Goal: Task Accomplishment & Management: Manage account settings

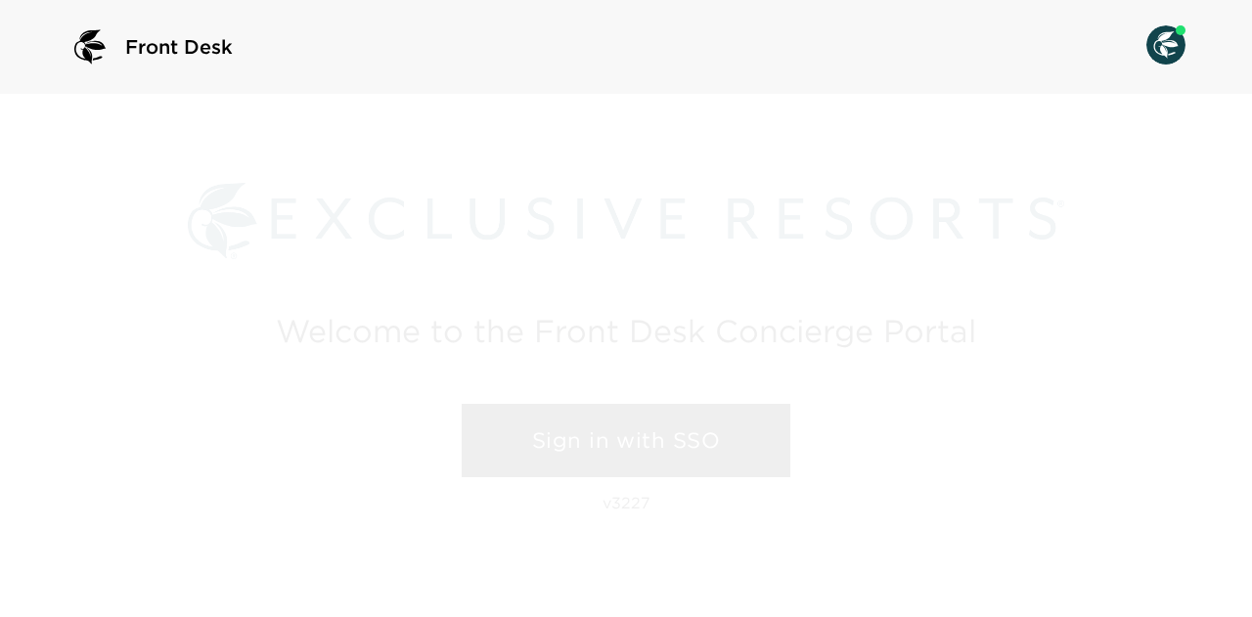
click at [595, 437] on link "Sign in with SSO" at bounding box center [626, 441] width 329 height 74
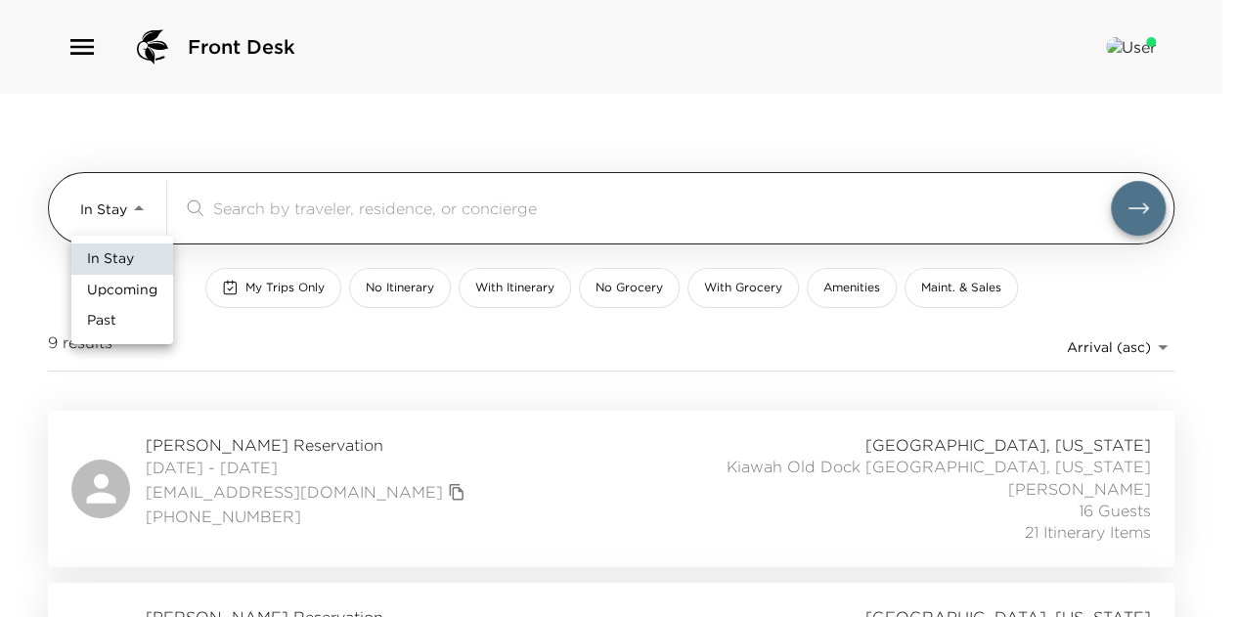
click at [151, 206] on body "Front Desk In Stay In-Stay ​ My Trips Only No Itinerary With Itinerary No Groce…" at bounding box center [618, 308] width 1237 height 617
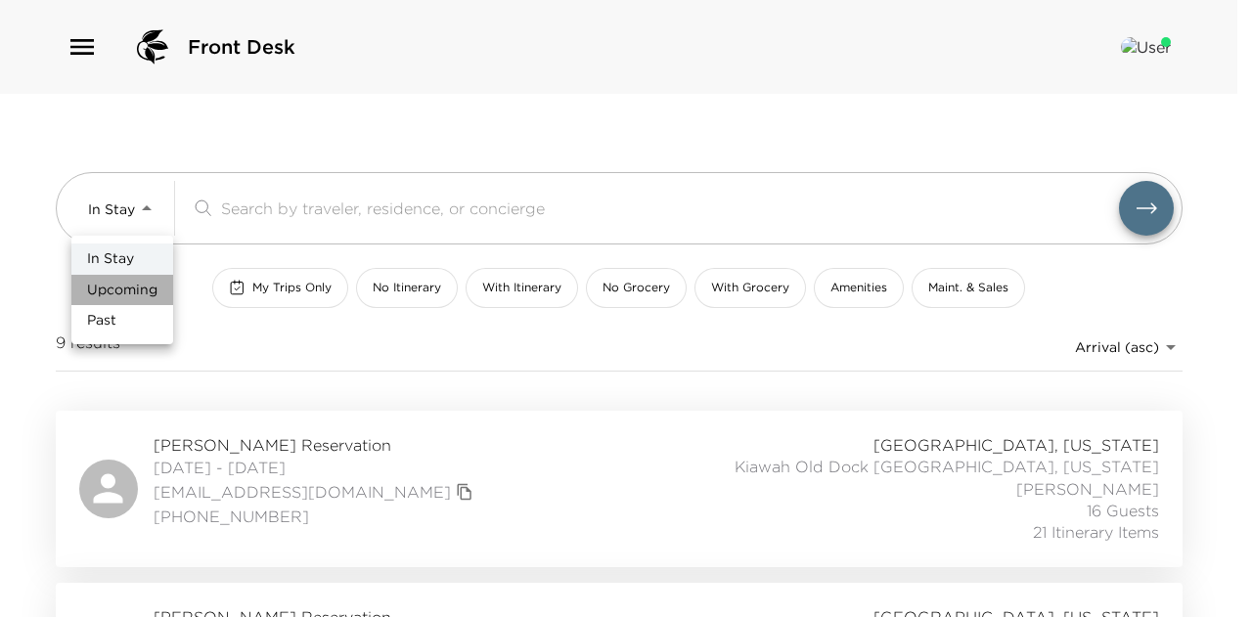
drag, startPoint x: 140, startPoint y: 289, endPoint x: 194, endPoint y: 259, distance: 61.3
click at [140, 287] on span "Upcoming" at bounding box center [122, 291] width 70 height 20
type input "Upcoming"
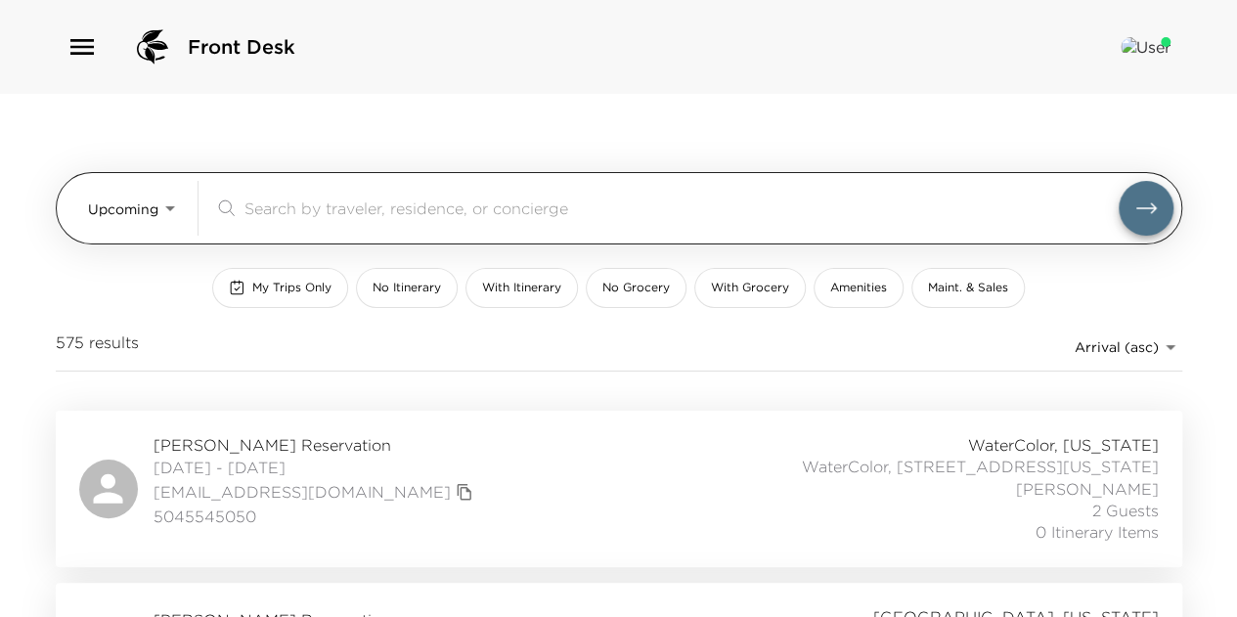
click at [286, 205] on input "search" at bounding box center [681, 208] width 874 height 22
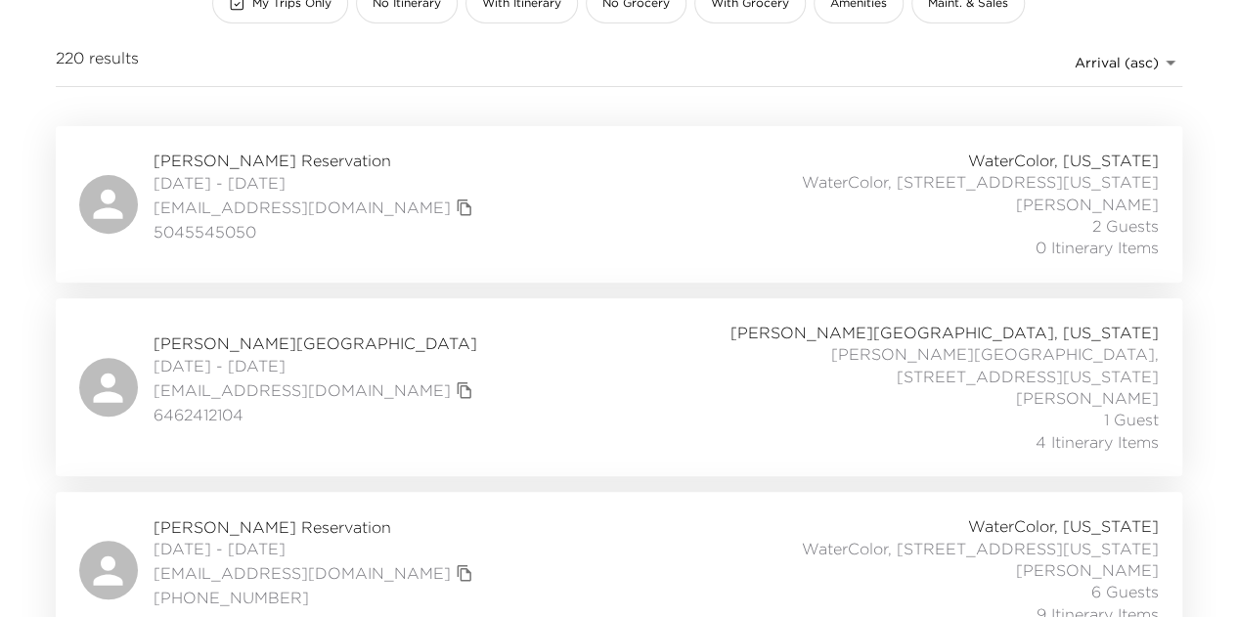
scroll to position [293, 0]
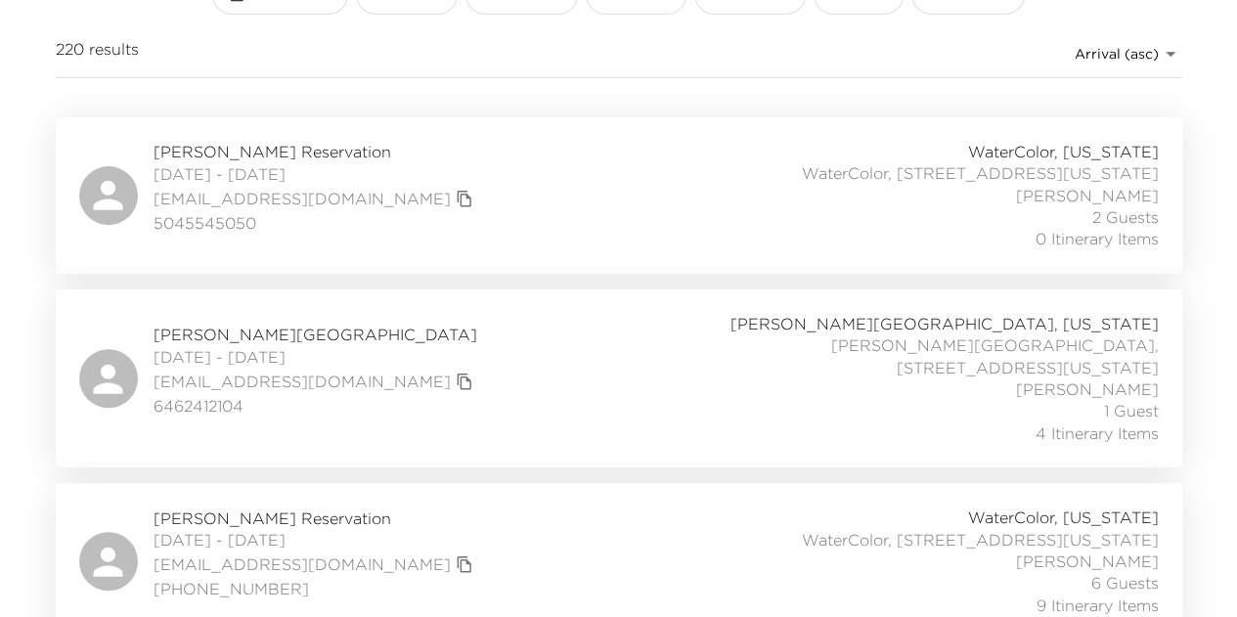
type input "jessica"
click at [501, 377] on div "Ganesh Raj Reservation 09/06/2025 - 09/09/2025 thefamilyraj@gmail.com 646241210…" at bounding box center [619, 378] width 1080 height 131
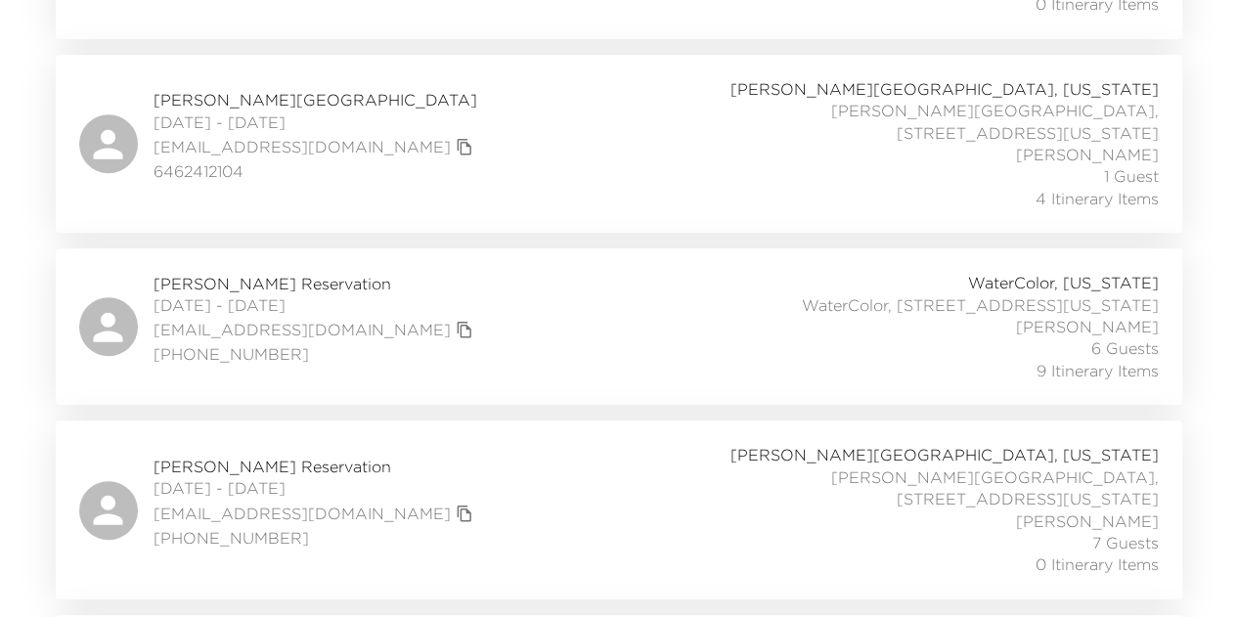
scroll to position [587, 0]
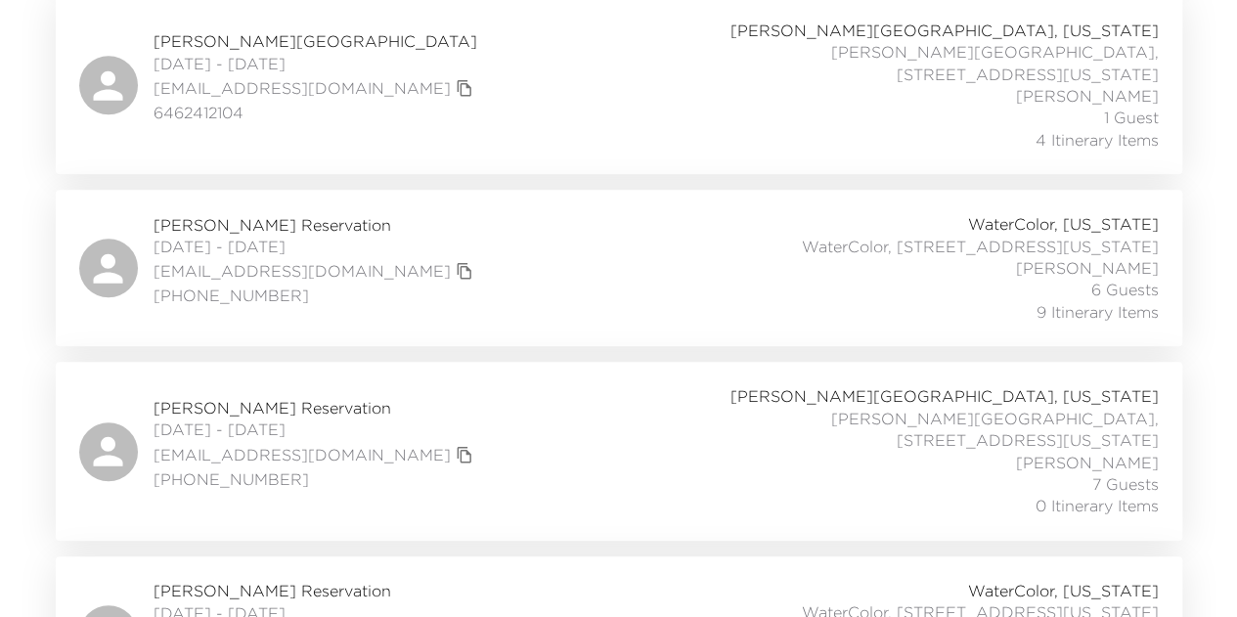
click at [437, 271] on div "Rick Beasley Reservation 09/07/2025 - 09/14/2025 rlbtfg@gmail.com (678) 491-646…" at bounding box center [619, 268] width 1080 height 110
click at [469, 429] on div "Ralph Verni Reservation 09/09/2025 - 09/14/2025 rfv@rfverni.com (617) 281-2854 …" at bounding box center [619, 450] width 1080 height 131
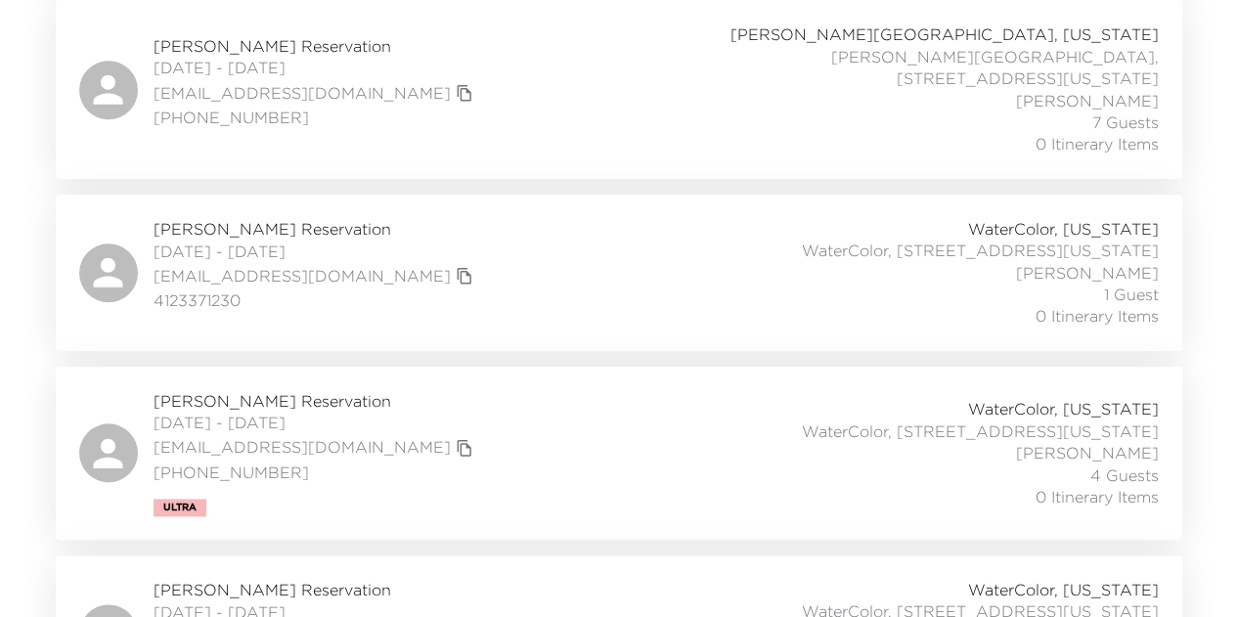
scroll to position [978, 0]
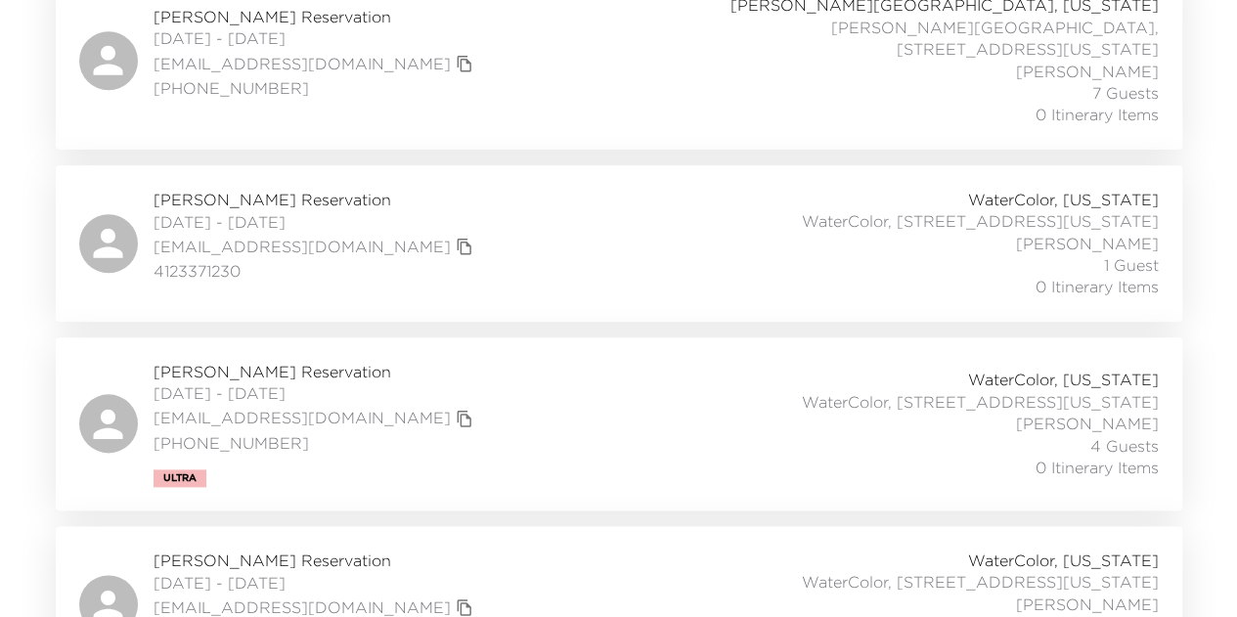
click at [495, 241] on div "Jim Morse Reservation 09/09/2025 - 09/14/2025 jdmorse24@gmail.com 4123371230 Wa…" at bounding box center [619, 244] width 1080 height 110
click at [536, 384] on div "John Bickel Reservation 09/14/2025 - 09/19/2025 j.bickeljr@cpclogistics.com (31…" at bounding box center [619, 424] width 1080 height 126
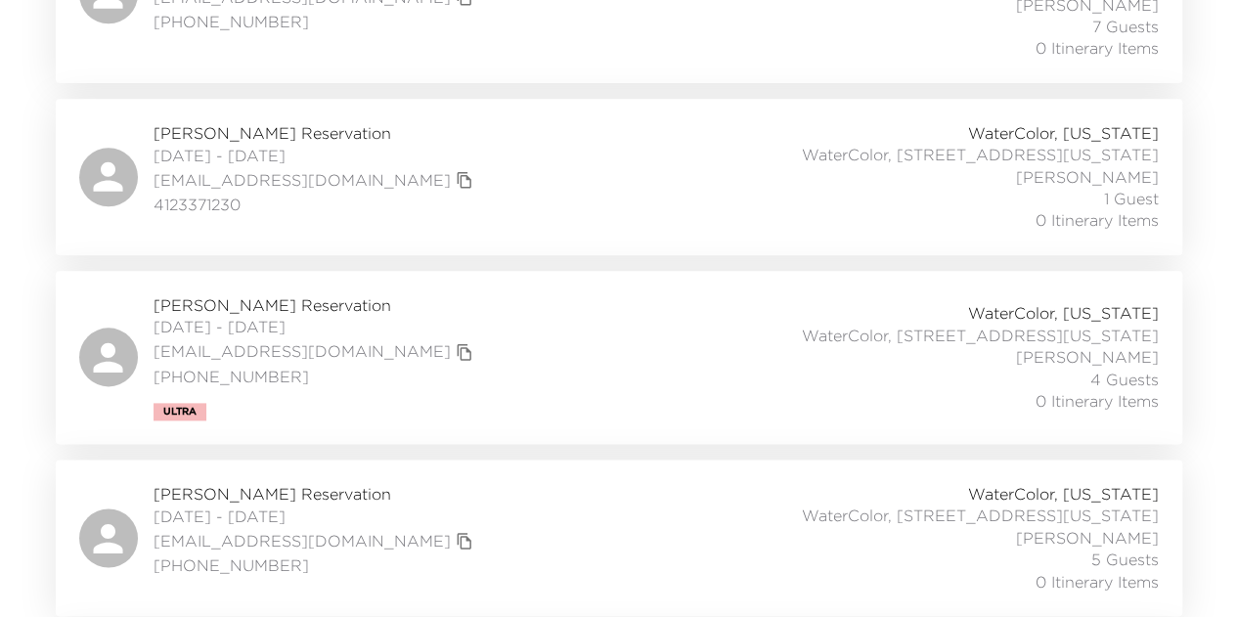
scroll to position [1076, 0]
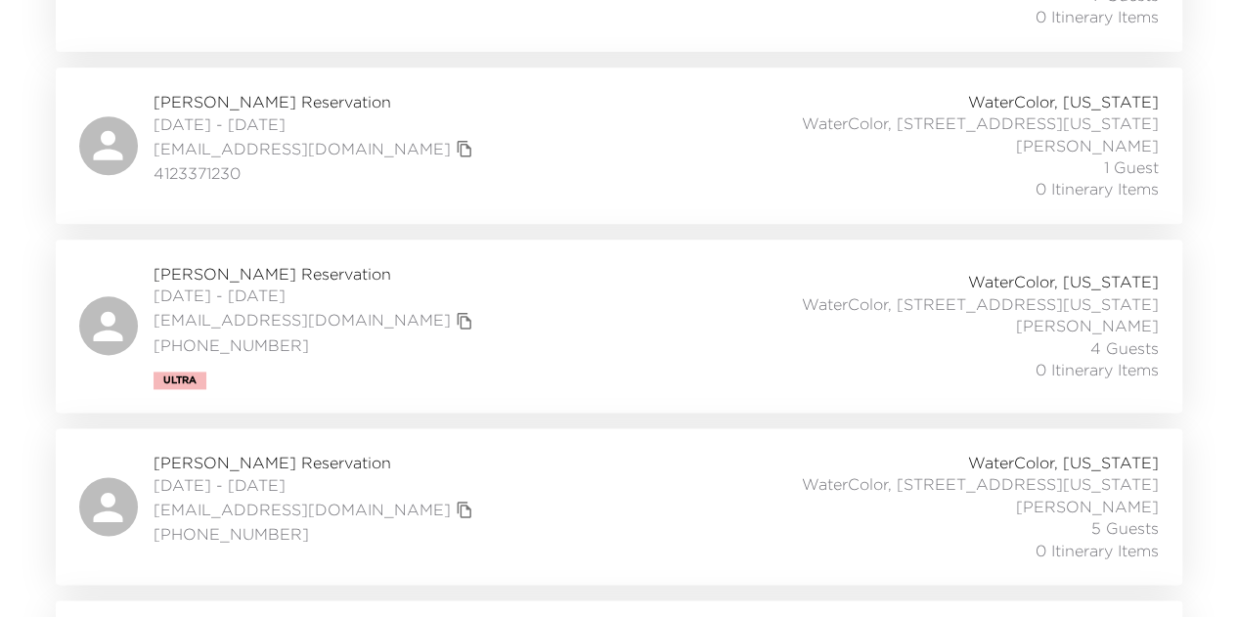
click at [556, 308] on div "John Bickel Reservation 09/14/2025 - 09/19/2025 j.bickeljr@cpclogistics.com (31…" at bounding box center [619, 326] width 1080 height 126
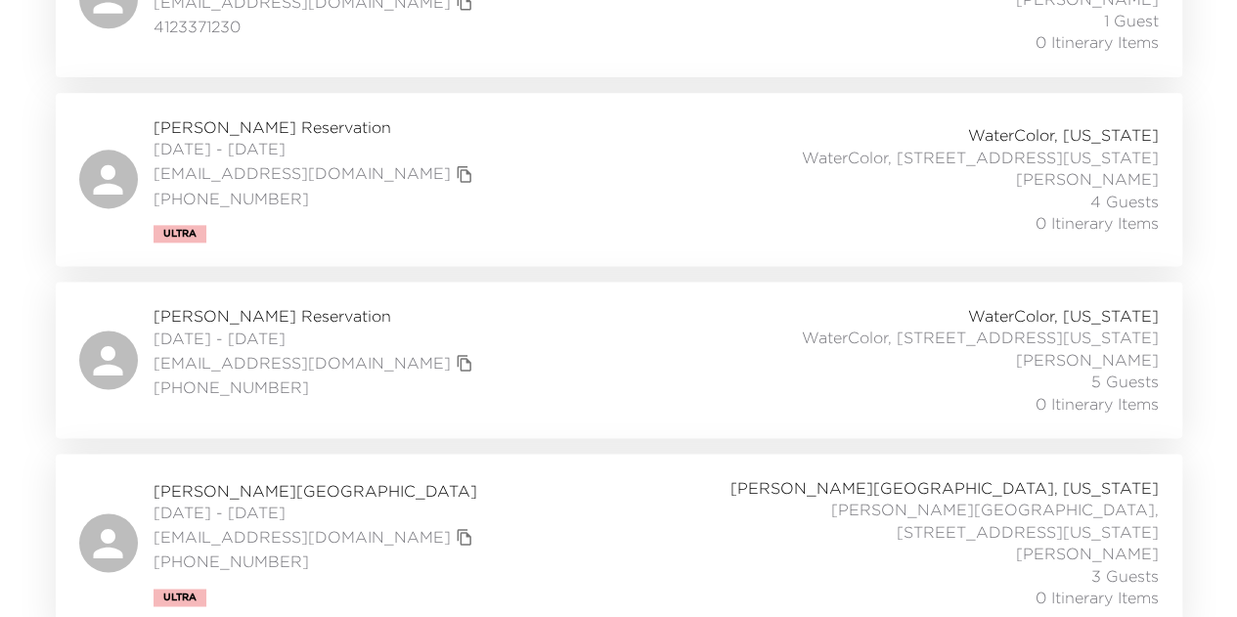
scroll to position [1271, 0]
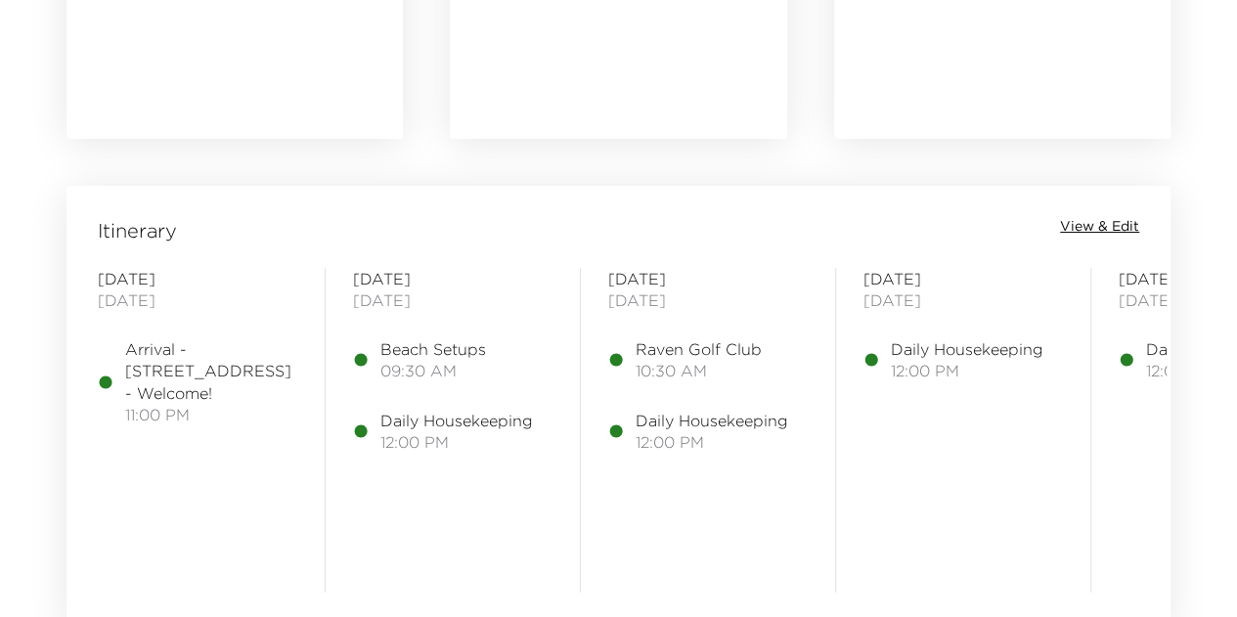
scroll to position [1467, 0]
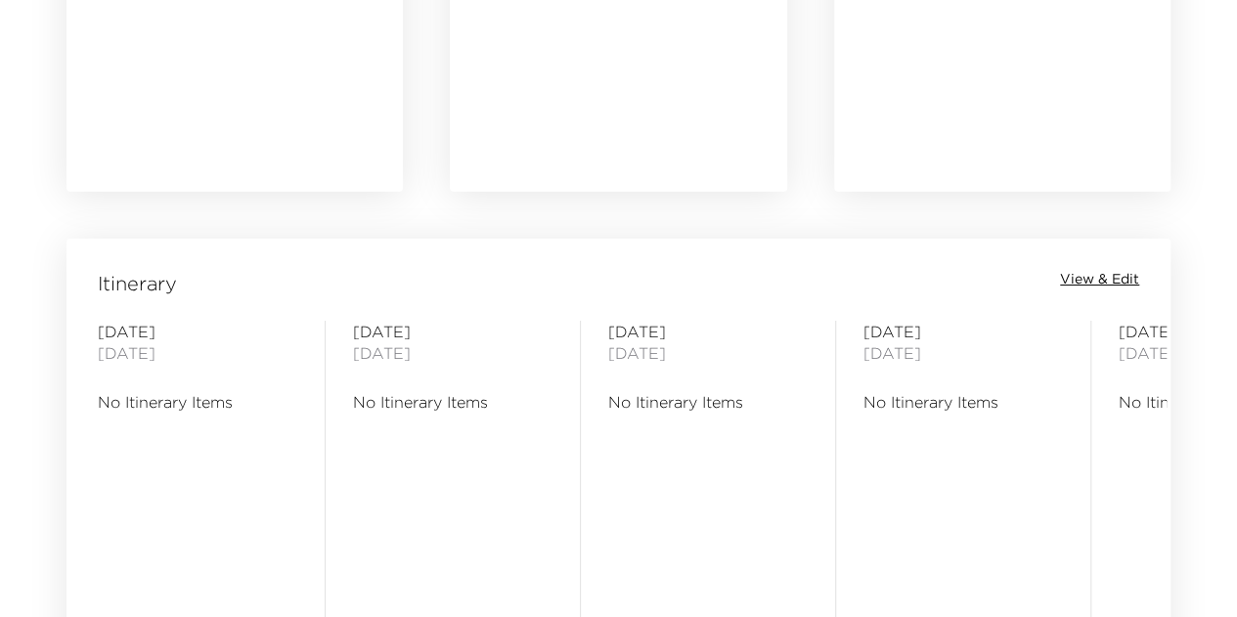
scroll to position [1569, 0]
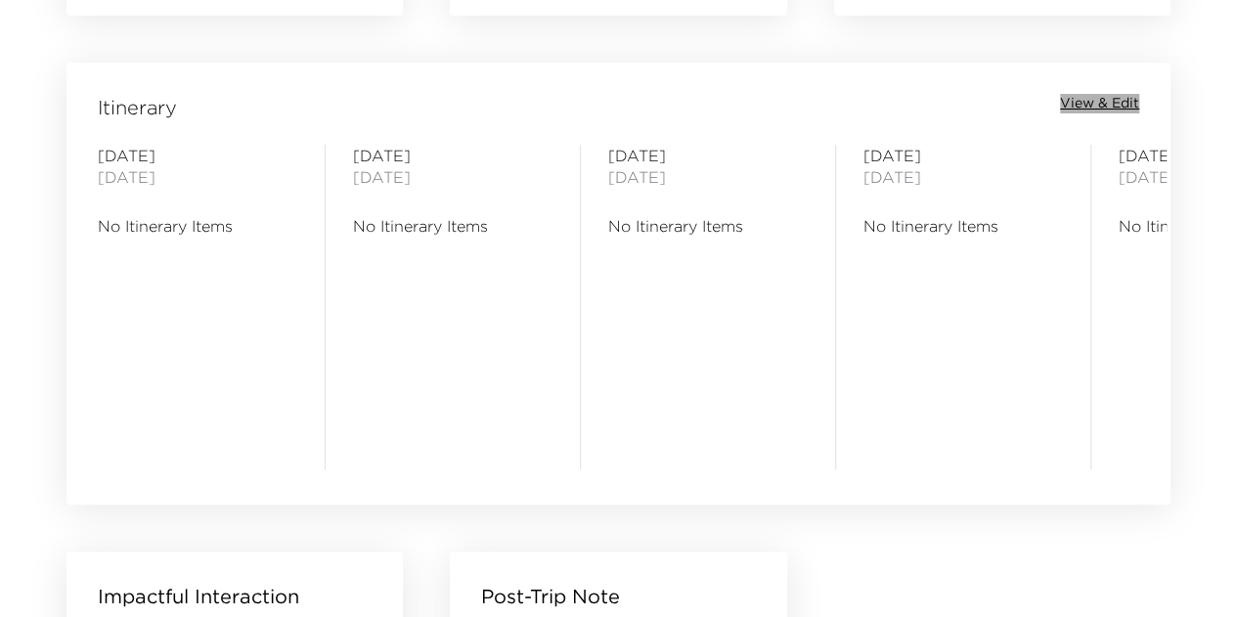
click at [1117, 99] on span "View & Edit" at bounding box center [1099, 104] width 79 height 20
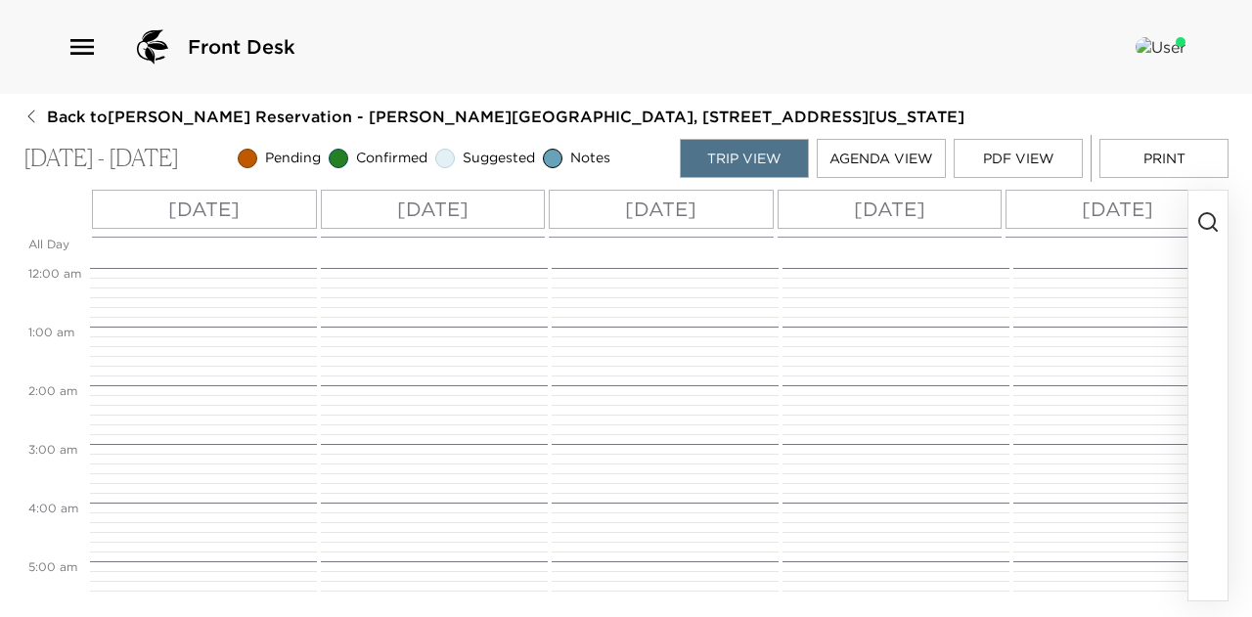
scroll to position [469, 0]
click at [1209, 216] on icon "button" at bounding box center [1207, 221] width 23 height 23
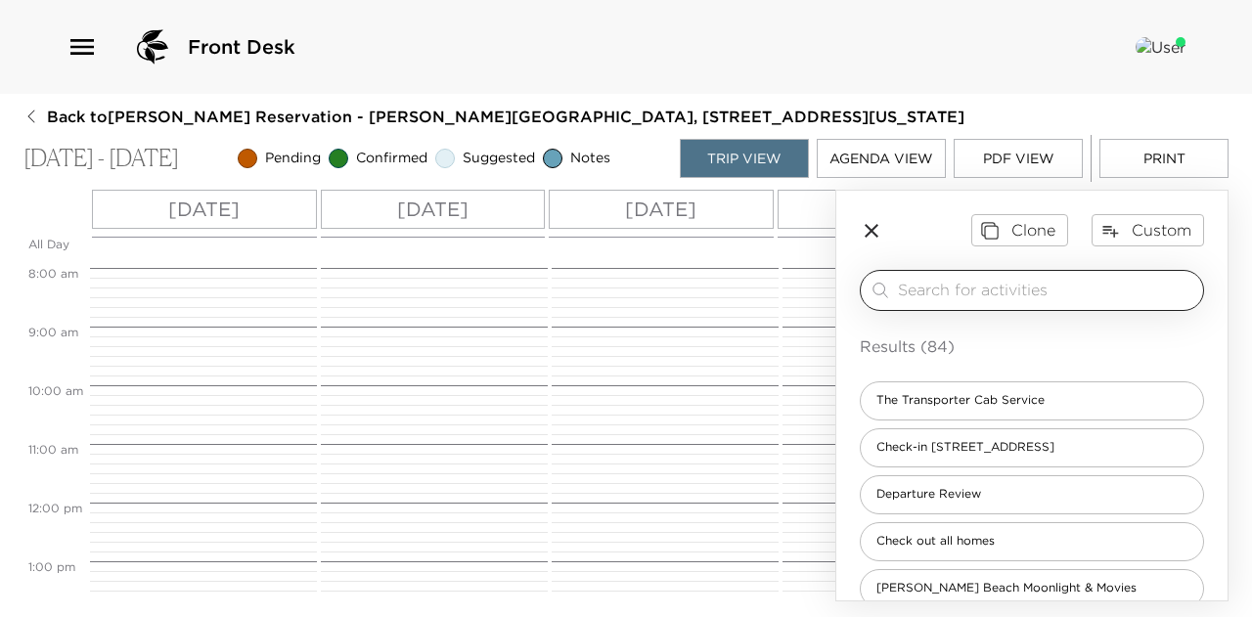
click at [1000, 292] on input "search" at bounding box center [1046, 290] width 297 height 22
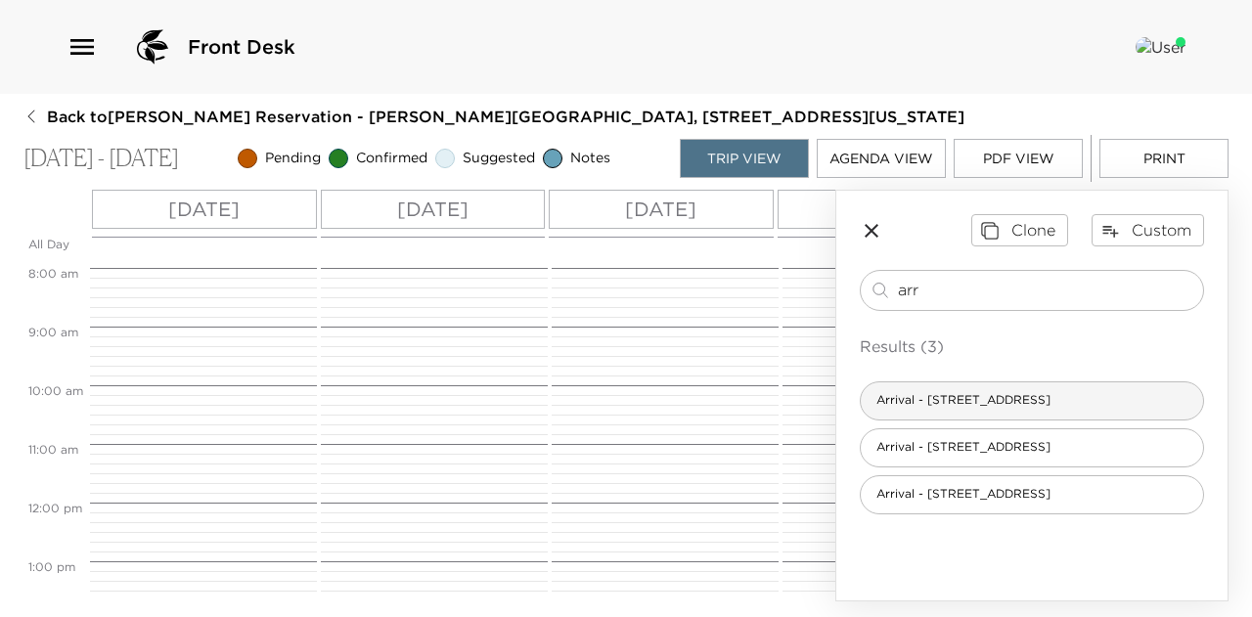
type input "arr"
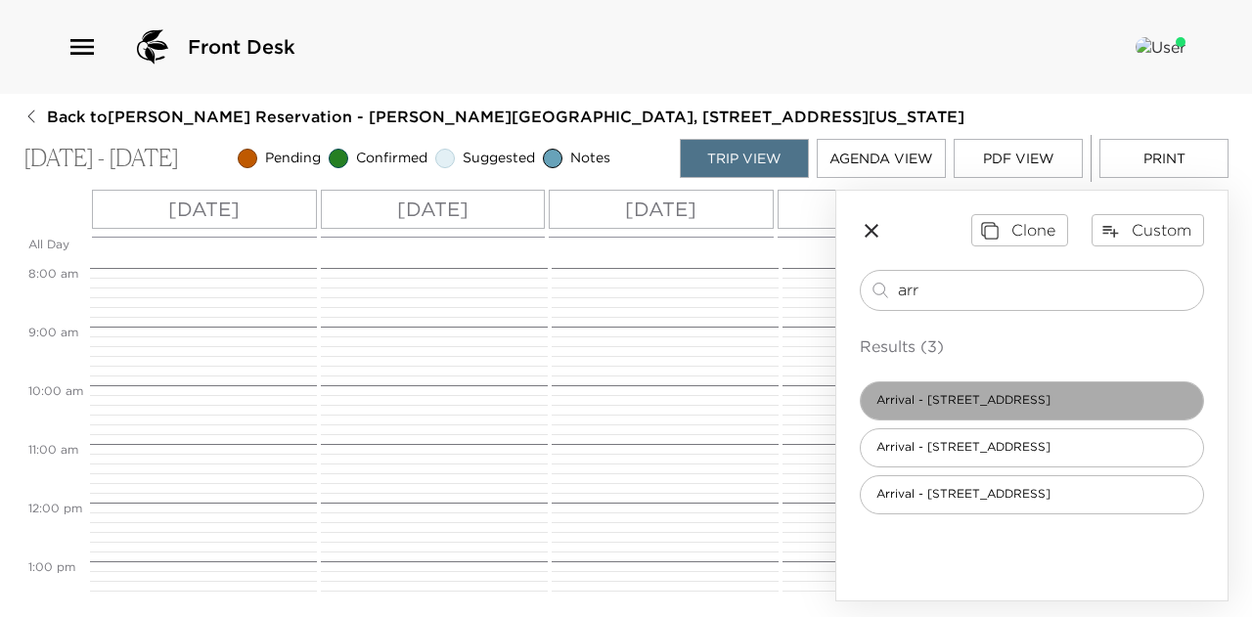
click at [953, 399] on span "Arrival - 67 Hope Town Lane" at bounding box center [963, 400] width 205 height 17
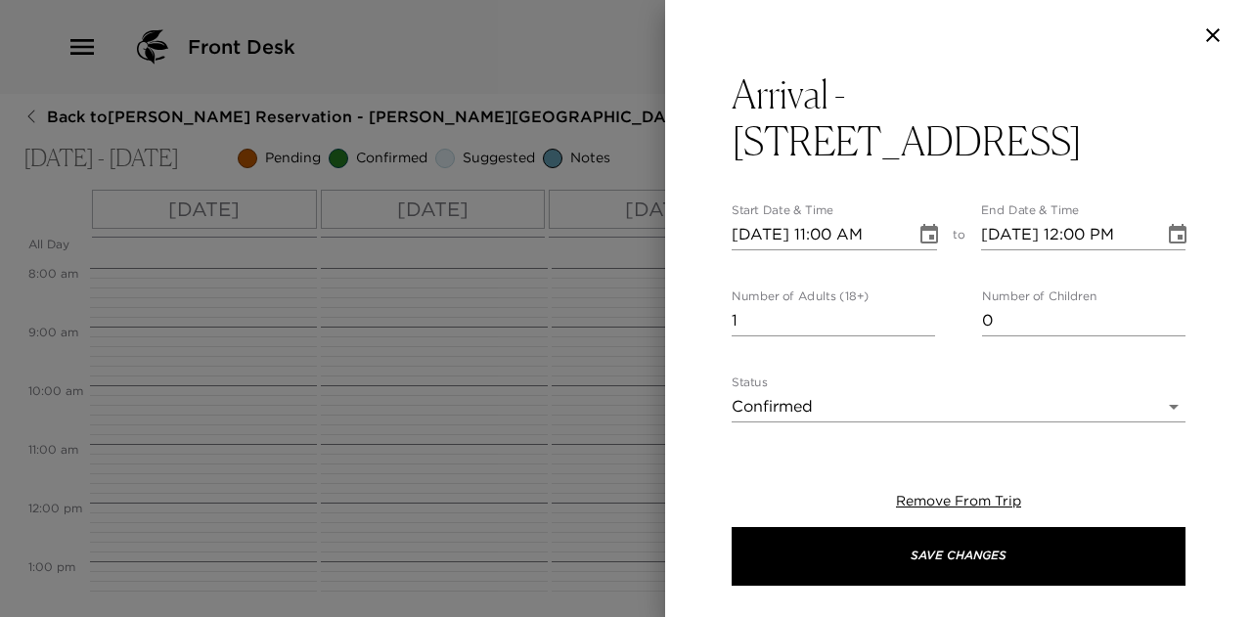
type textarea "Welcome to Rosemary Beach! I will personally greet you at your residence, 67 Ho…"
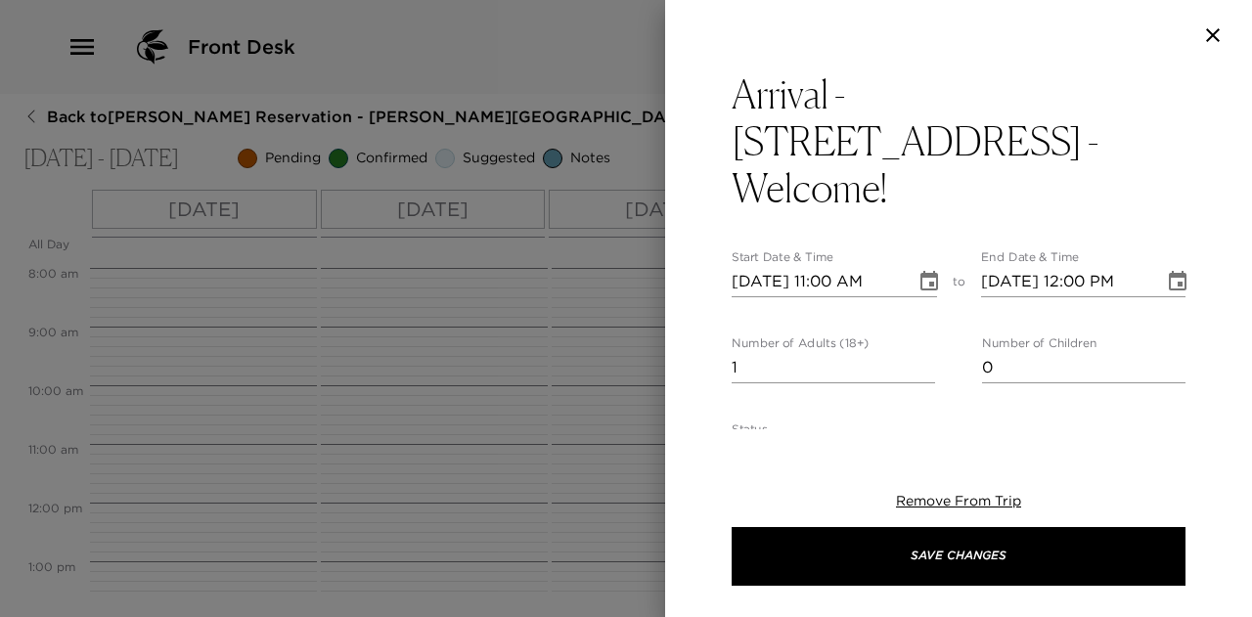
click at [836, 266] on input "09/09/2025 11:00 AM" at bounding box center [817, 281] width 170 height 31
type input "09/09/2025 04:00 PM"
type input "09/09/2025 05:00 PM"
type input "09/09/2025 04:00 PM"
click at [1080, 266] on input "09/09/2025 05:00 PM" at bounding box center [1066, 281] width 170 height 31
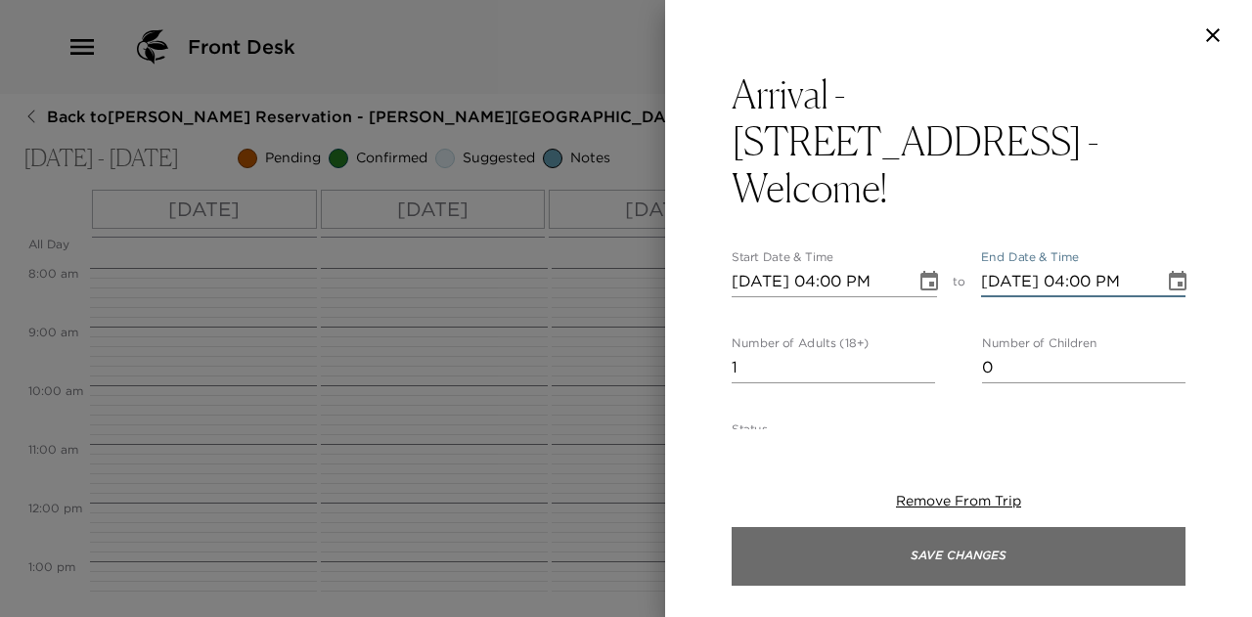
type input "09/09/2025 04:00 PM"
click at [968, 552] on button "Save Changes" at bounding box center [959, 556] width 454 height 59
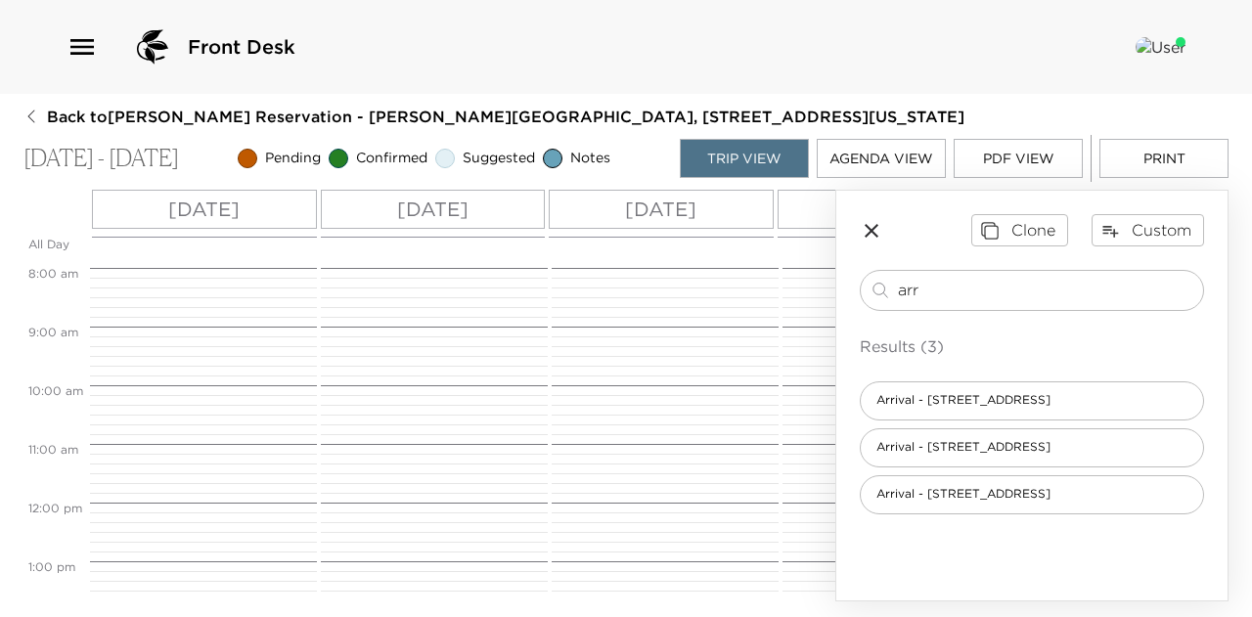
drag, startPoint x: 1053, startPoint y: 285, endPoint x: 838, endPoint y: 287, distance: 215.2
click at [838, 287] on div "Clone Custom arr ​ Results (3) Arrival - 67 Hope Town Lane Arrival - 118 Scrub …" at bounding box center [1031, 364] width 391 height 346
type input "de"
click at [989, 443] on span "Departure - All homes - 2025" at bounding box center [961, 447] width 201 height 17
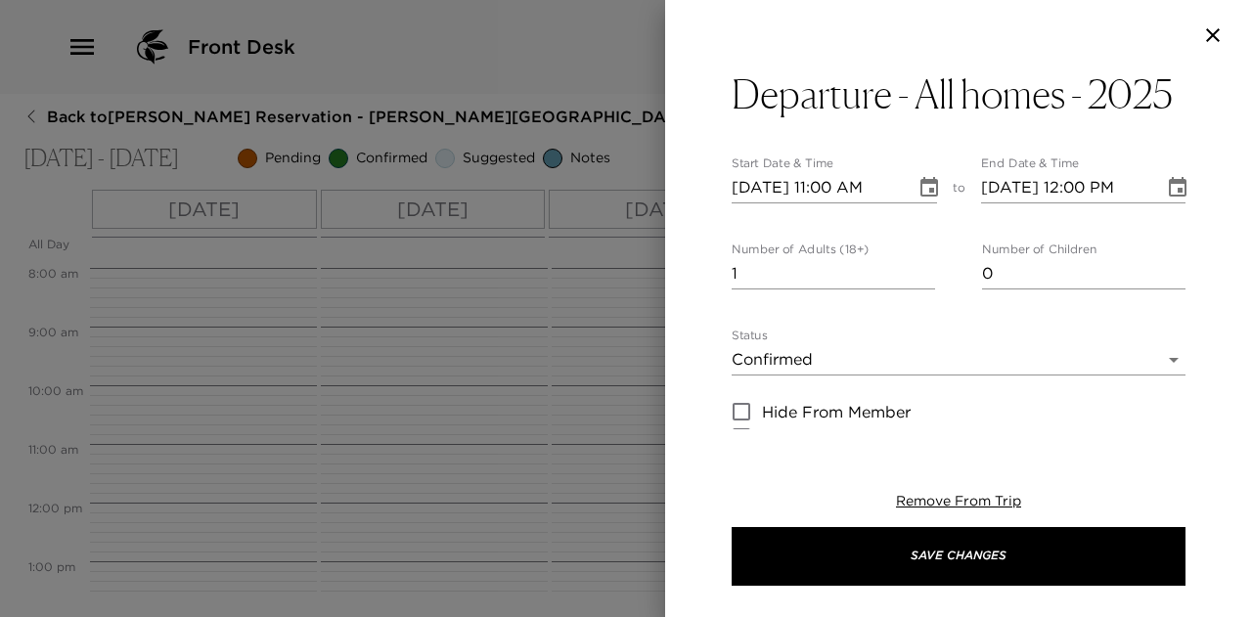
type textarea "Please note that check out time is 11:00 a.m. I am available to assist you with…"
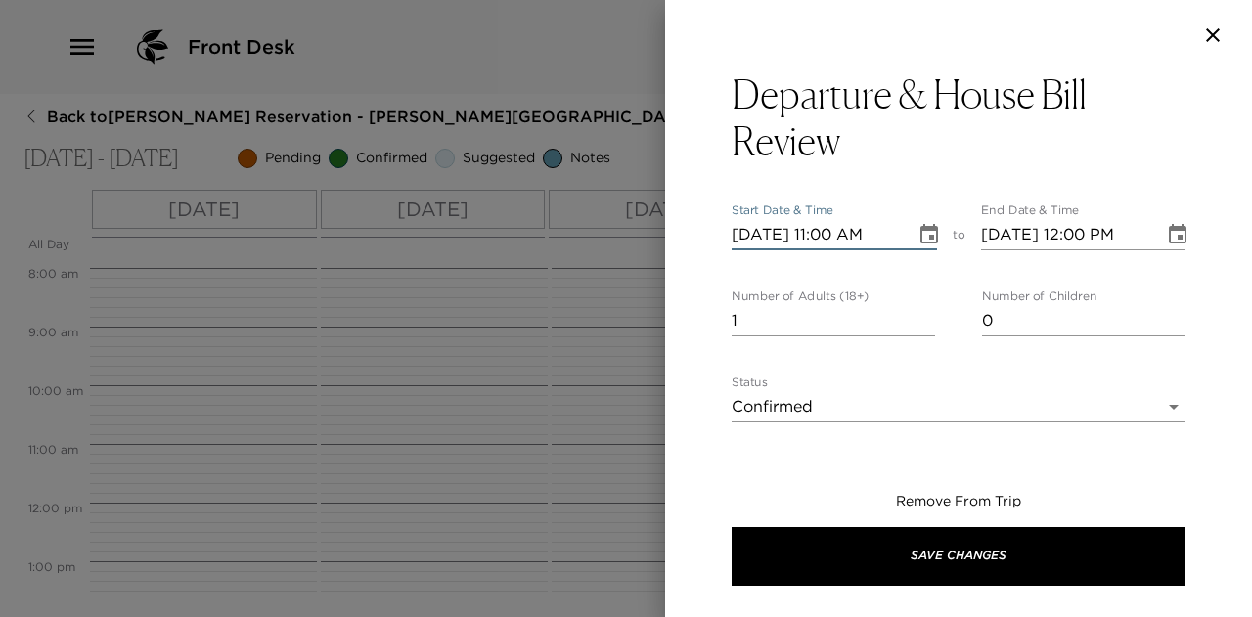
click at [764, 228] on input "09/09/2025 11:00 AM" at bounding box center [817, 234] width 170 height 31
type input "09/01/2025 11:00 AM"
type input "09/01/2025 12:00 PM"
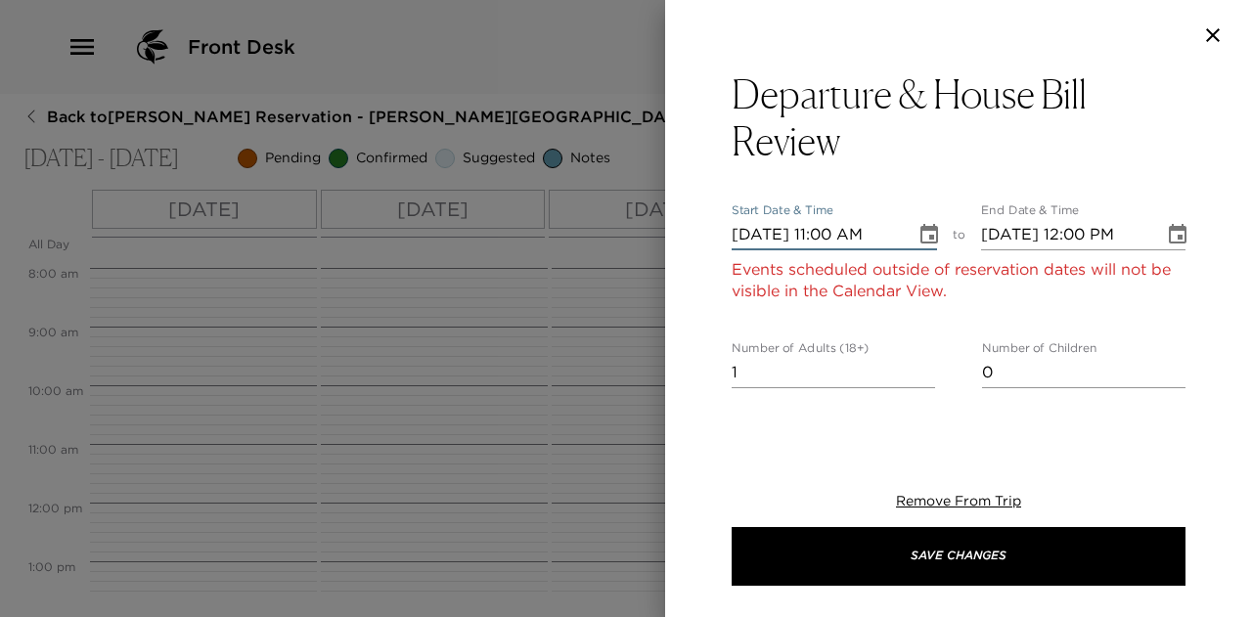
type input "09/14/2025 11:00 AM"
type input "09/14/2025 12:00 PM"
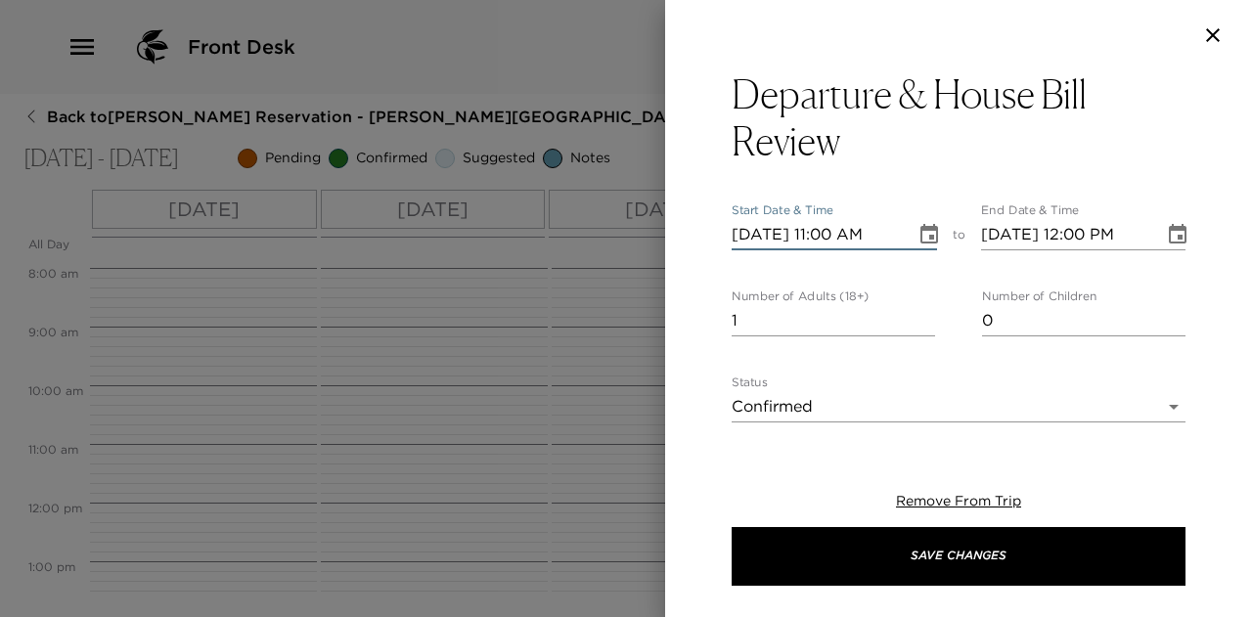
type input "09/14/2025 11:00 AM"
click at [1080, 232] on input "09/14/2025 12:00 PM" at bounding box center [1066, 234] width 170 height 31
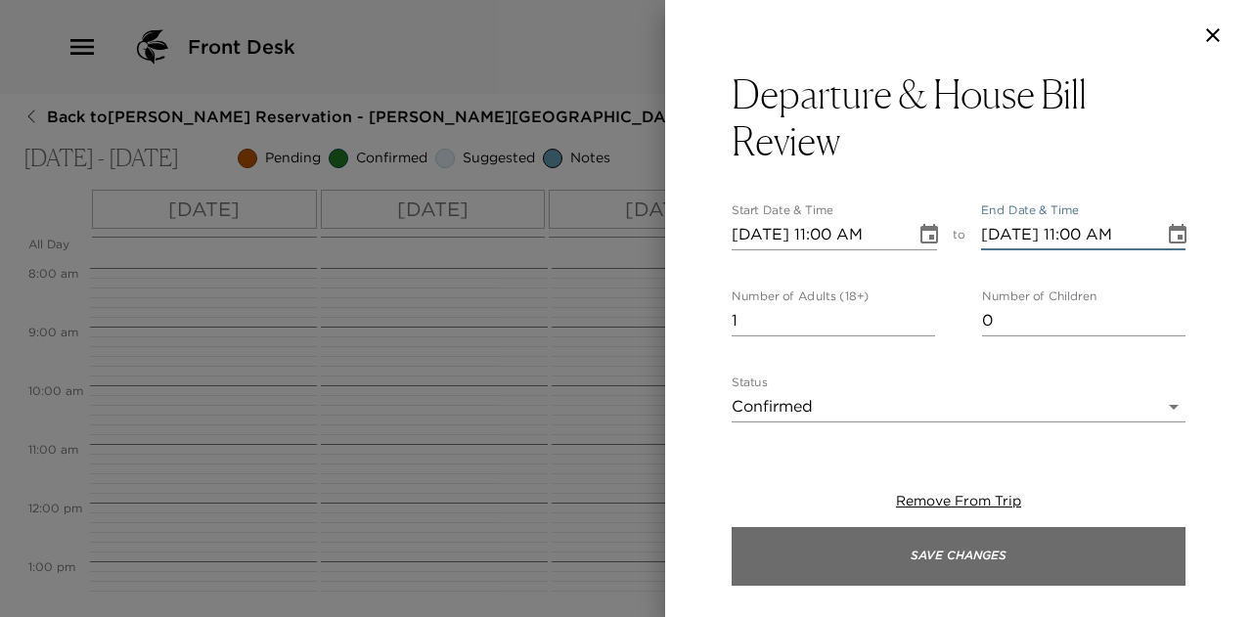
type input "09/14/2025 11:00 AM"
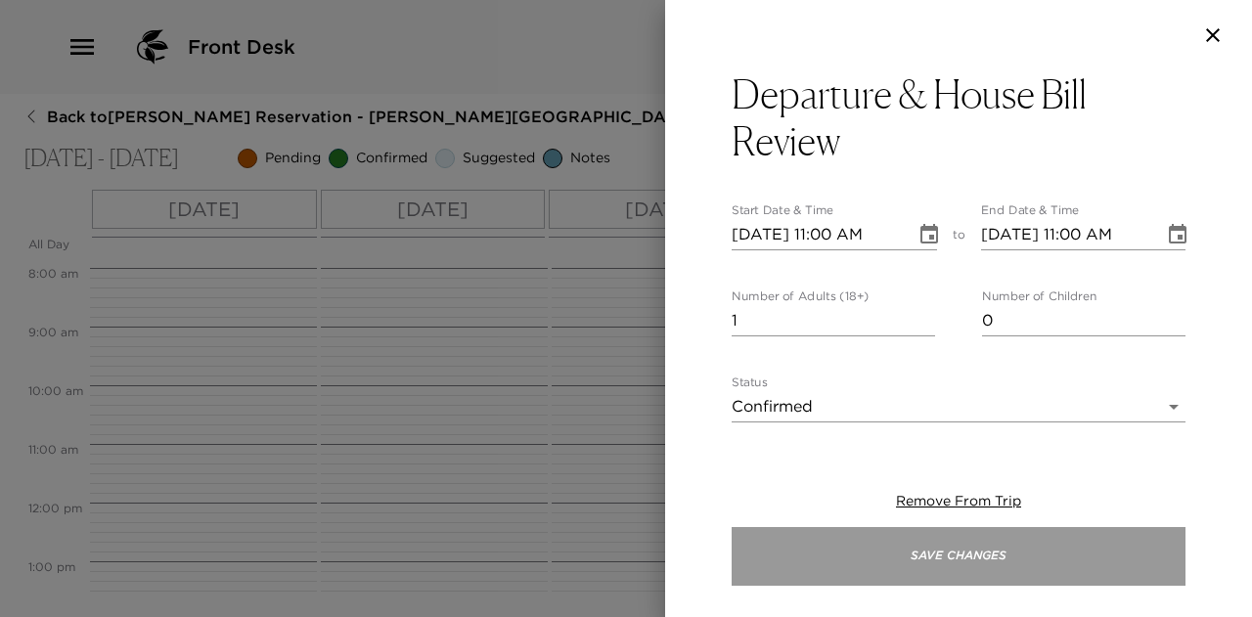
click at [1005, 550] on button "Save Changes" at bounding box center [959, 556] width 454 height 59
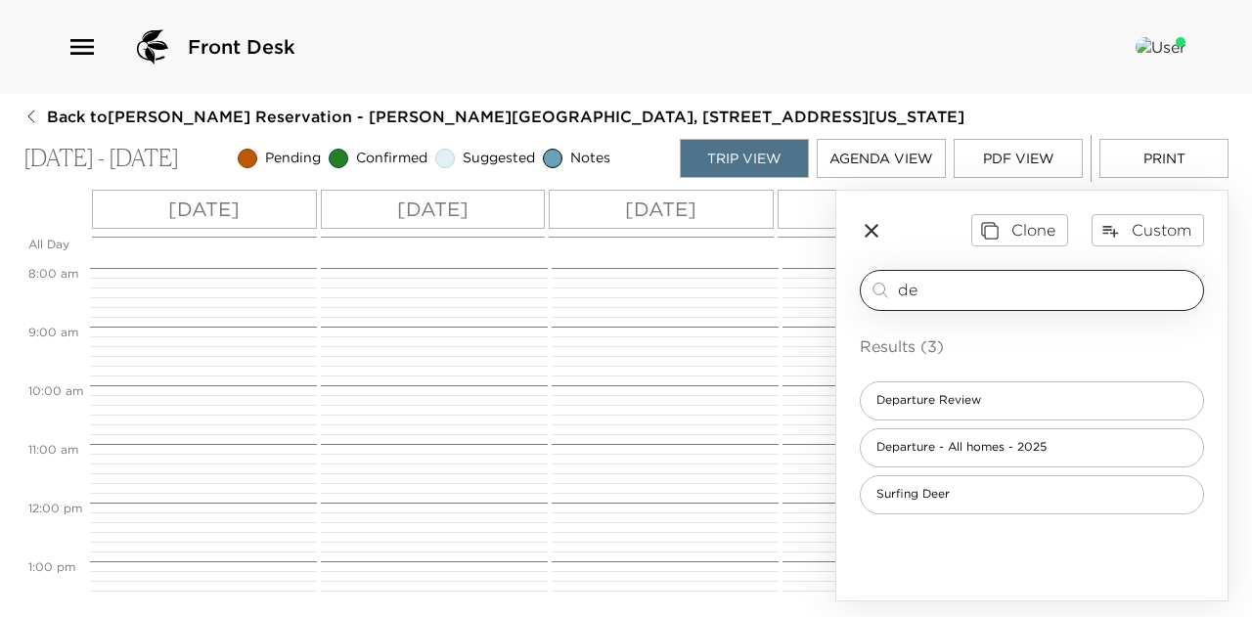
drag, startPoint x: 946, startPoint y: 289, endPoint x: 878, endPoint y: 289, distance: 67.5
click at [880, 288] on div "de ​" at bounding box center [1031, 290] width 327 height 23
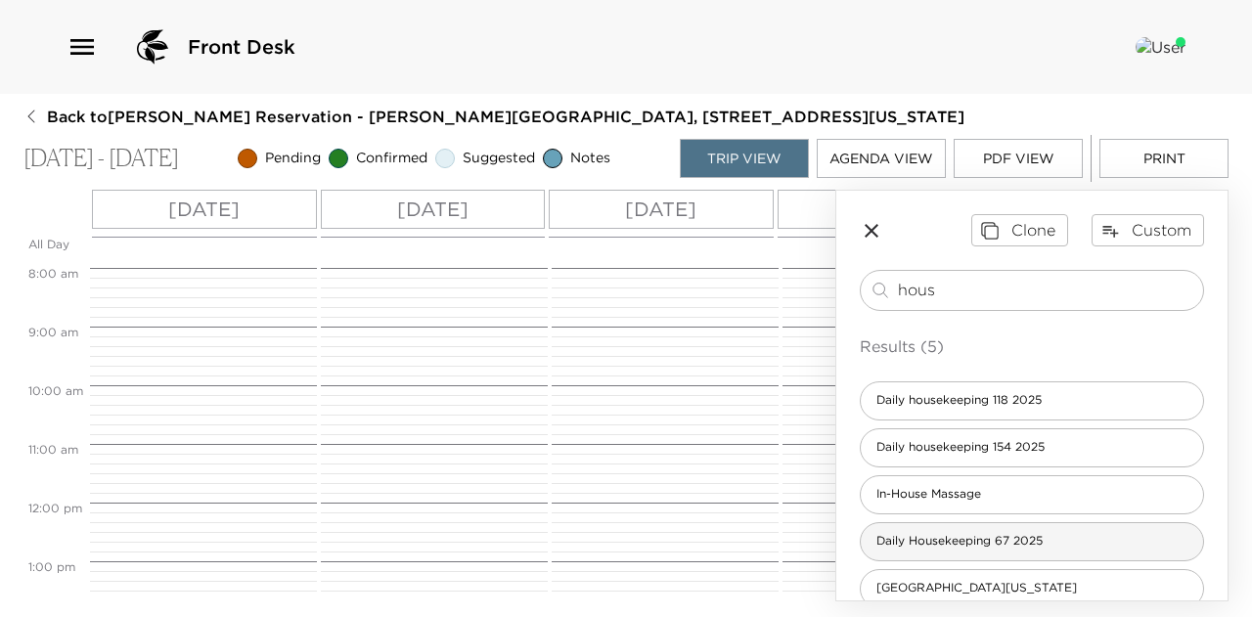
type input "hous"
click at [968, 535] on span "Daily Housekeeping 67 2025" at bounding box center [960, 541] width 198 height 17
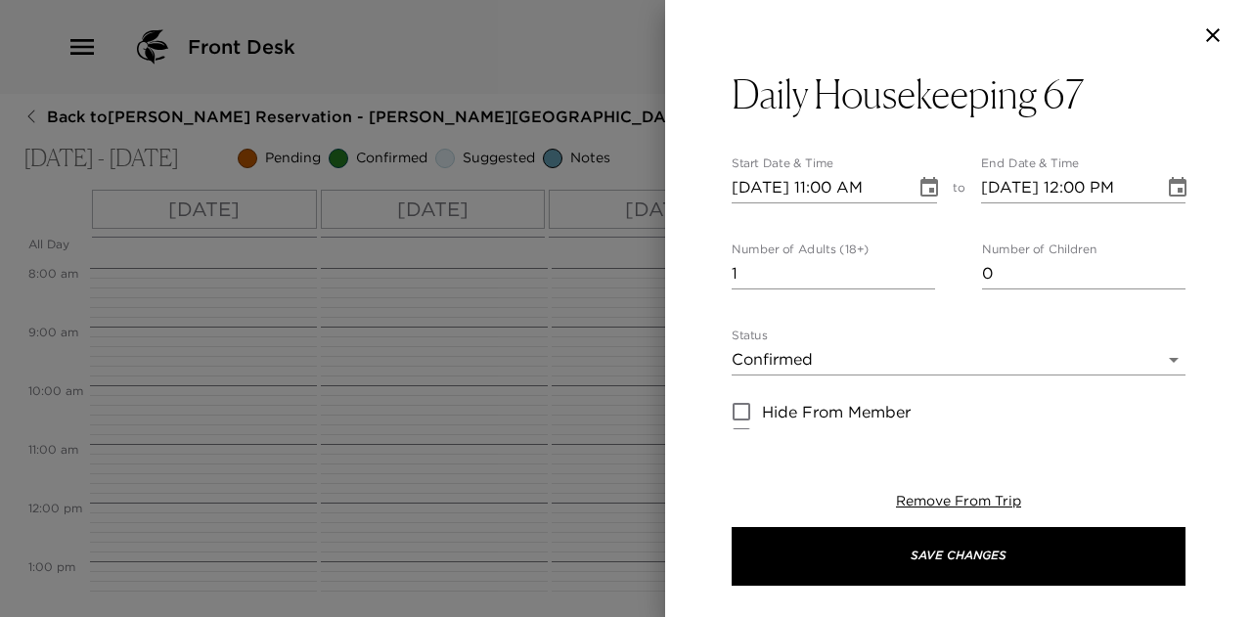
click at [921, 181] on icon "Choose date, selected date is Sep 9, 2025" at bounding box center [929, 187] width 18 height 20
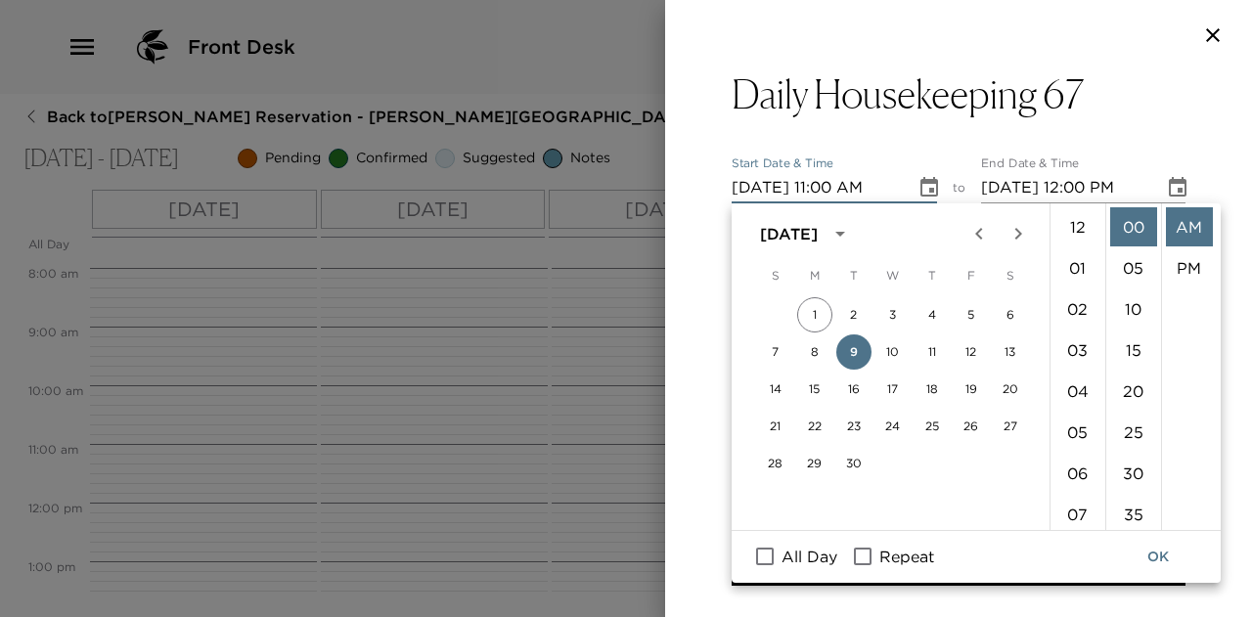
scroll to position [452, 0]
click at [863, 550] on input "Repeat" at bounding box center [862, 556] width 41 height 25
checkbox input "true"
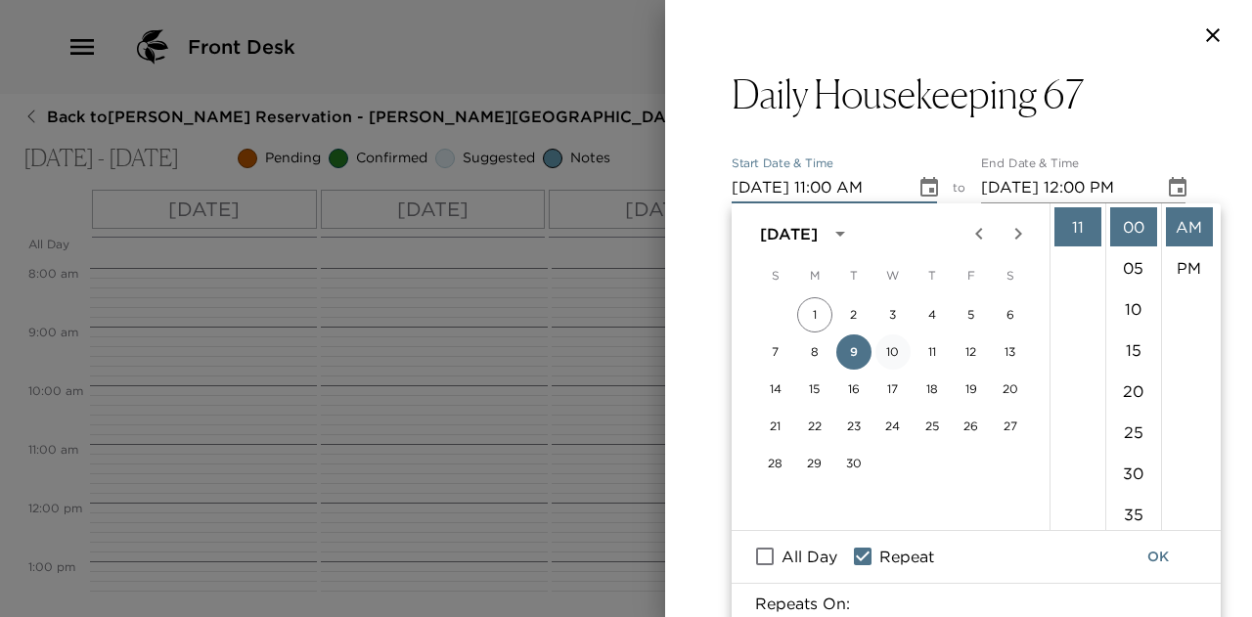
click at [896, 349] on button "10" at bounding box center [892, 351] width 35 height 35
type input "09/10/2025 11:00 AM"
type input "09/10/2025 12:00 PM"
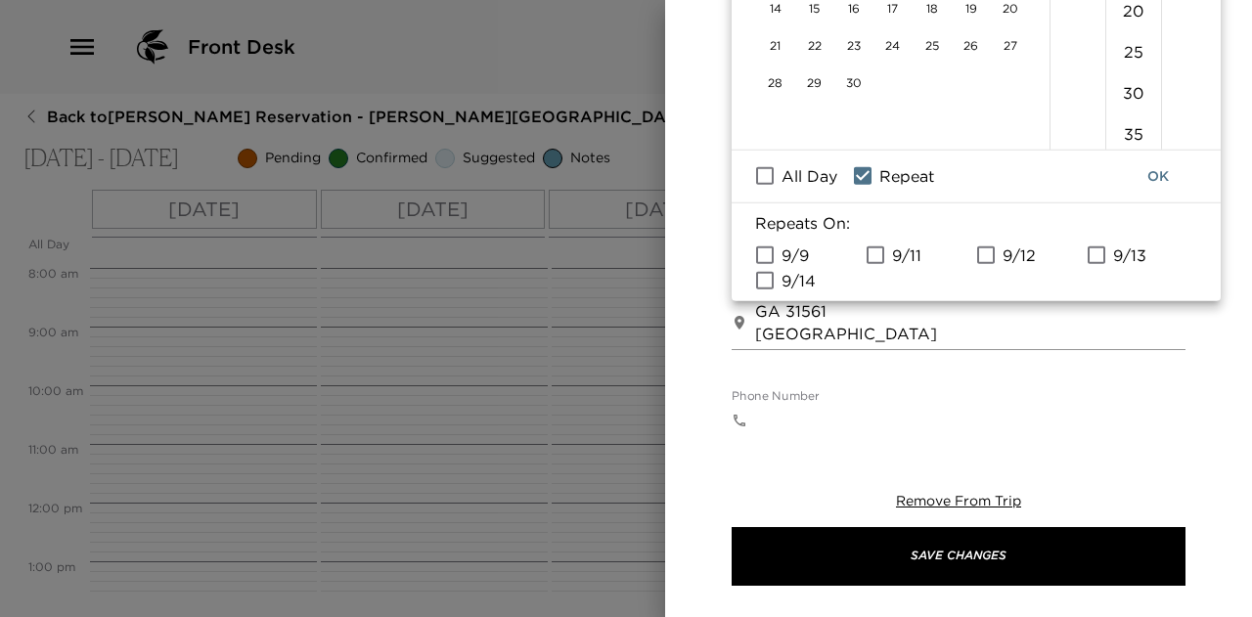
scroll to position [391, 0]
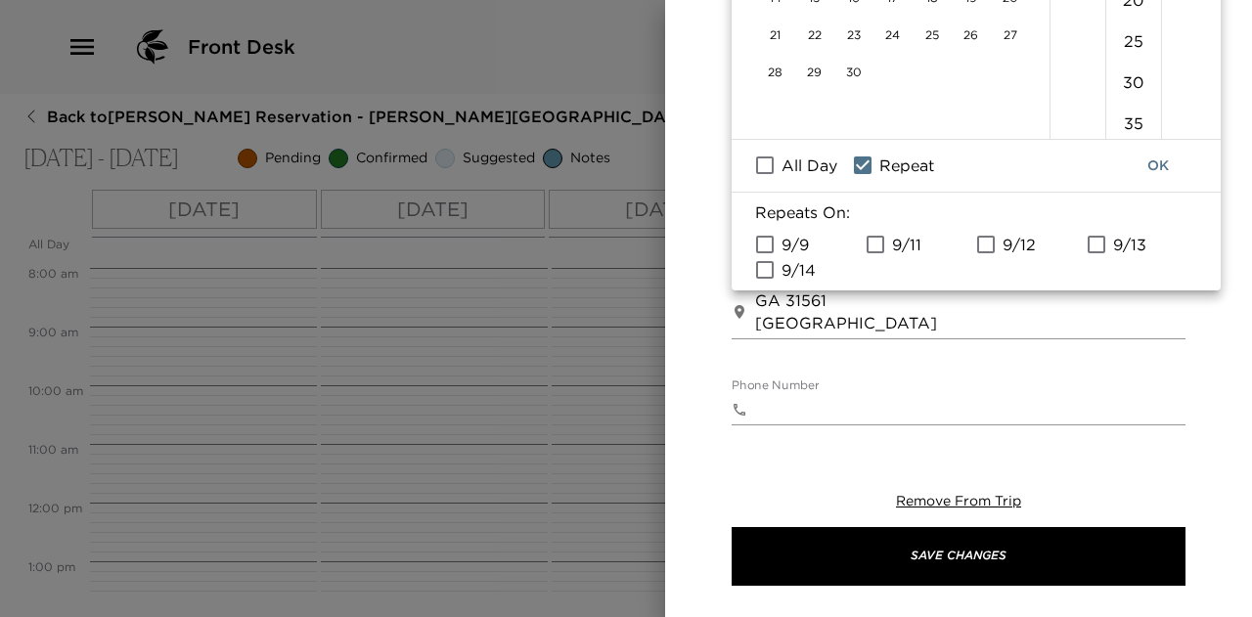
click at [878, 244] on input "9/11" at bounding box center [875, 244] width 41 height 25
checkbox input "true"
click at [990, 242] on input "9/12" at bounding box center [985, 244] width 41 height 25
checkbox input "true"
click at [1097, 240] on input "9/13" at bounding box center [1096, 244] width 41 height 25
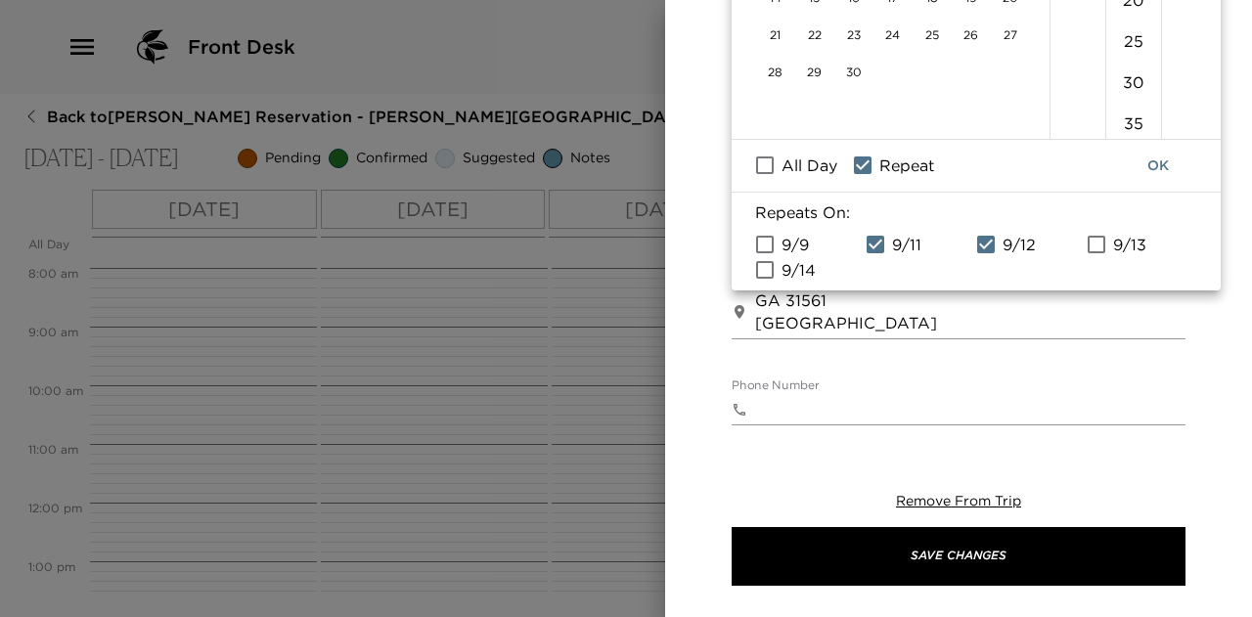
checkbox input "true"
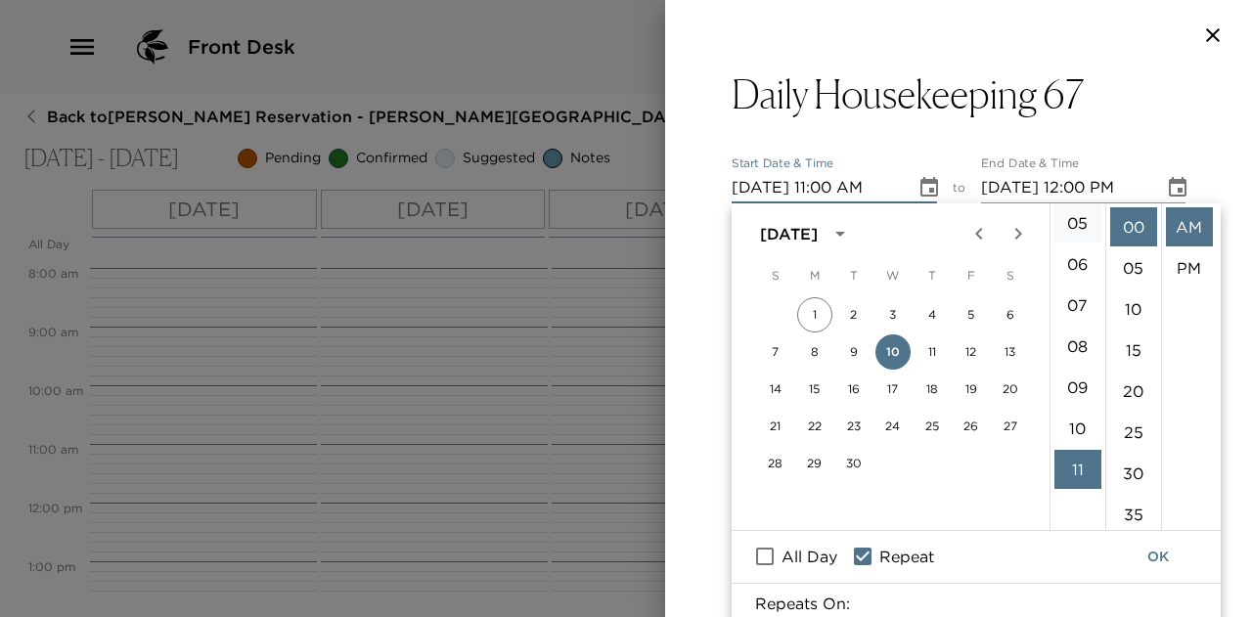
scroll to position [0, 0]
click at [1074, 304] on li "02" at bounding box center [1077, 308] width 47 height 39
click at [1183, 262] on li "PM" at bounding box center [1189, 267] width 47 height 39
type input "09/10/2025 02:00 PM"
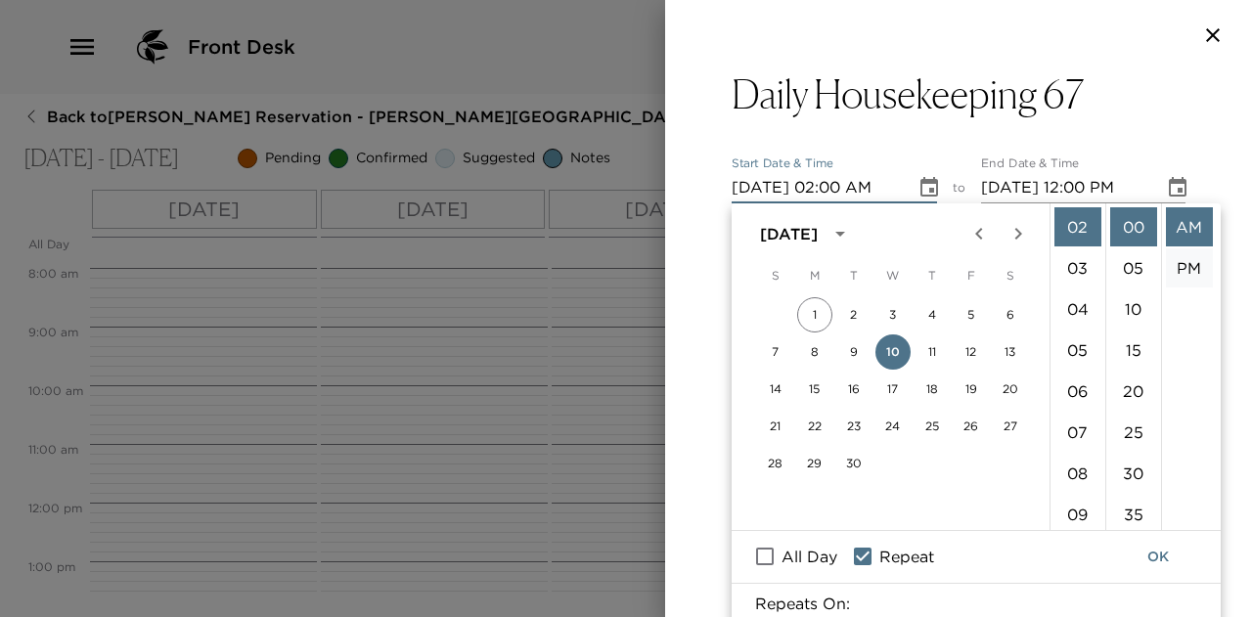
type input "09/10/2025 03:00 PM"
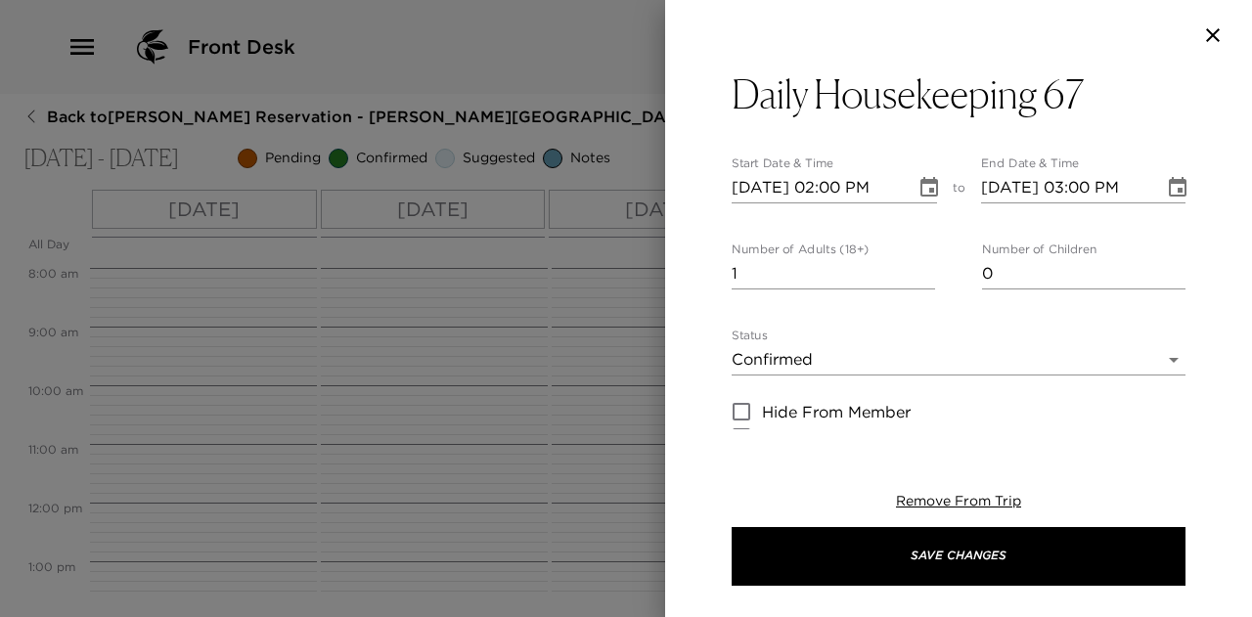
scroll to position [41, 0]
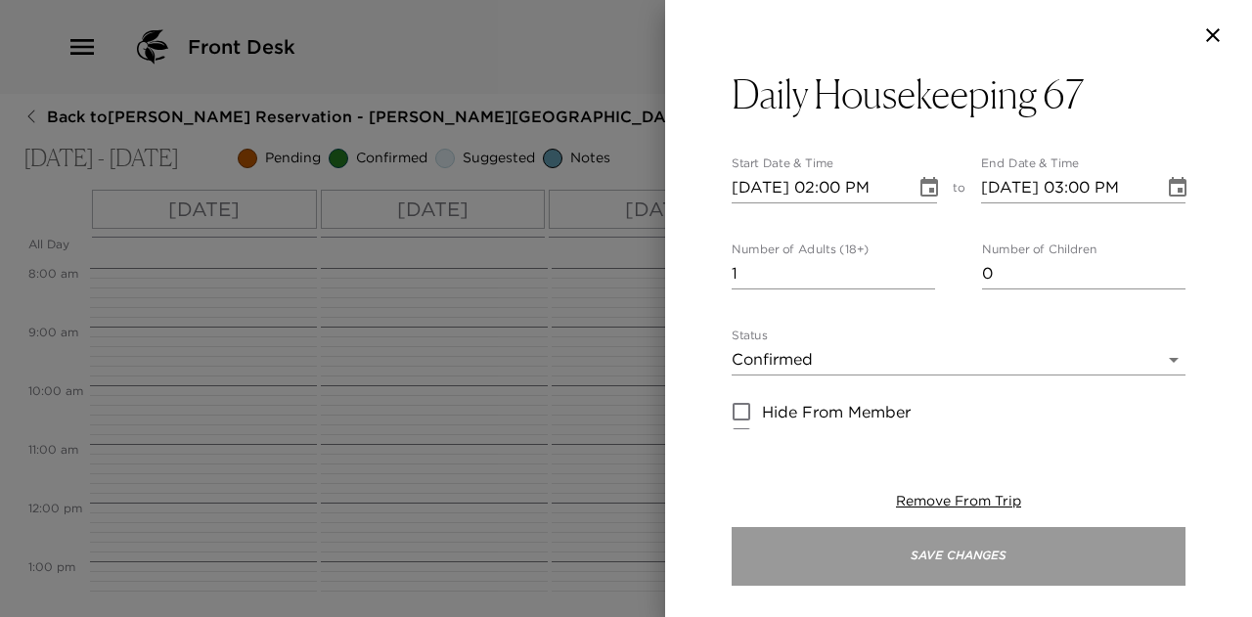
click at [978, 553] on button "Save Changes" at bounding box center [959, 556] width 454 height 59
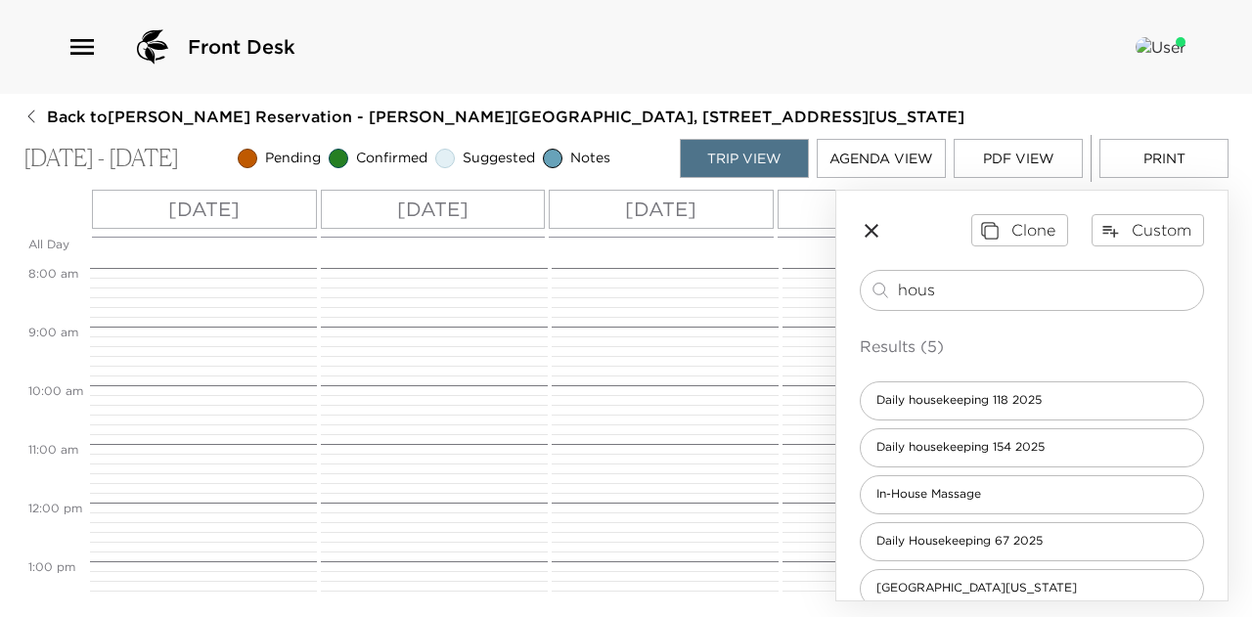
click at [872, 230] on icon "button" at bounding box center [872, 231] width 14 height 14
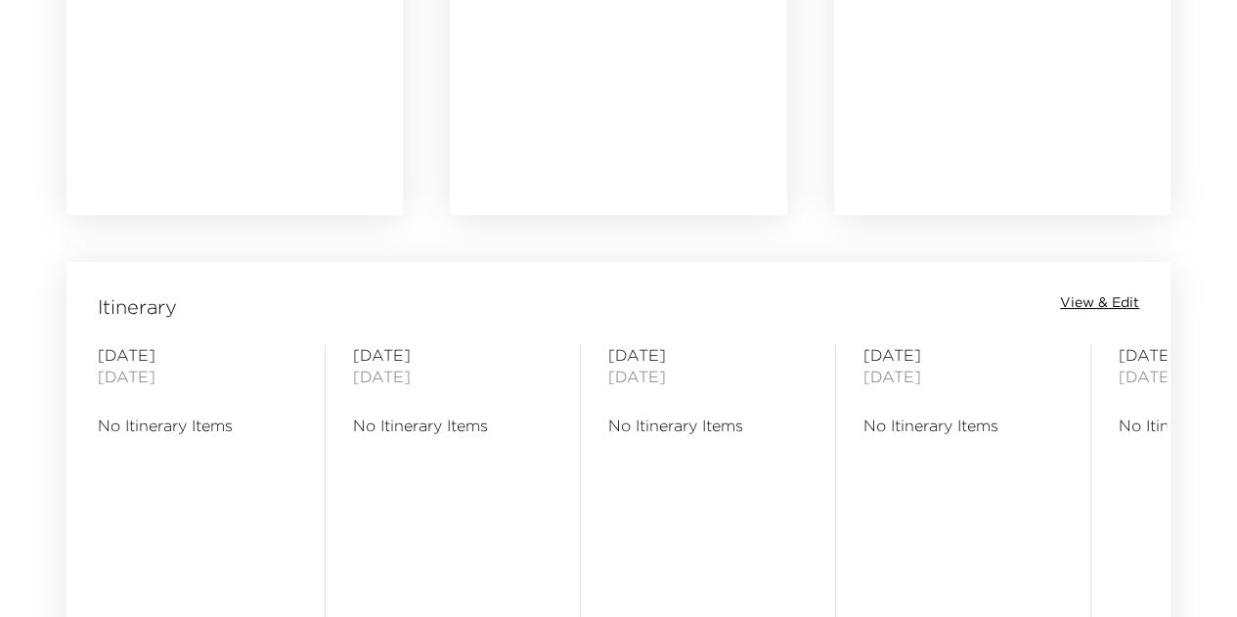
click at [1094, 298] on span "View & Edit" at bounding box center [1099, 303] width 79 height 20
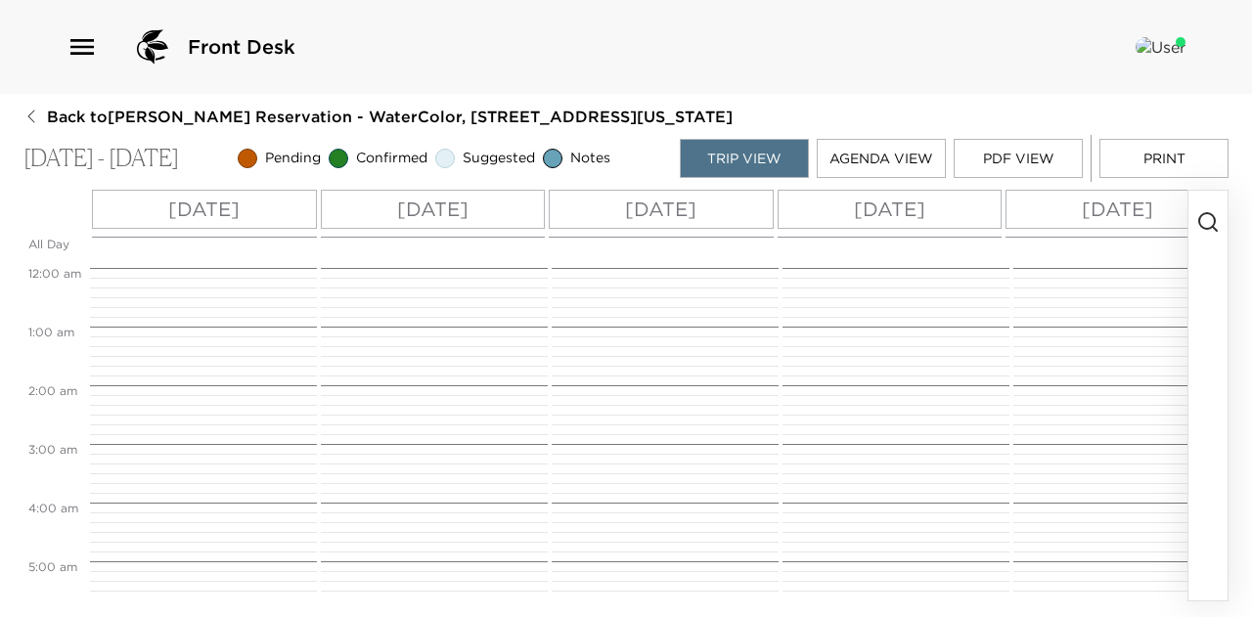
scroll to position [469, 0]
click at [1209, 218] on icon "button" at bounding box center [1207, 221] width 23 height 23
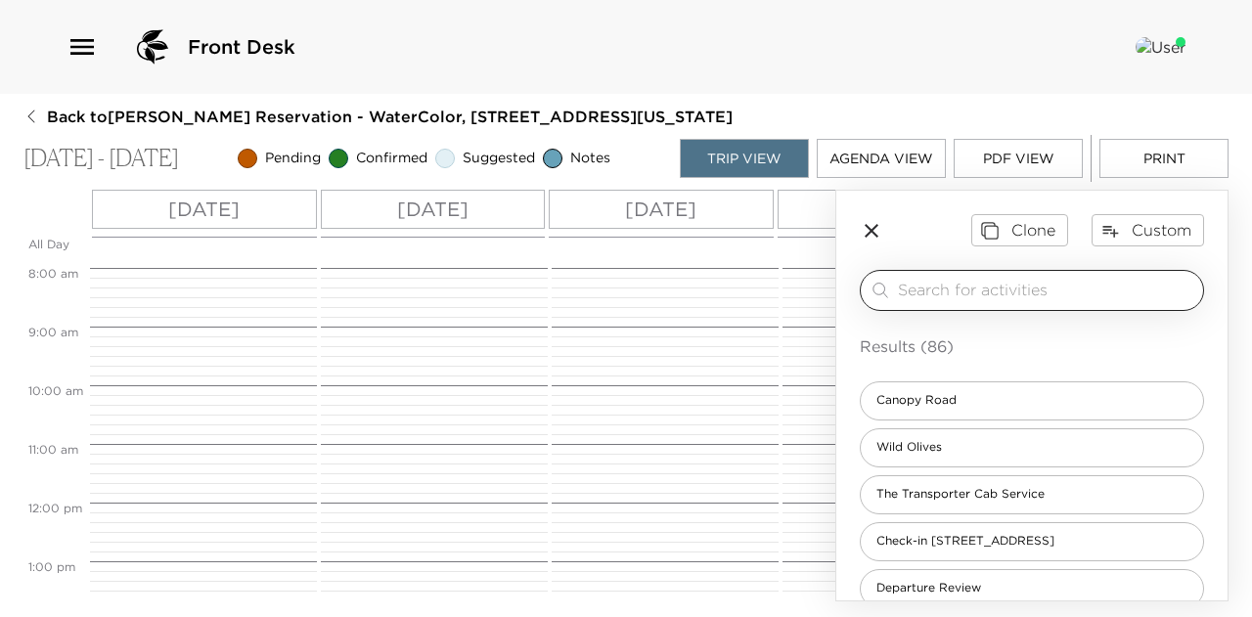
click at [961, 289] on input "search" at bounding box center [1046, 290] width 297 height 22
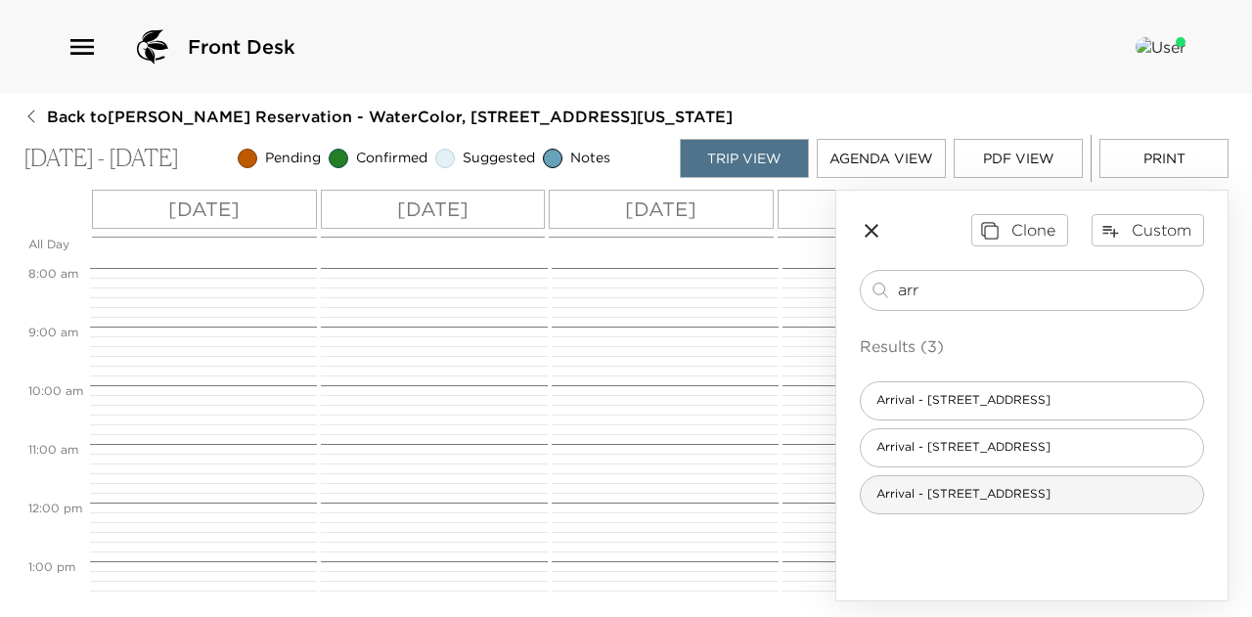
type input "arr"
click at [972, 490] on span "Arrival - [STREET_ADDRESS]" at bounding box center [963, 494] width 205 height 17
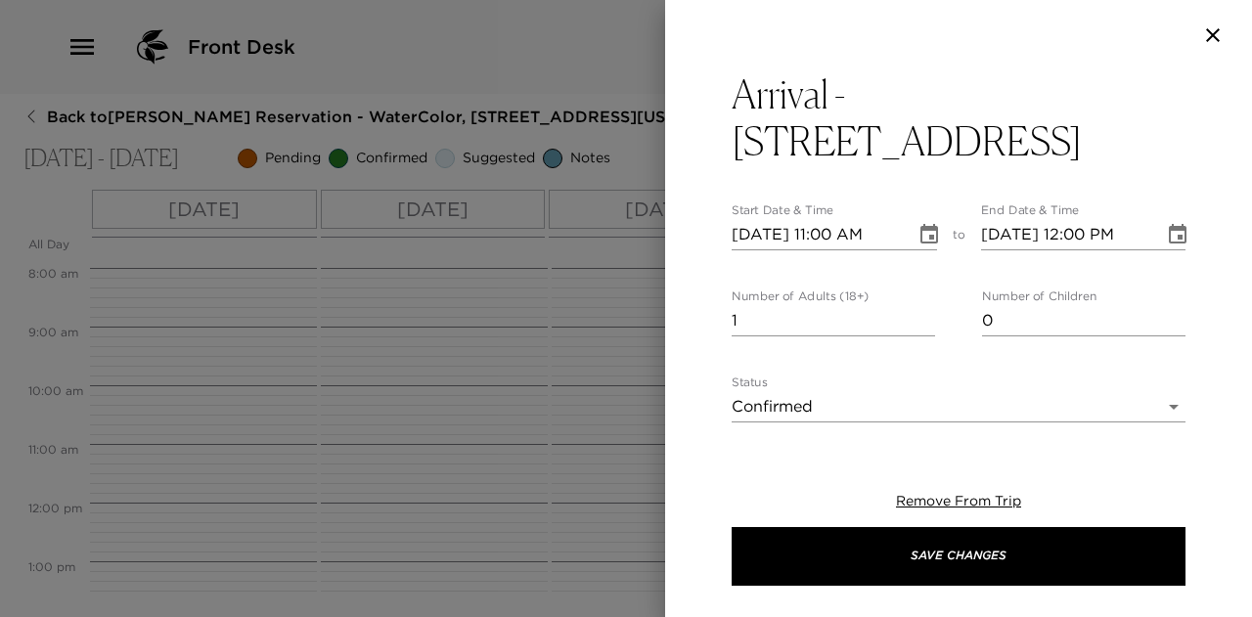
type textarea "Welcome to Watercolor! I will personally greet you at your residence, 154 Wireg…"
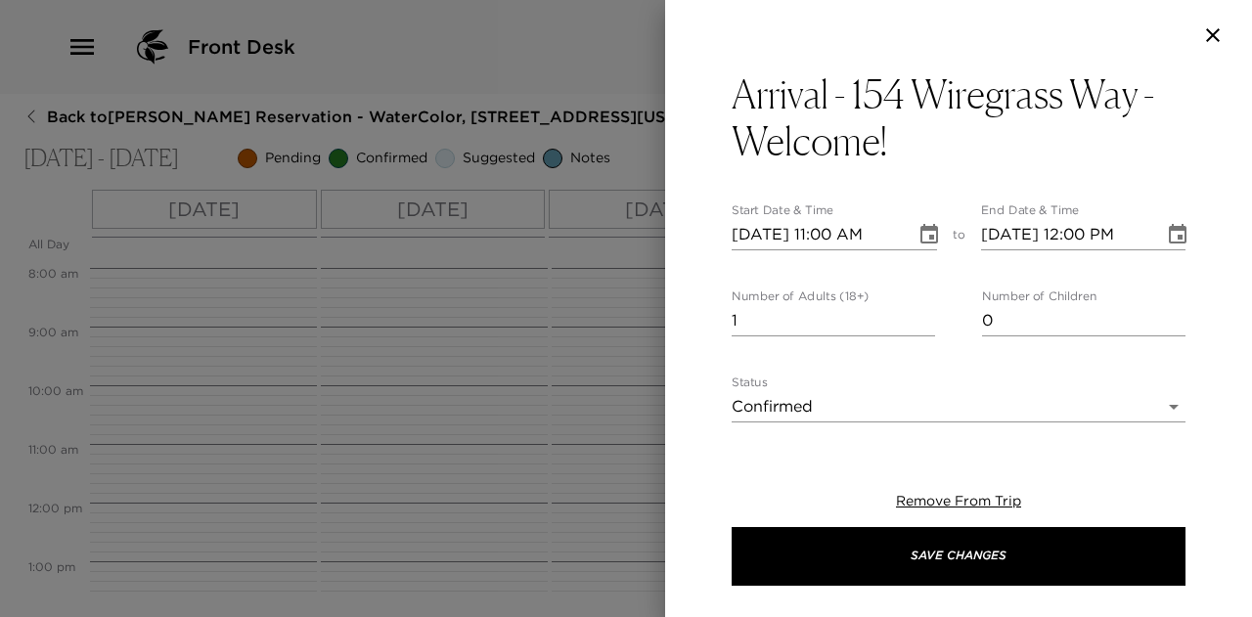
click at [1081, 230] on input "09/09/2025 12:00 PM" at bounding box center [1066, 234] width 170 height 31
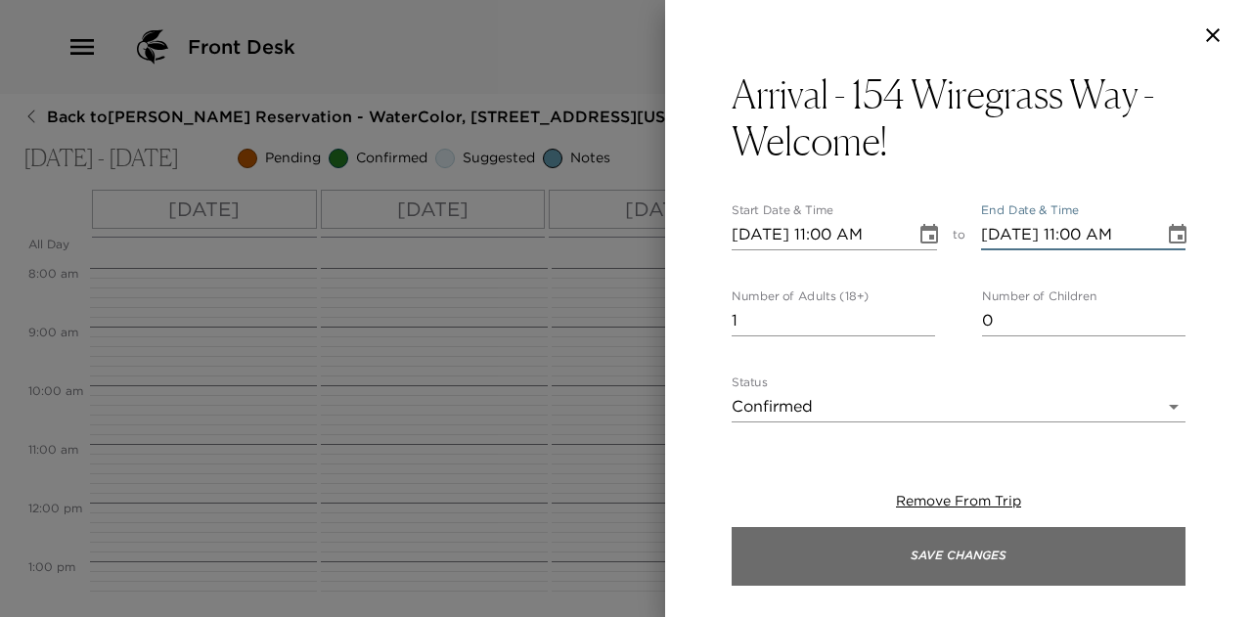
type input "09/09/2025 11:00 AM"
click at [999, 543] on button "Save Changes" at bounding box center [959, 556] width 454 height 59
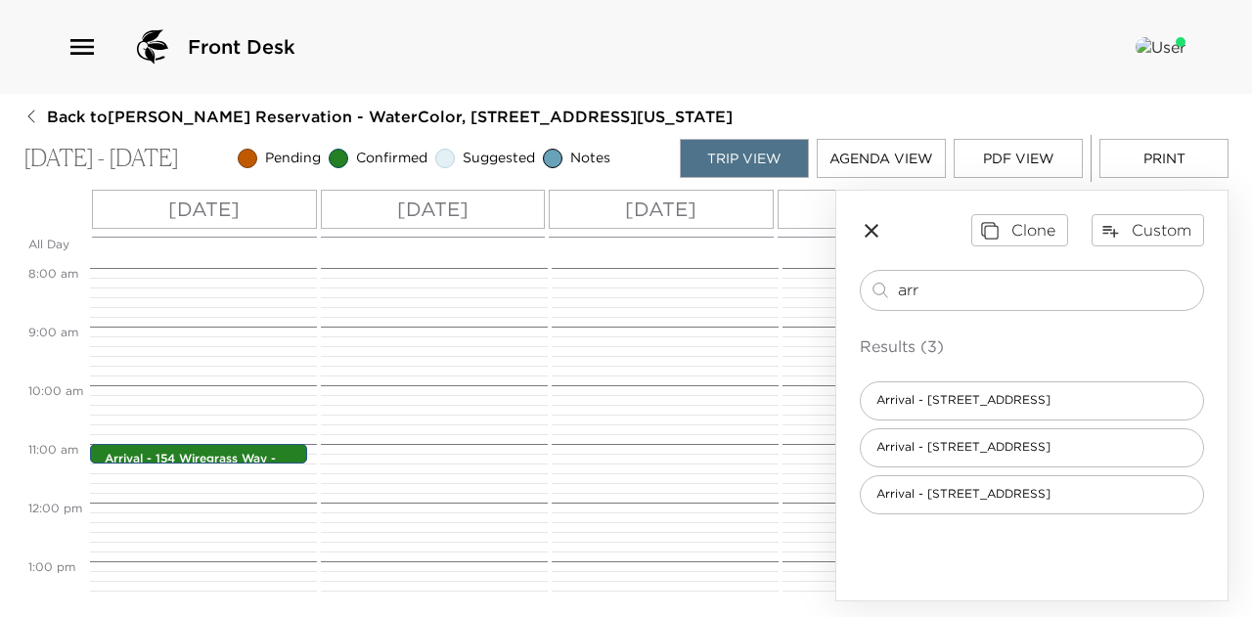
drag, startPoint x: 935, startPoint y: 280, endPoint x: 842, endPoint y: 280, distance: 92.9
click at [843, 281] on div "Clone Custom arr ​ Results (3) Arrival - 67 Hope Town Lane Arrival - 118 Scrub …" at bounding box center [1031, 364] width 391 height 346
type input "dep"
click at [969, 441] on span "Departure - All homes - 2025" at bounding box center [961, 447] width 201 height 17
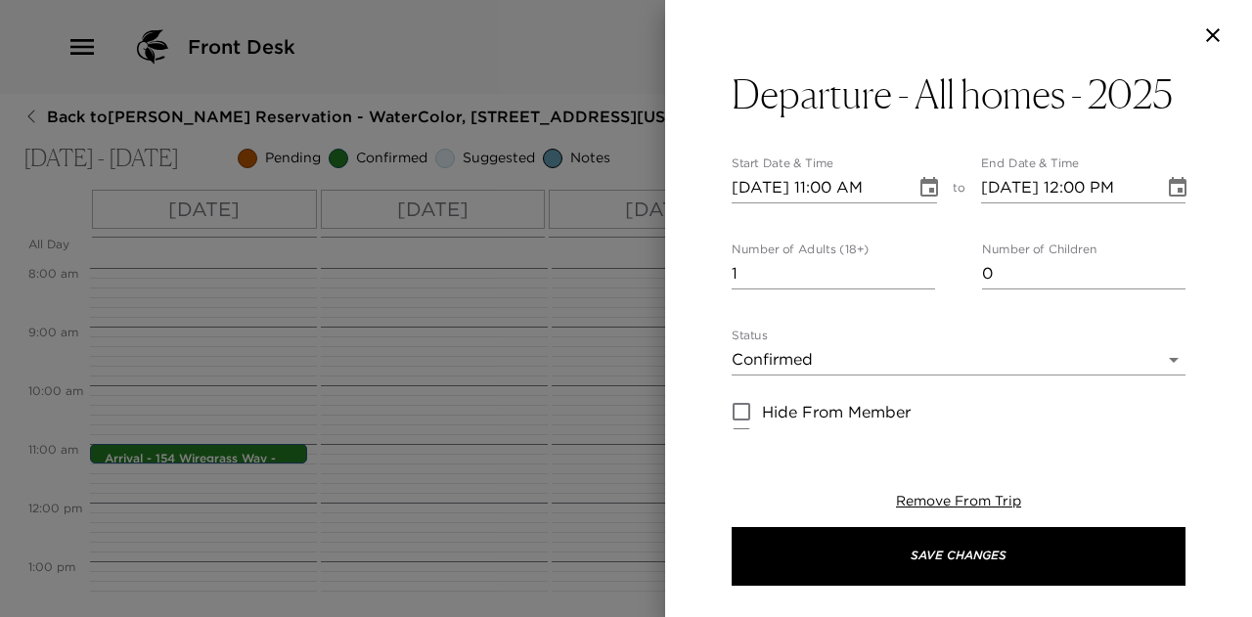
type textarea "Please note that check out time is 11:00 a.m. I am available to assist you with…"
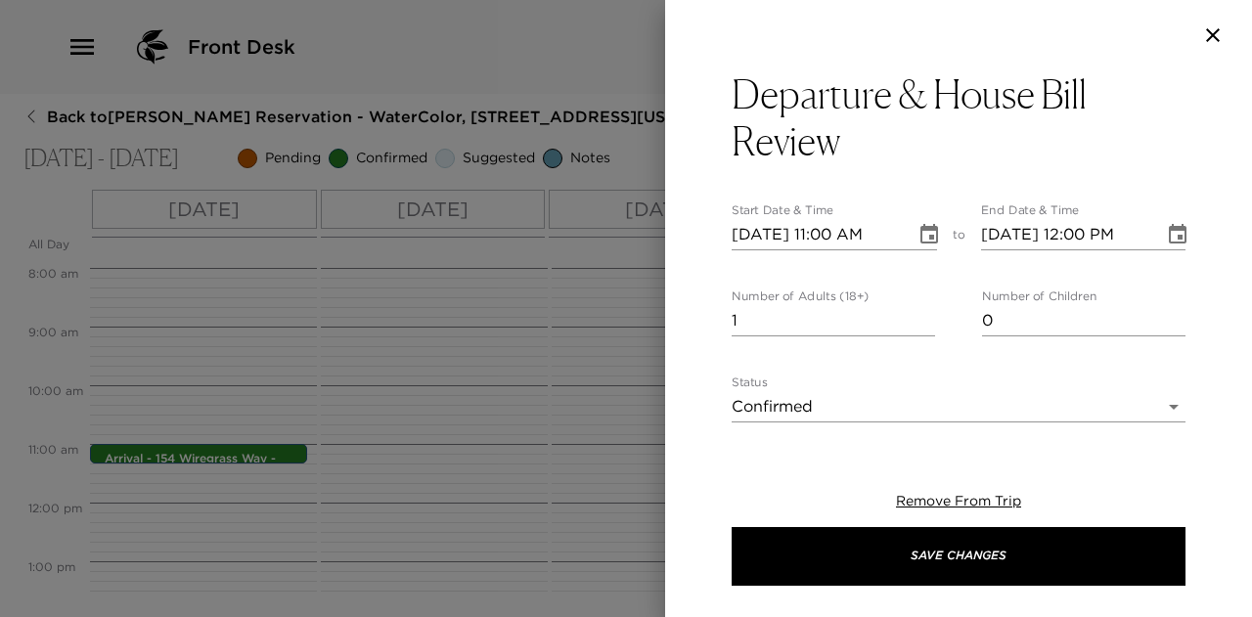
click at [775, 232] on input "09/09/2025 11:00 AM" at bounding box center [817, 234] width 170 height 31
type input "09/01/2025 11:00 AM"
type input "09/01/2025 12:00 PM"
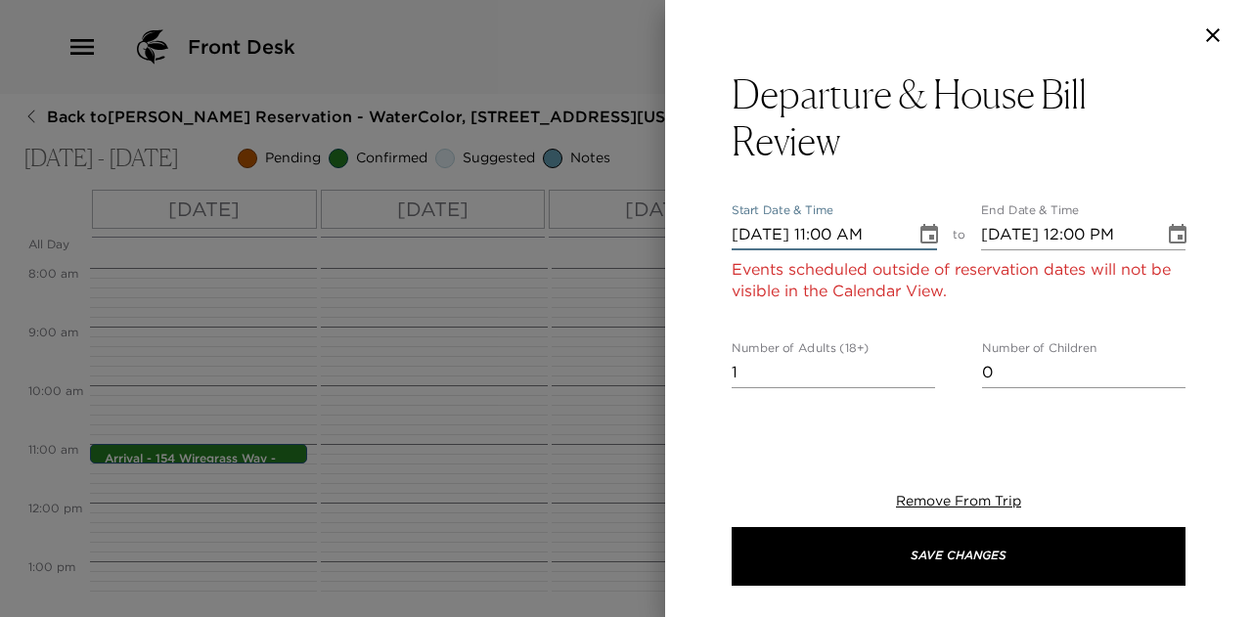
type input "09/14/2025 11:00 AM"
type input "09/14/2025 12:00 PM"
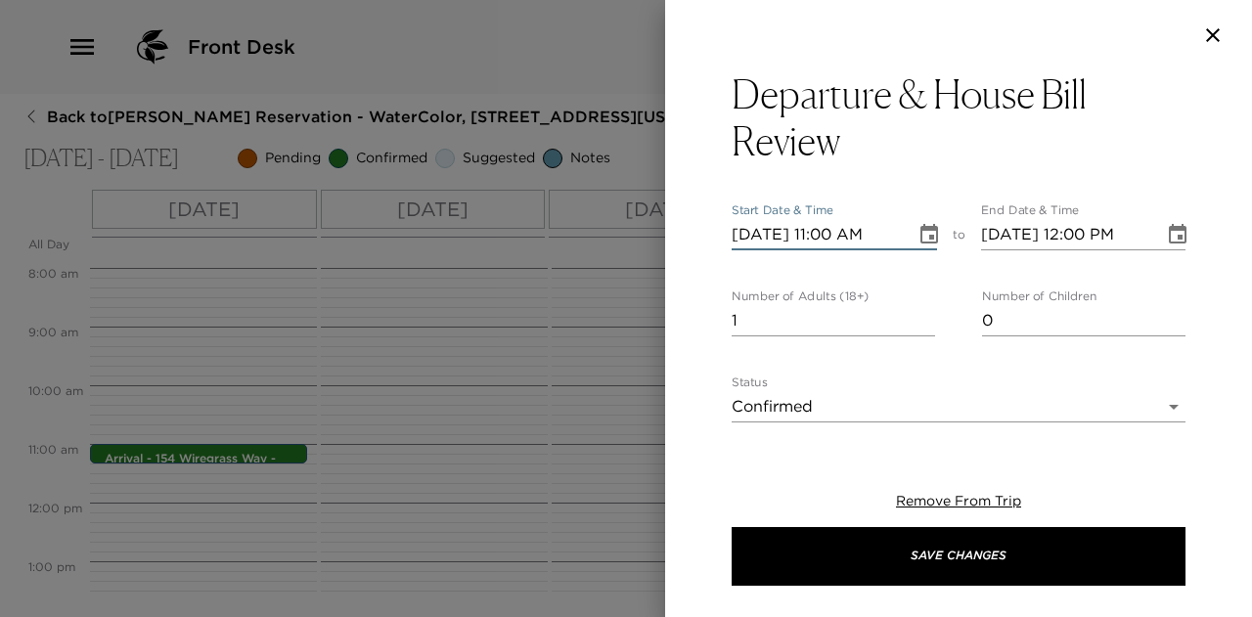
type input "09/14/2025 11:00 AM"
click at [1083, 240] on input "09/14/2025 12:00 PM" at bounding box center [1066, 234] width 170 height 31
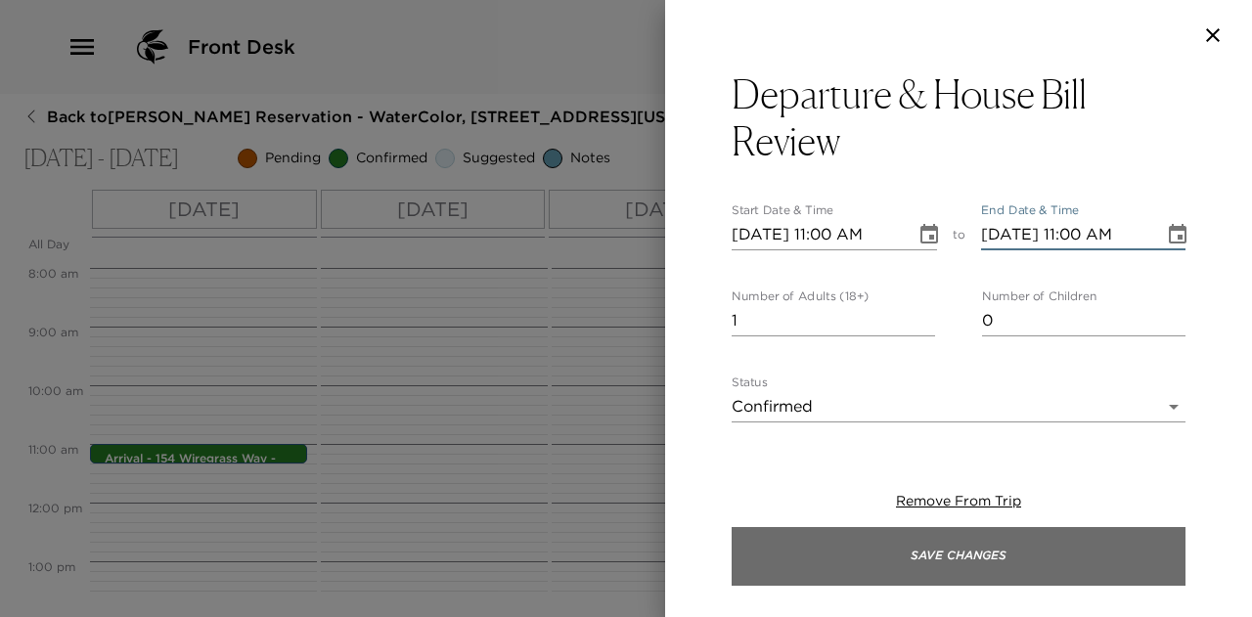
type input "09/14/2025 11:00 AM"
click at [1009, 546] on button "Save Changes" at bounding box center [959, 556] width 454 height 59
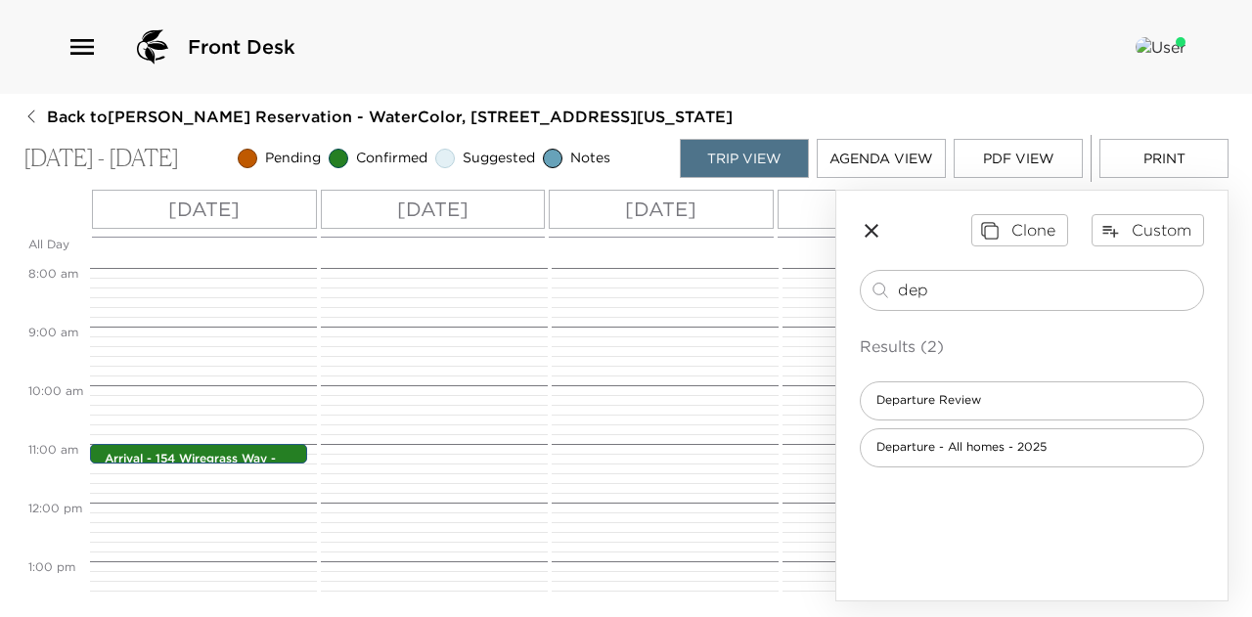
drag, startPoint x: 913, startPoint y: 283, endPoint x: 814, endPoint y: 296, distance: 100.7
click at [818, 291] on div "All Day Tue 09/09 Wed 09/10 Thu 09/11 Fri 09/12 Sat 09/13 Sun 09/14 12:00 AM 1:…" at bounding box center [625, 396] width 1205 height 412
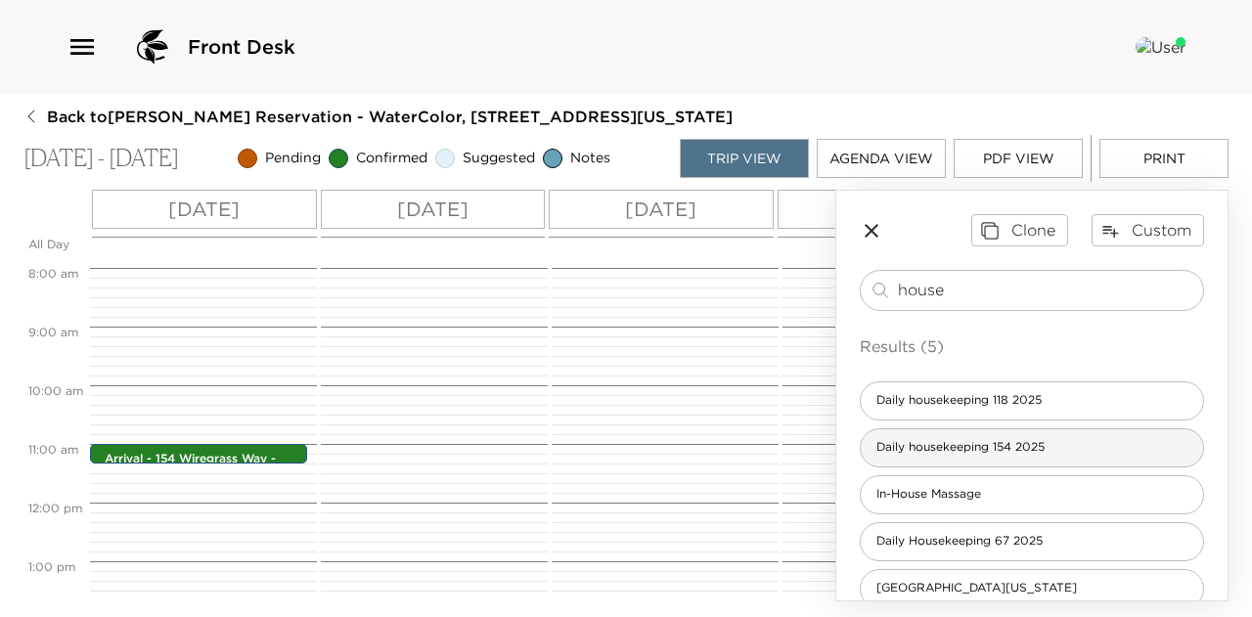
type input "house"
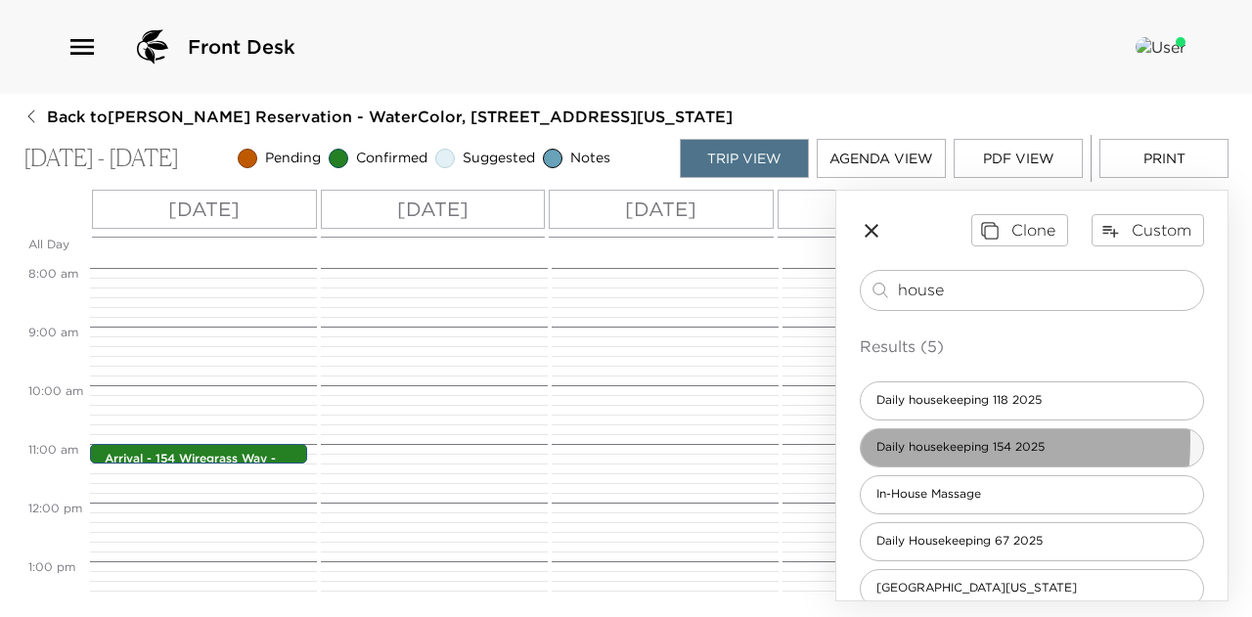
click at [910, 439] on span "Daily housekeeping 154 2025" at bounding box center [961, 447] width 200 height 17
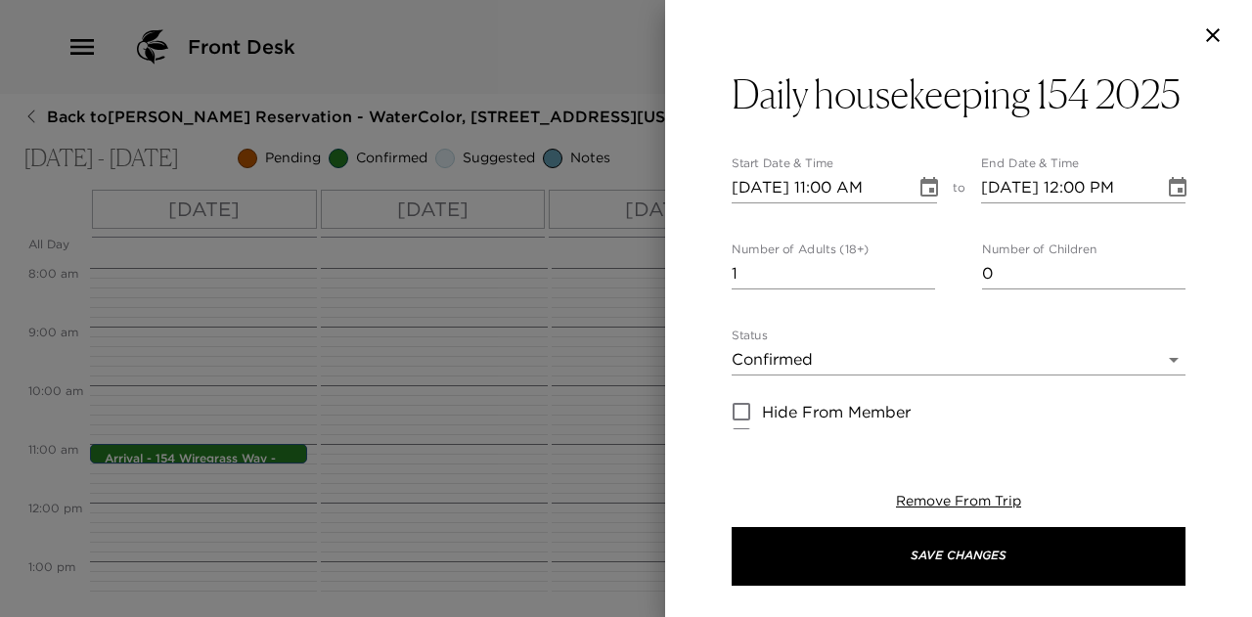
type textarea "Our team will be cleaning your residence. The service should take between an ho…"
click at [922, 181] on icon "Choose date, selected date is Sep 9, 2025" at bounding box center [929, 187] width 18 height 20
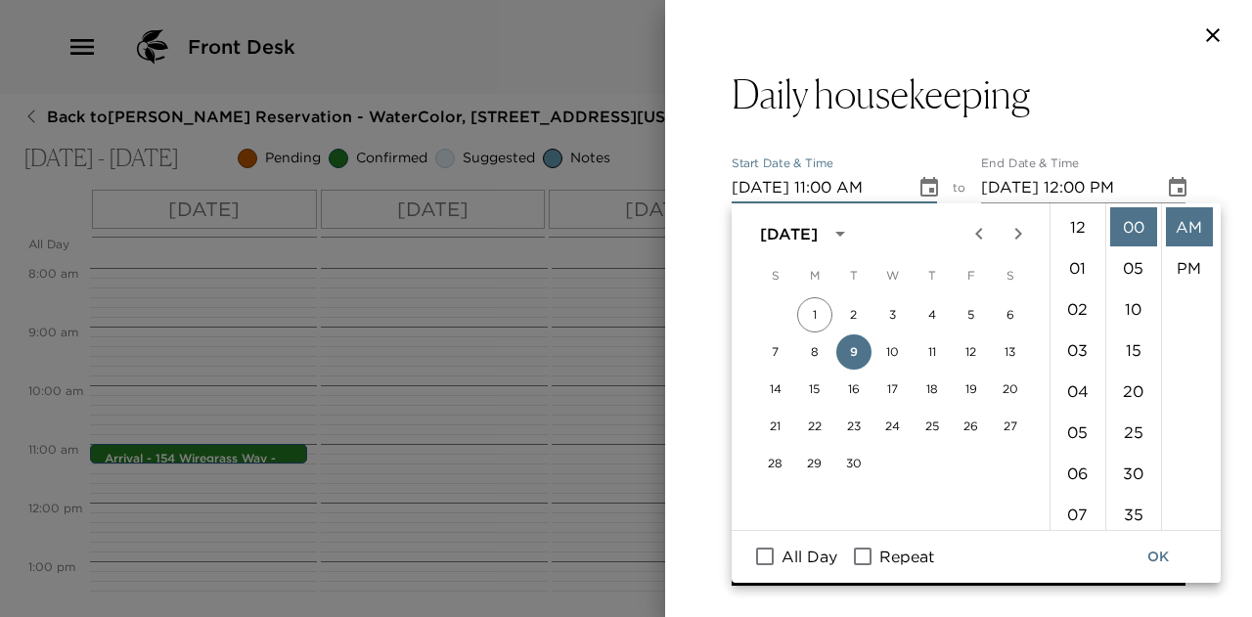
scroll to position [452, 0]
click at [863, 556] on input "Repeat" at bounding box center [862, 556] width 41 height 25
checkbox input "true"
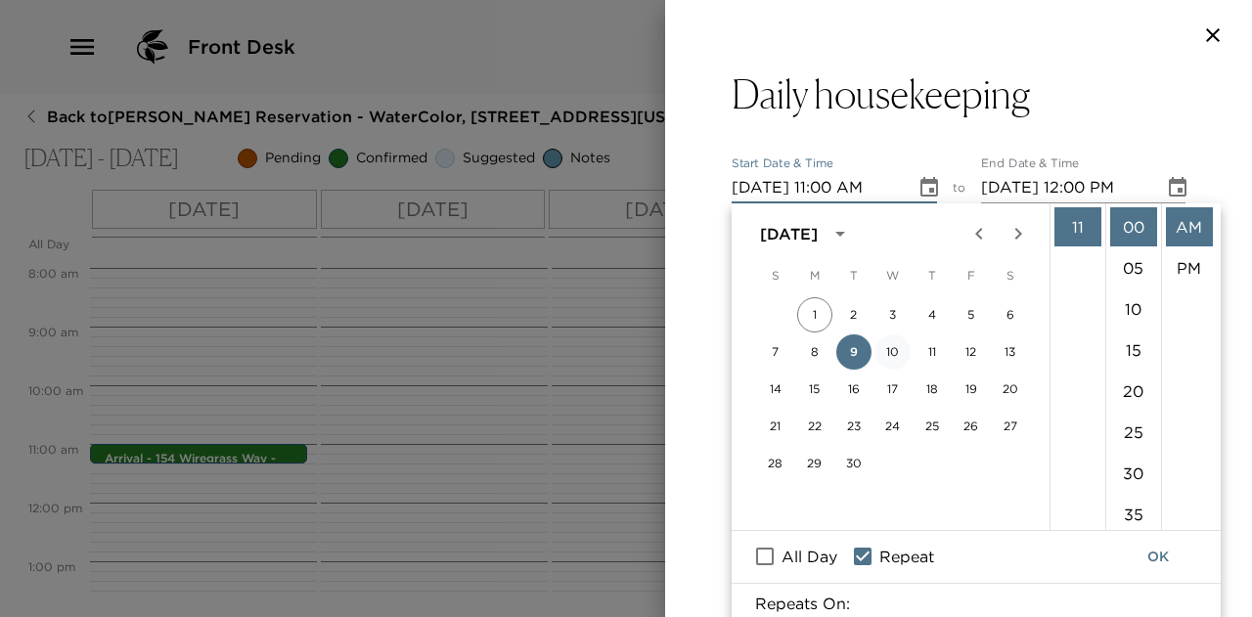
click at [894, 345] on button "10" at bounding box center [892, 351] width 35 height 35
type input "09/10/2025 11:00 AM"
type input "09/10/2025 12:00 PM"
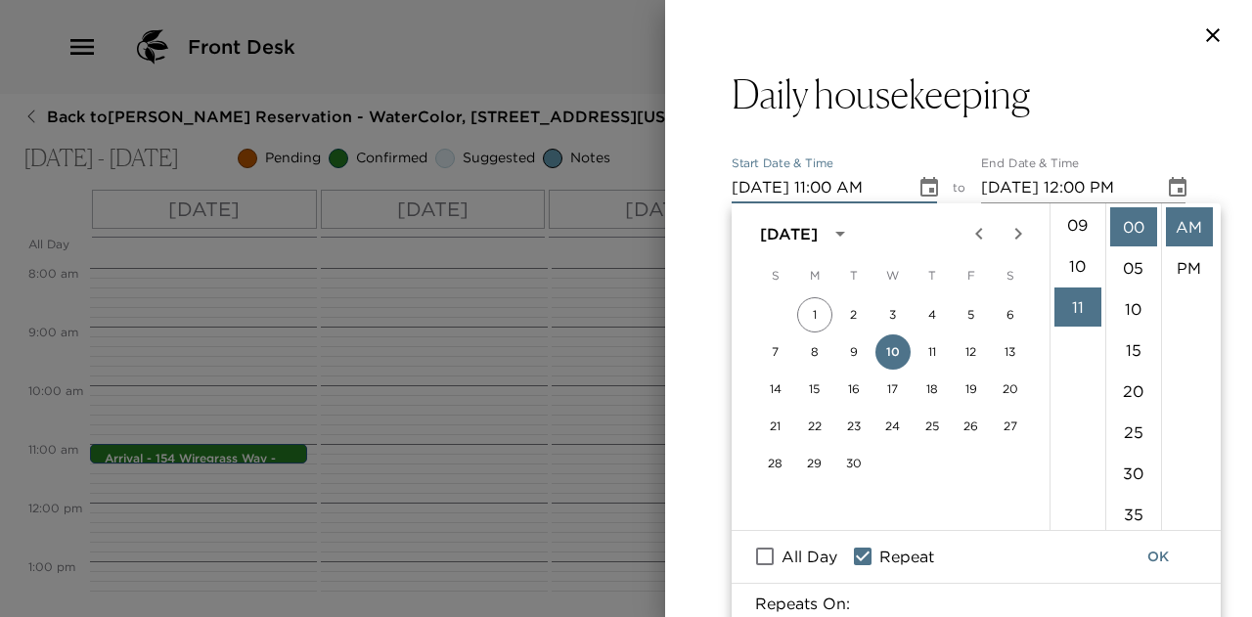
scroll to position [256, 0]
click at [1074, 378] on li "10" at bounding box center [1077, 381] width 47 height 39
type input "09/10/2025 10:00 AM"
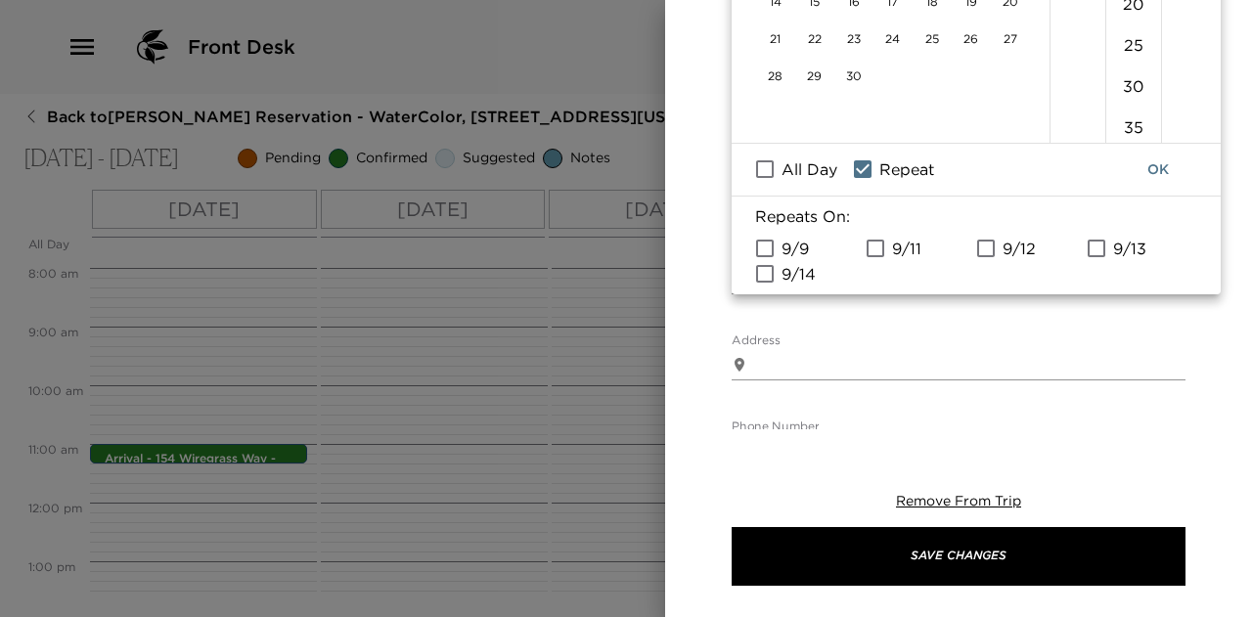
scroll to position [391, 0]
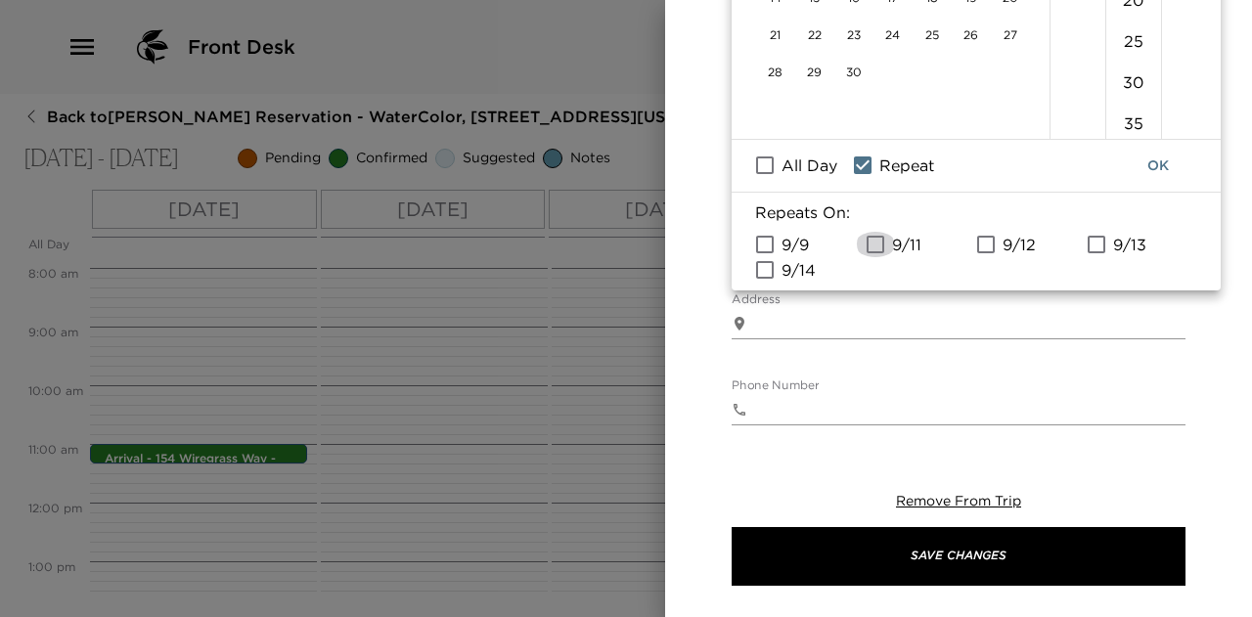
click at [878, 242] on input "9/11" at bounding box center [875, 244] width 41 height 25
checkbox input "true"
click at [991, 243] on input "9/12" at bounding box center [985, 244] width 41 height 25
checkbox input "true"
click at [1100, 242] on input "9/13" at bounding box center [1096, 244] width 41 height 25
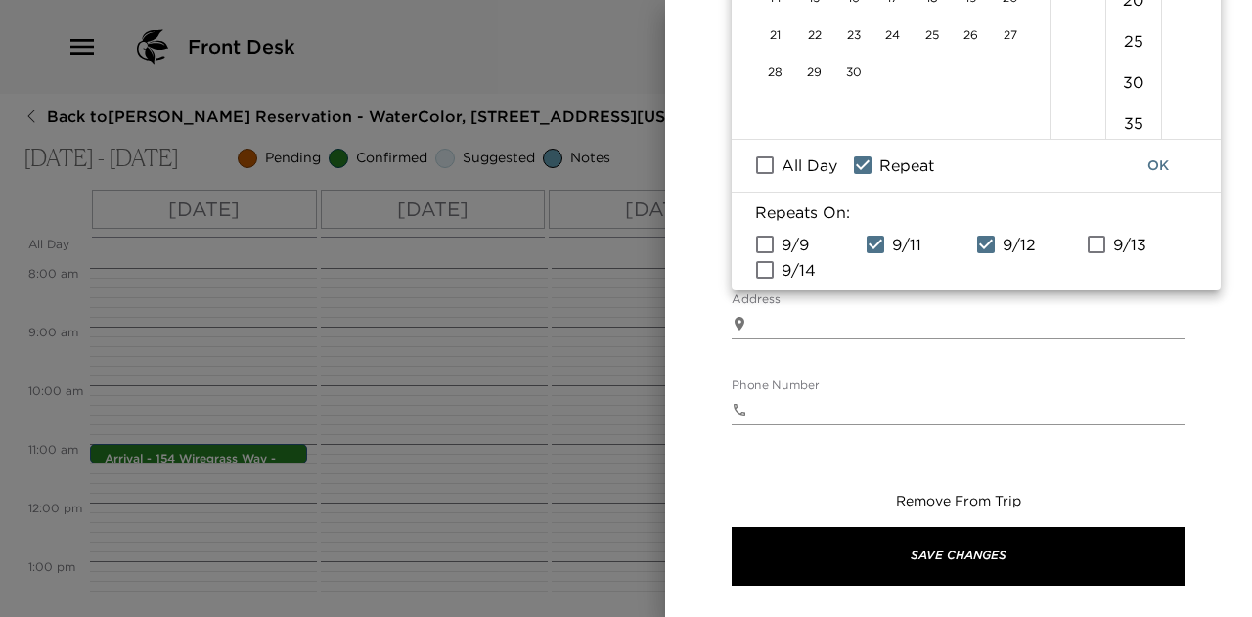
checkbox input "true"
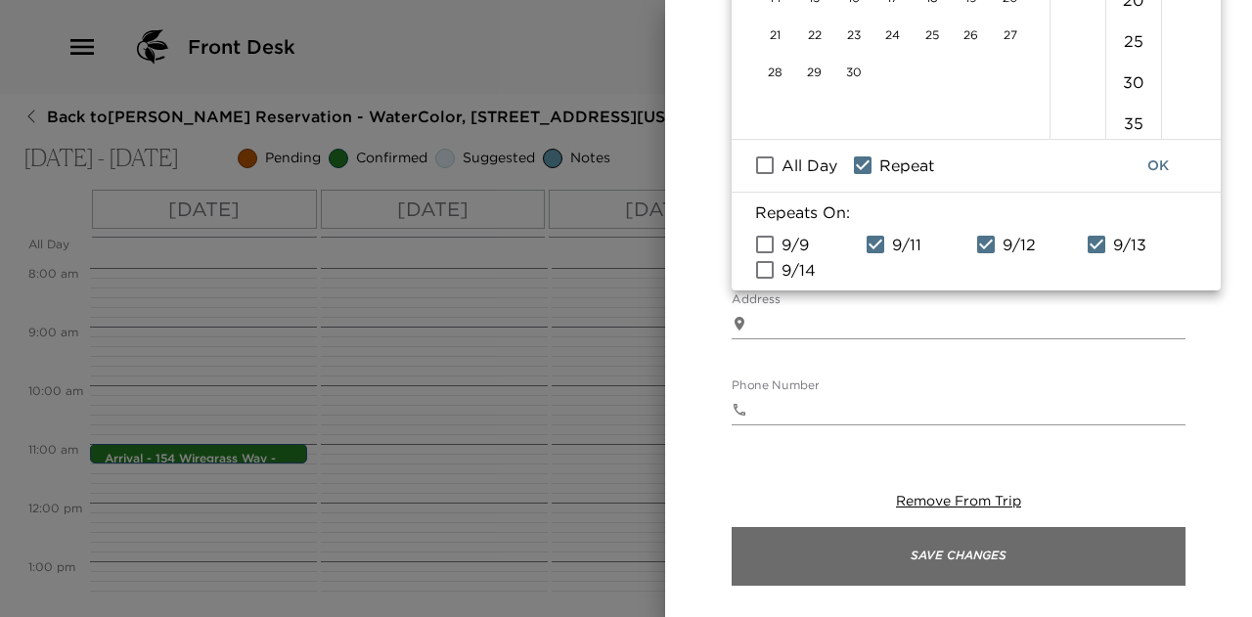
click at [994, 553] on button "Save Changes" at bounding box center [959, 556] width 454 height 59
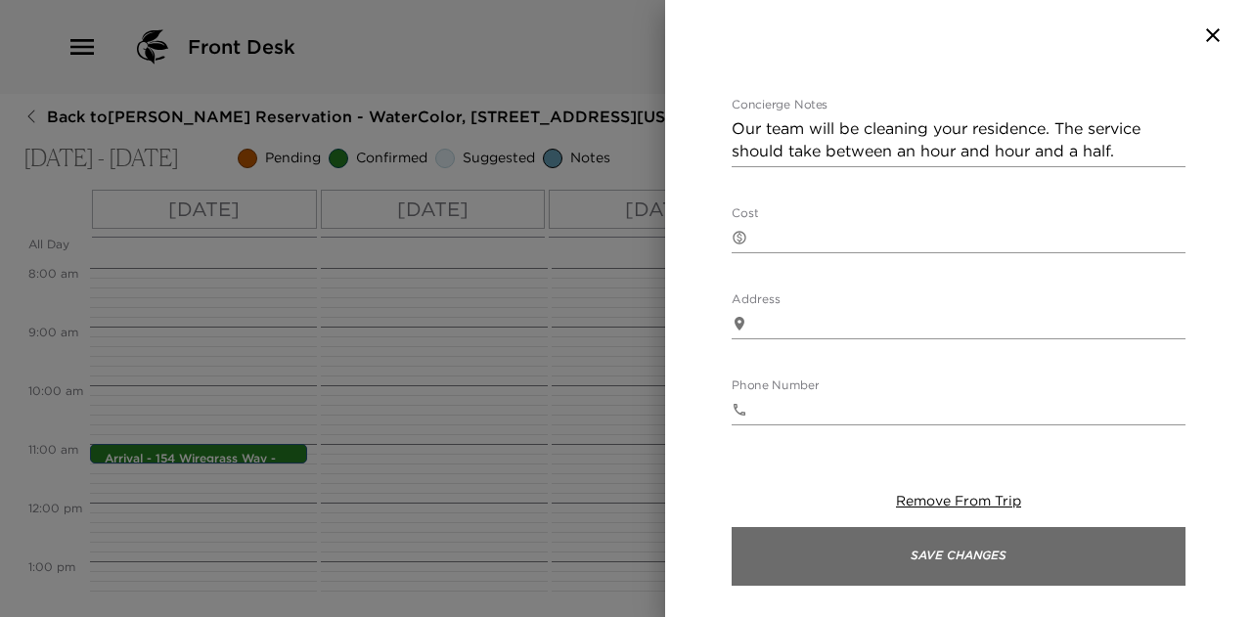
scroll to position [0, 0]
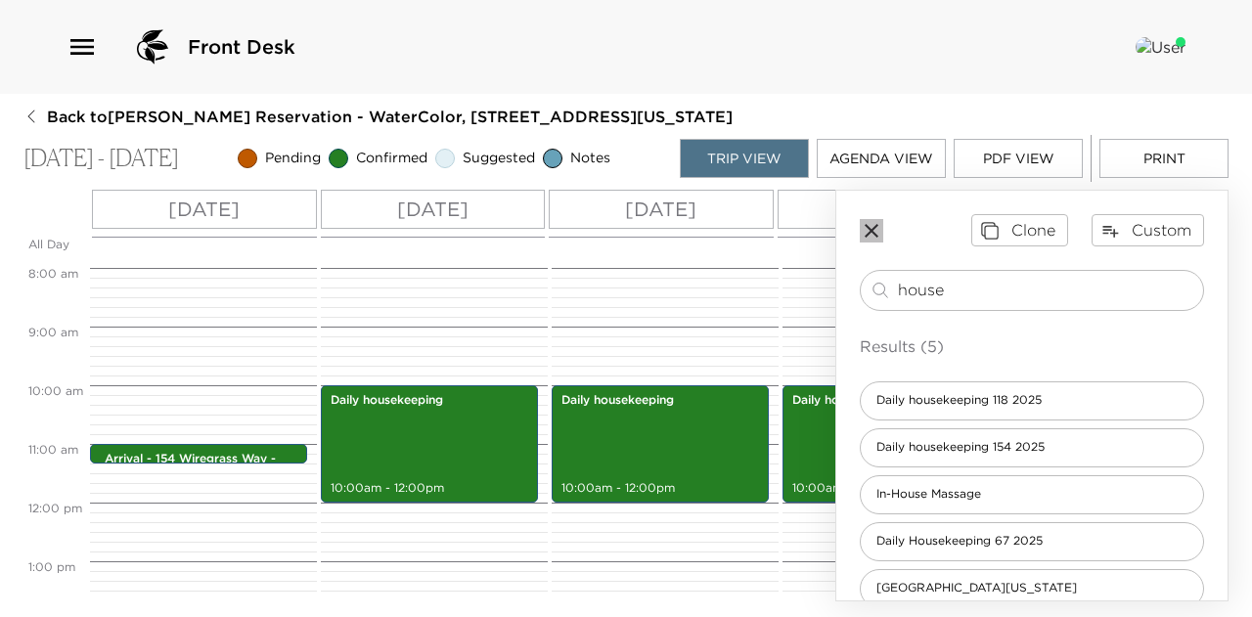
click at [875, 231] on icon "button" at bounding box center [871, 230] width 23 height 23
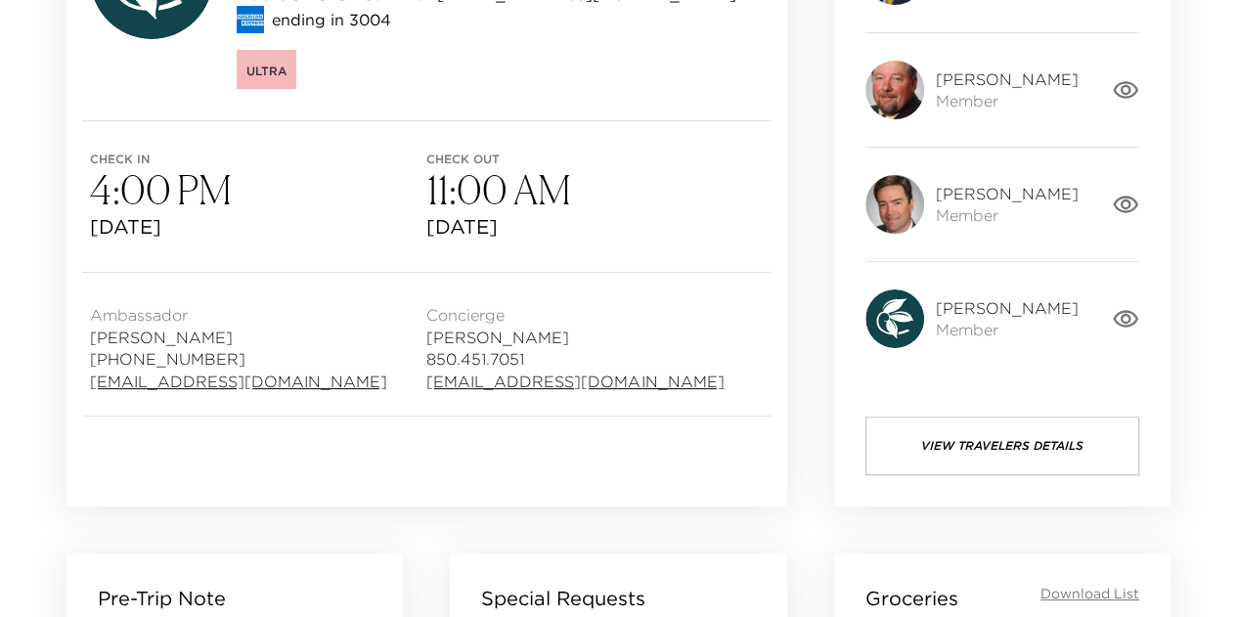
scroll to position [685, 0]
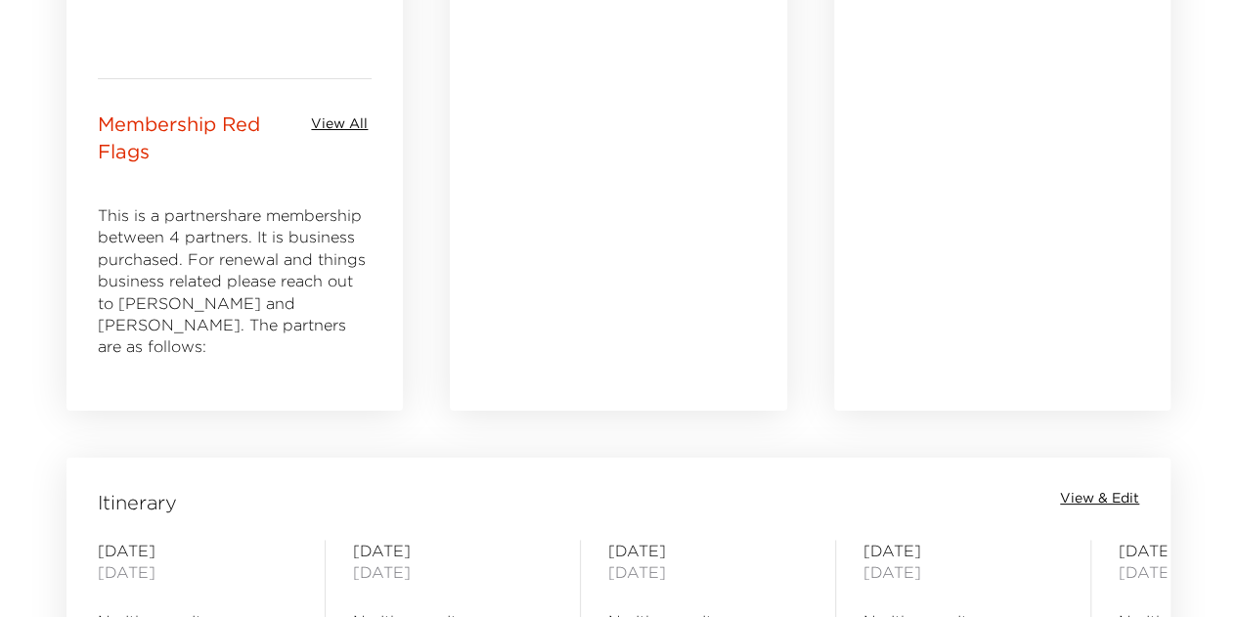
click at [1093, 494] on span "View & Edit" at bounding box center [1099, 499] width 79 height 20
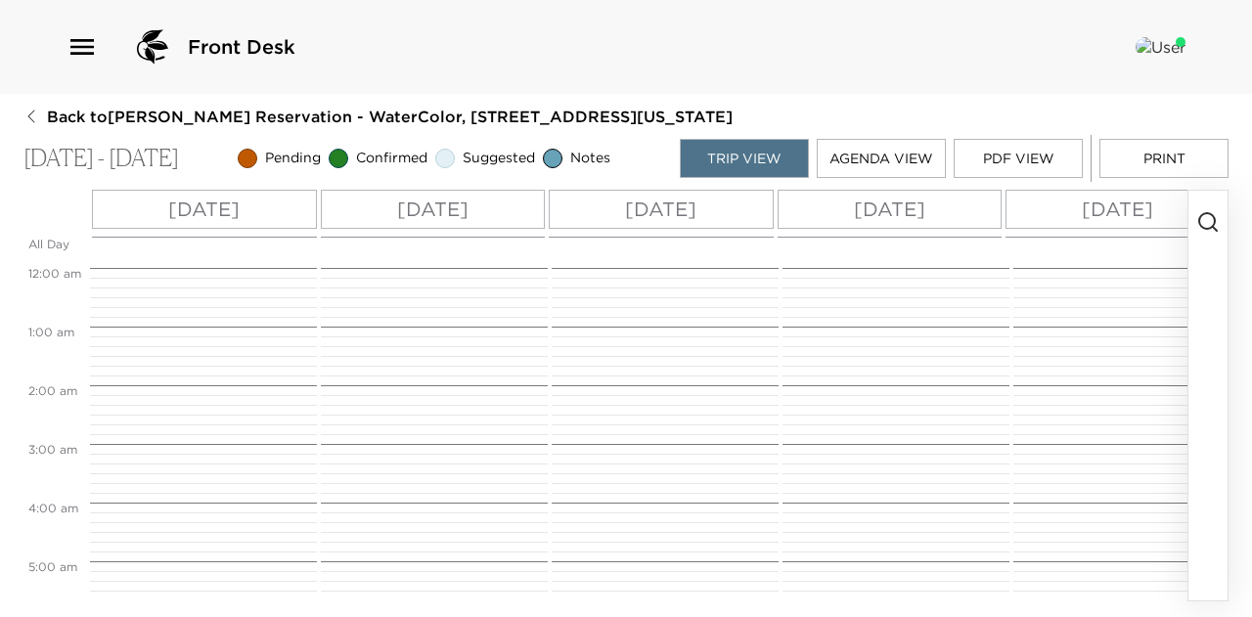
scroll to position [469, 0]
click at [1208, 222] on icon "button" at bounding box center [1207, 221] width 23 height 23
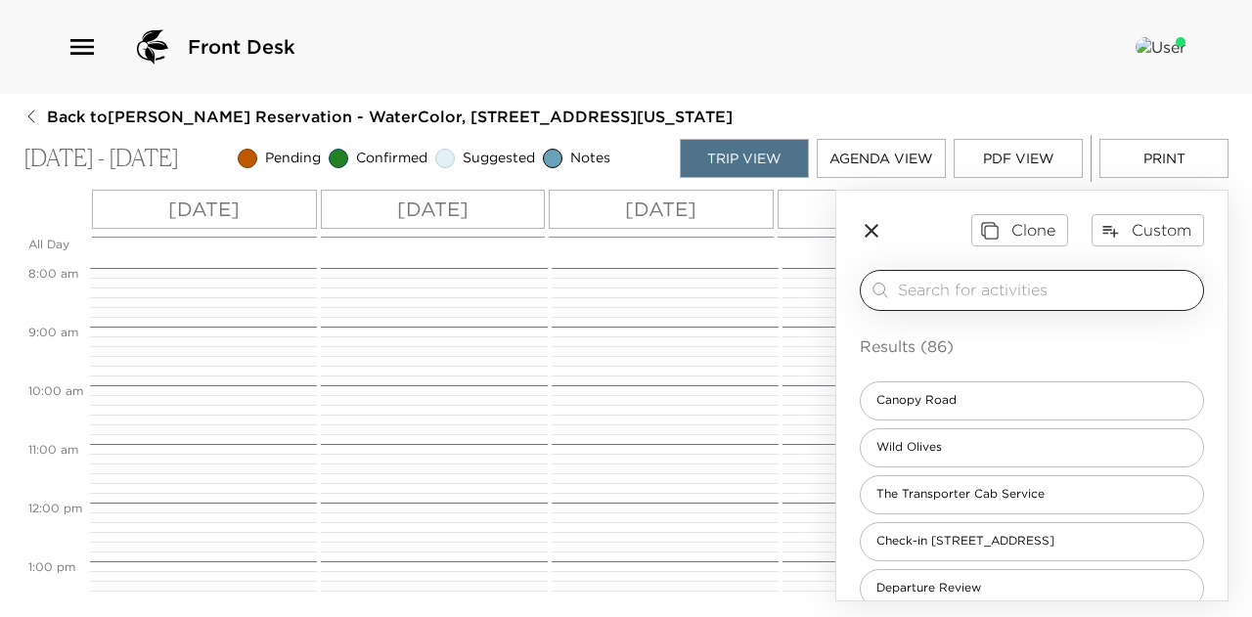
click at [1010, 289] on input "search" at bounding box center [1046, 290] width 297 height 22
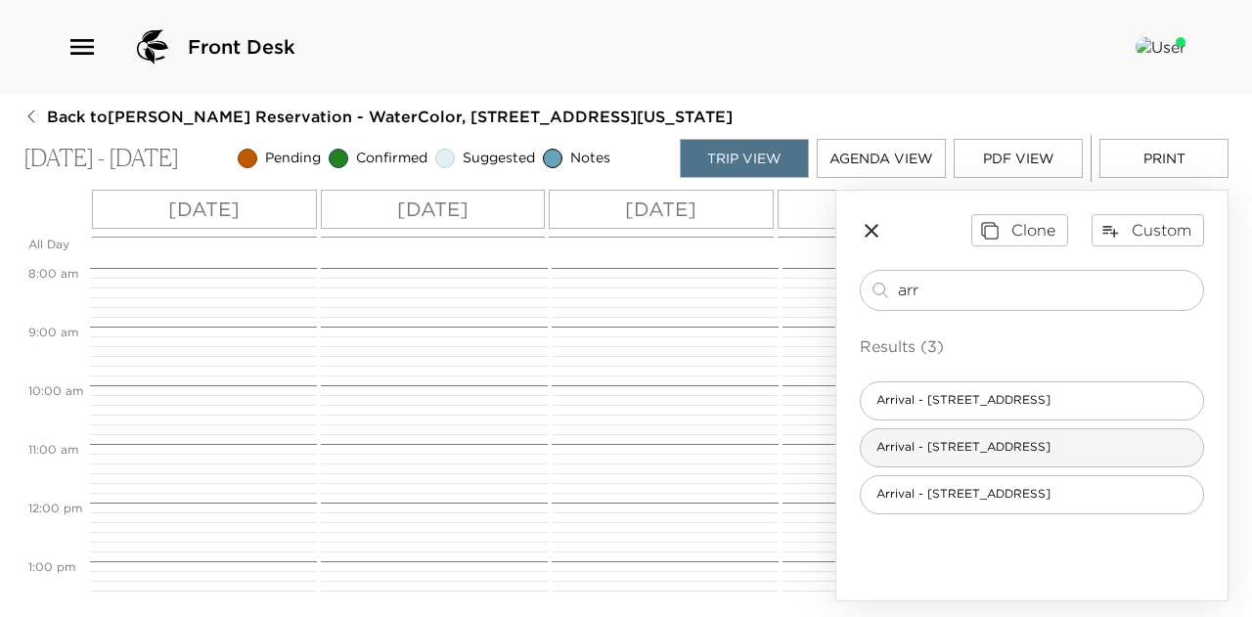
type input "arr"
click at [954, 445] on span "Arrival - [STREET_ADDRESS]" at bounding box center [963, 447] width 205 height 17
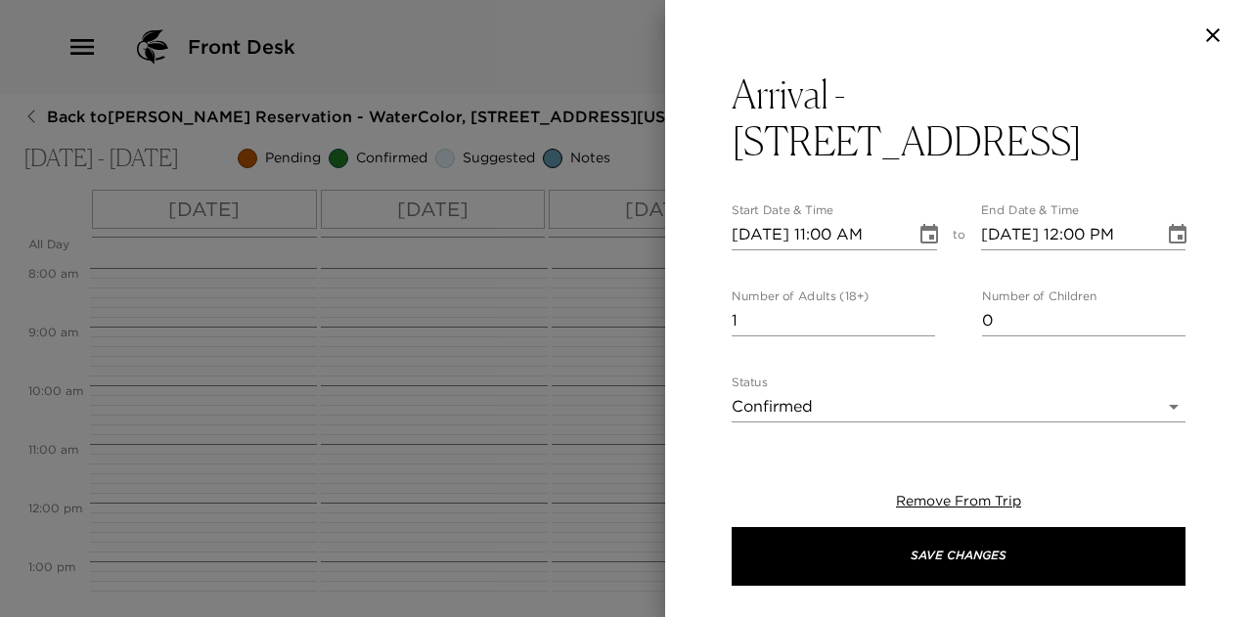
type textarea "Welcome to Watercolor! I will personally greet you at your residence, 118 Scrub…"
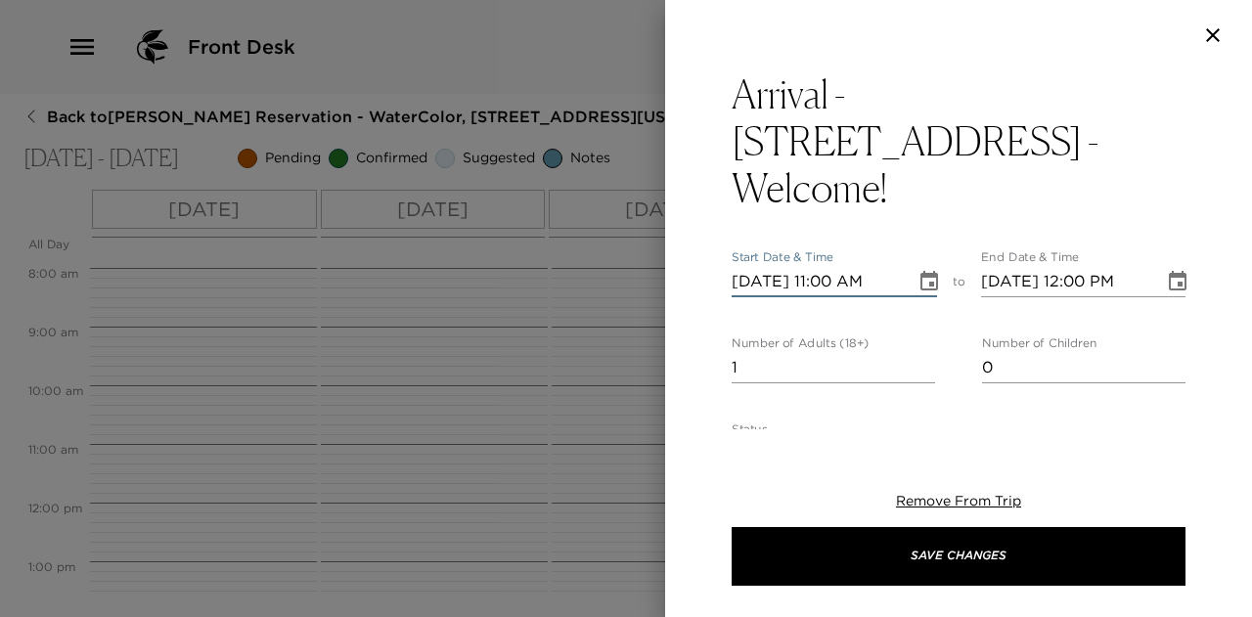
click at [829, 266] on input "[DATE] 11:00 AM" at bounding box center [817, 281] width 170 height 31
type input "09/14/2025 04:00 PM"
type input "09/14/2025 05:00 PM"
type input "09/14/2025 04:00 PM"
click at [1080, 266] on input "09/14/2025 05:00 PM" at bounding box center [1066, 281] width 170 height 31
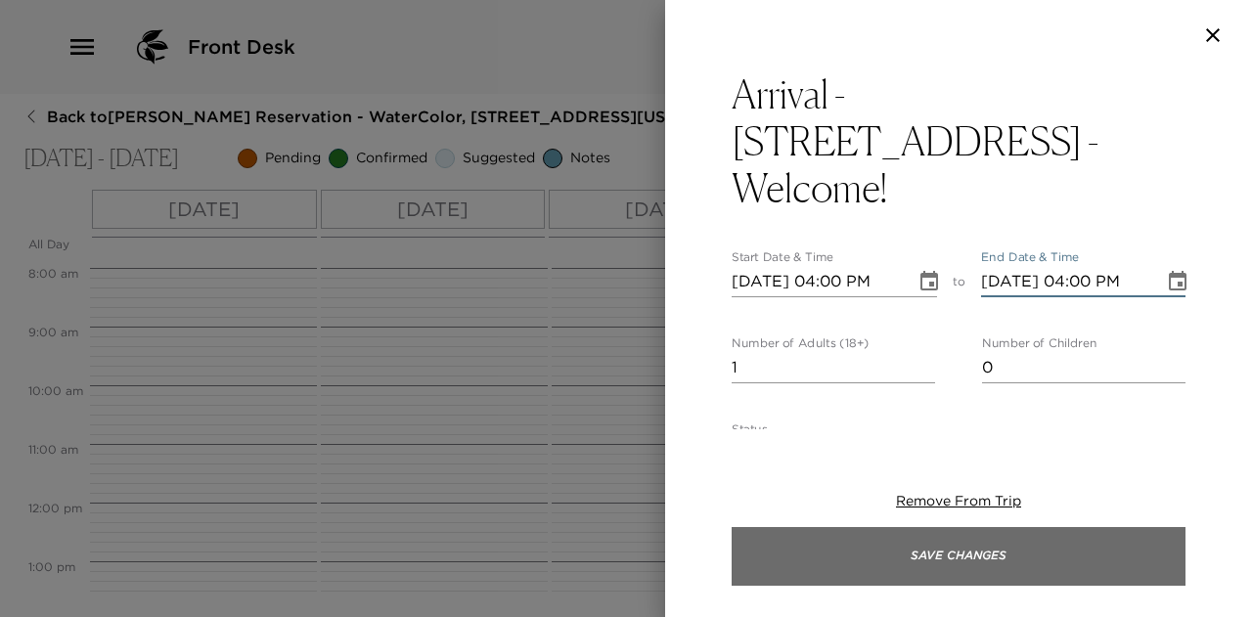
type input "09/14/2025 04:00 PM"
click at [1005, 543] on button "Save Changes" at bounding box center [959, 556] width 454 height 59
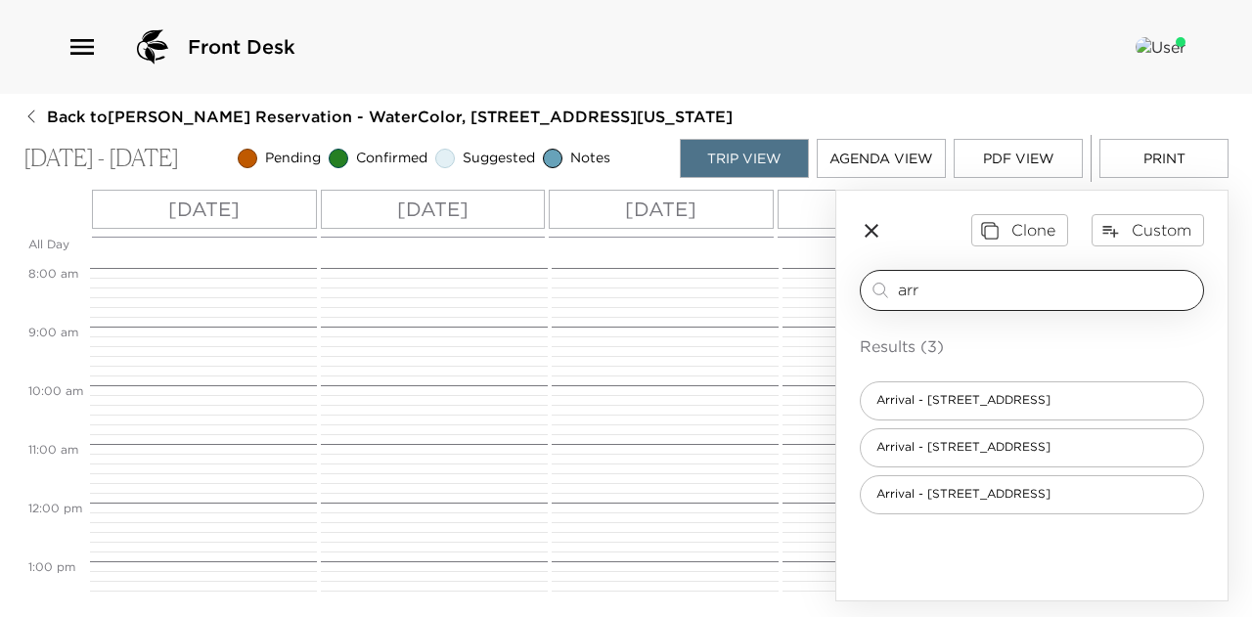
drag, startPoint x: 968, startPoint y: 286, endPoint x: 882, endPoint y: 285, distance: 86.1
click at [882, 285] on div "arr ​" at bounding box center [1031, 290] width 327 height 23
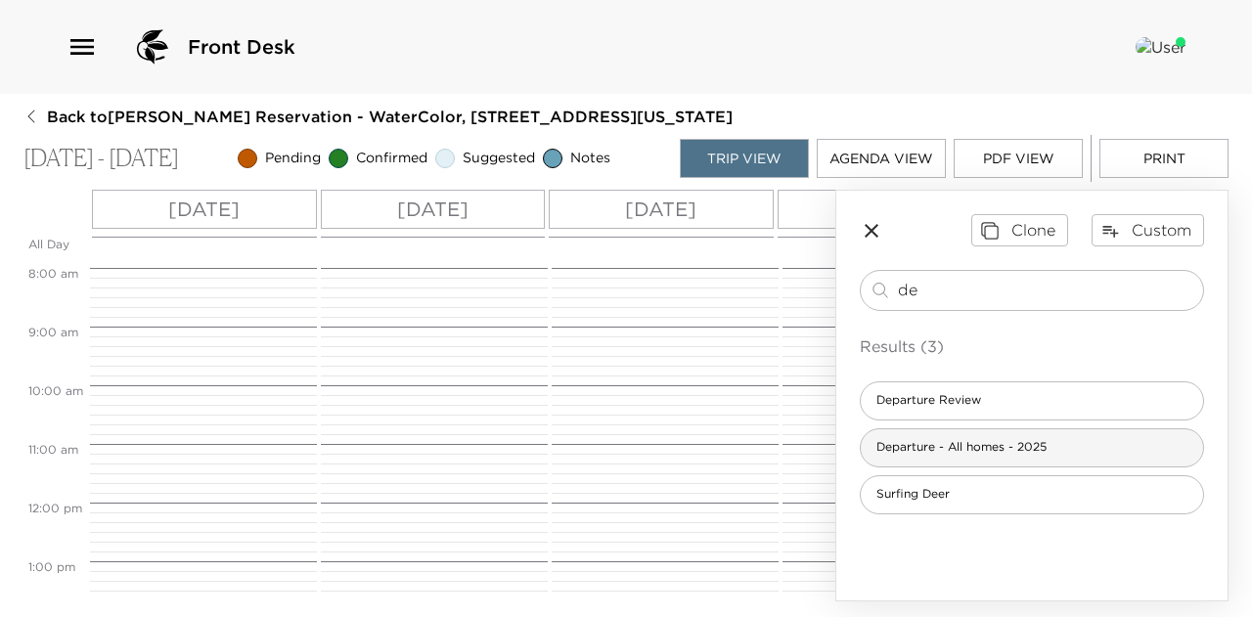
type input "de"
click at [917, 440] on span "Departure - All homes - 2025" at bounding box center [961, 447] width 201 height 17
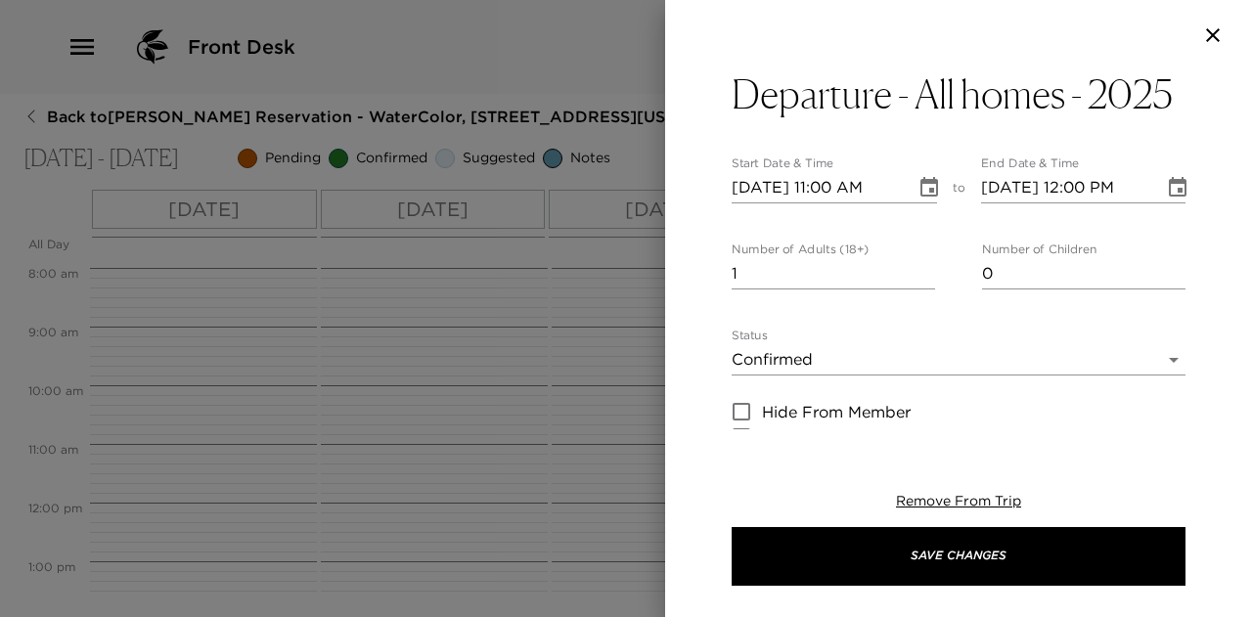
type textarea "Please note that check out time is 11:00 a.m. I am available to assist you with…"
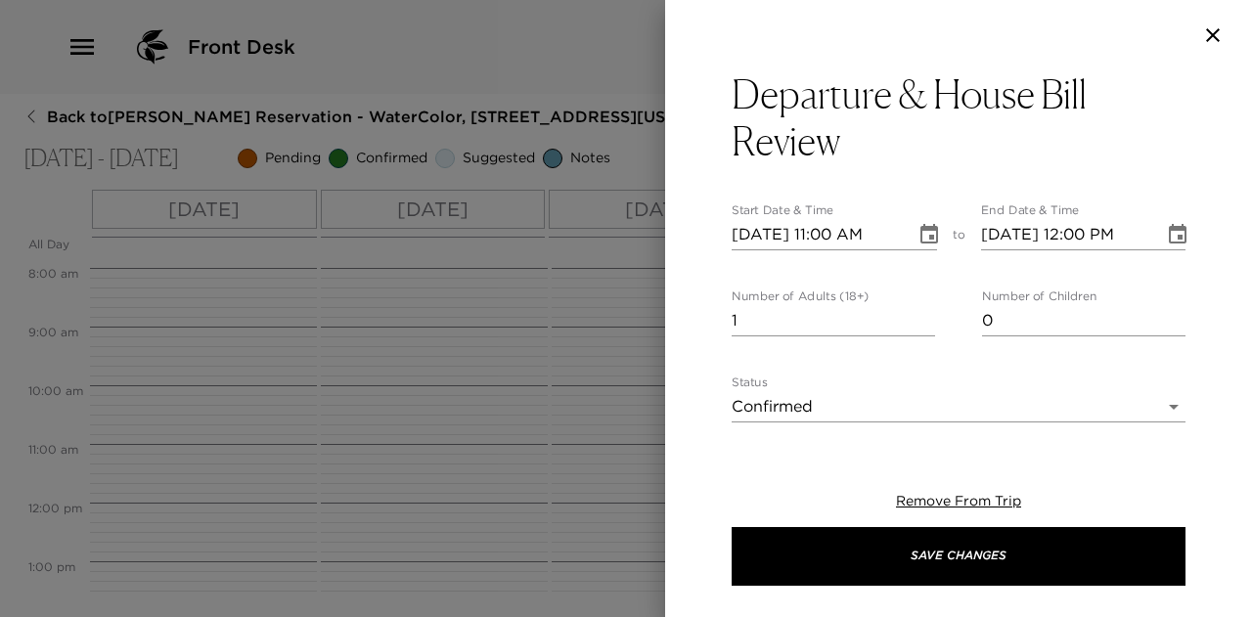
click at [767, 237] on input "[DATE] 11:00 AM" at bounding box center [817, 234] width 170 height 31
type input "[DATE] 11:00 AM"
type input "[DATE] 12:00 PM"
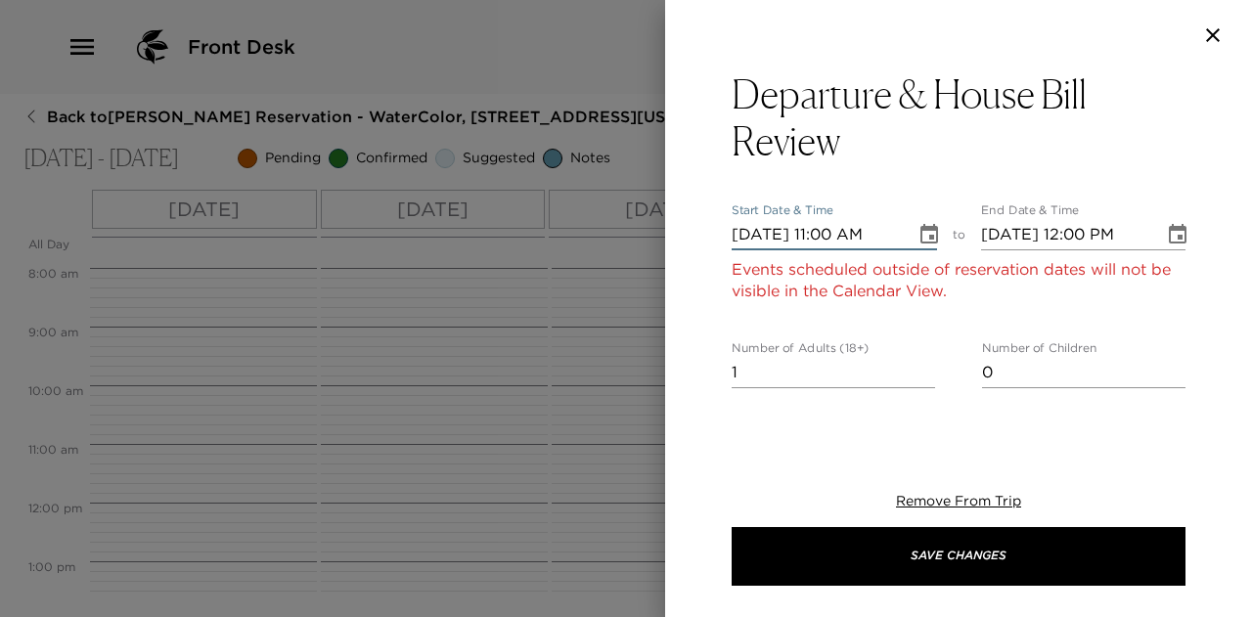
type input "09/19/2025 11:00 AM"
type input "09/19/2025 12:00 PM"
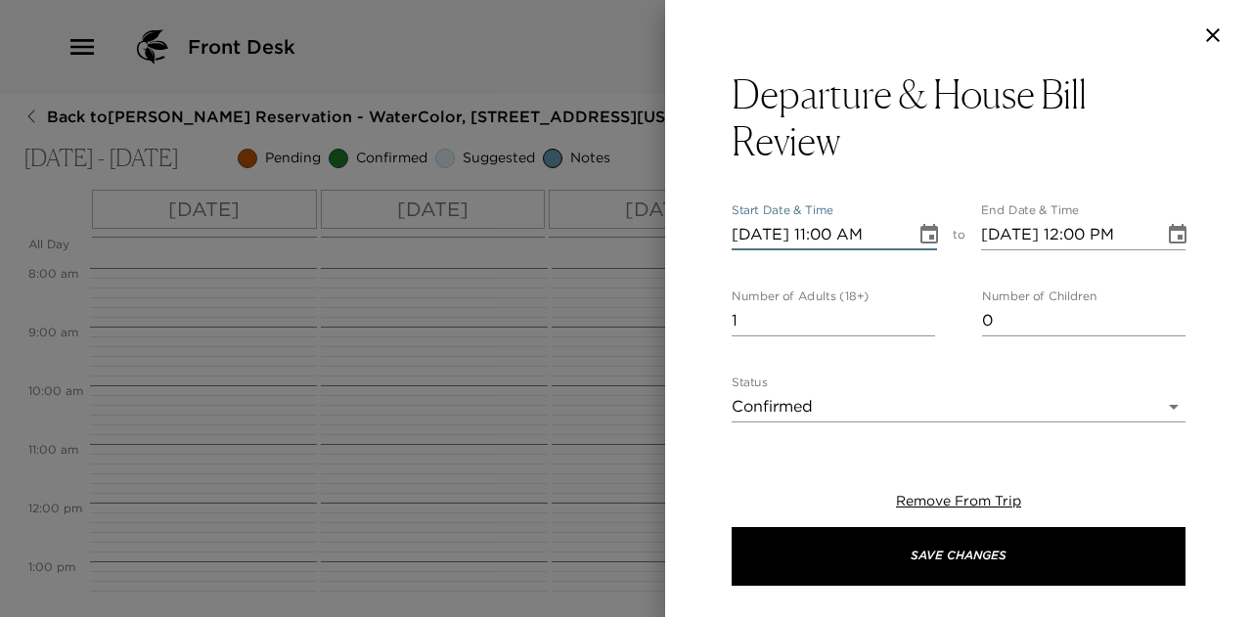
type input "09/19/2025 11:00 AM"
click at [1079, 234] on input "09/19/2025 12:00 PM" at bounding box center [1066, 234] width 170 height 31
type input "09/19/2025 11:00 PM"
click at [1124, 234] on input "09/19/2025 11:00 PM" at bounding box center [1066, 234] width 170 height 31
click at [1125, 220] on input "09/19/2025 11:00 PM" at bounding box center [1066, 234] width 170 height 31
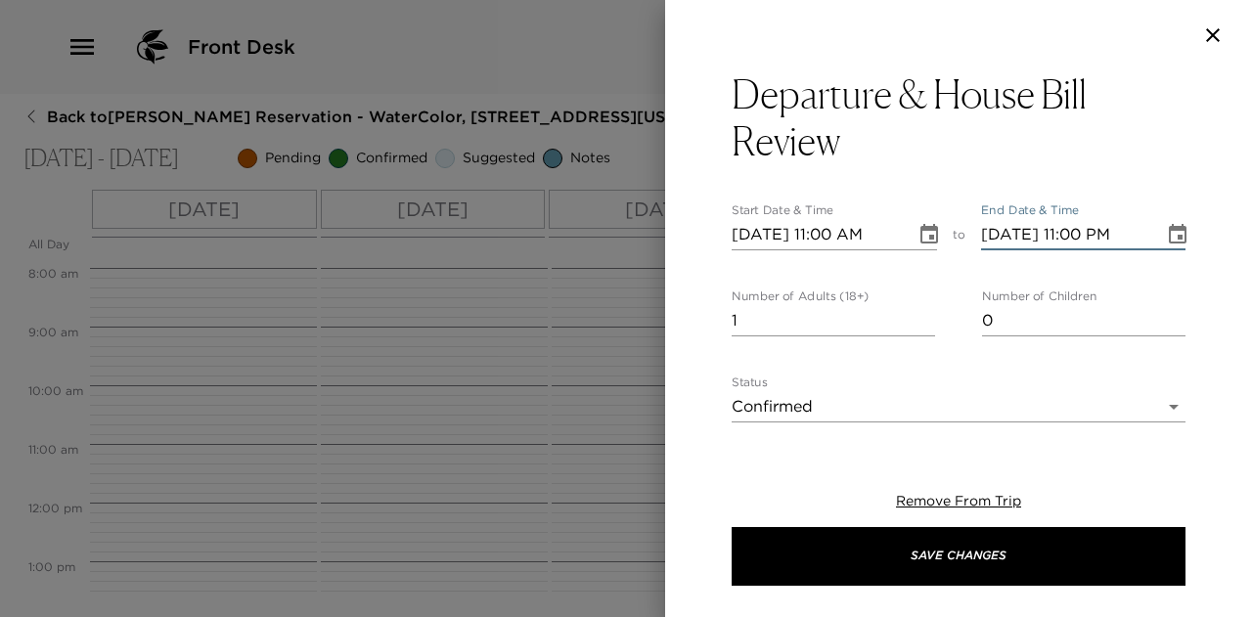
click at [1089, 234] on input "09/19/2025 11:00 PM" at bounding box center [1066, 234] width 170 height 31
click at [1128, 231] on input "09/19/2025 11:00 PM" at bounding box center [1066, 234] width 170 height 31
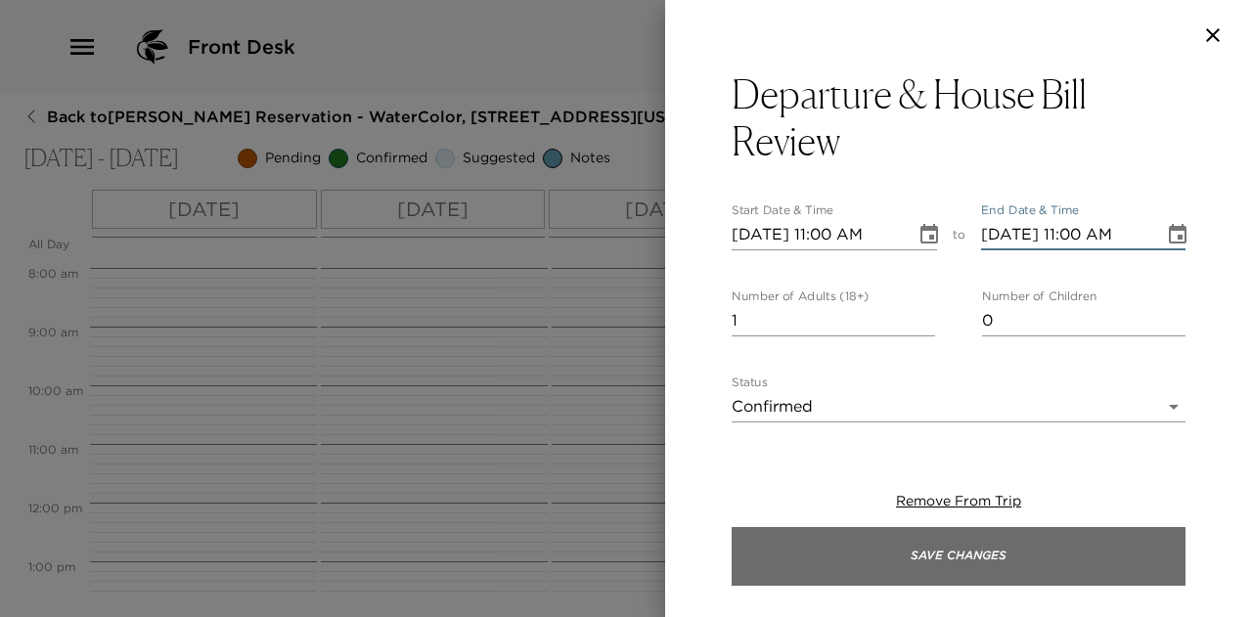
type input "09/19/2025 11:00 AM"
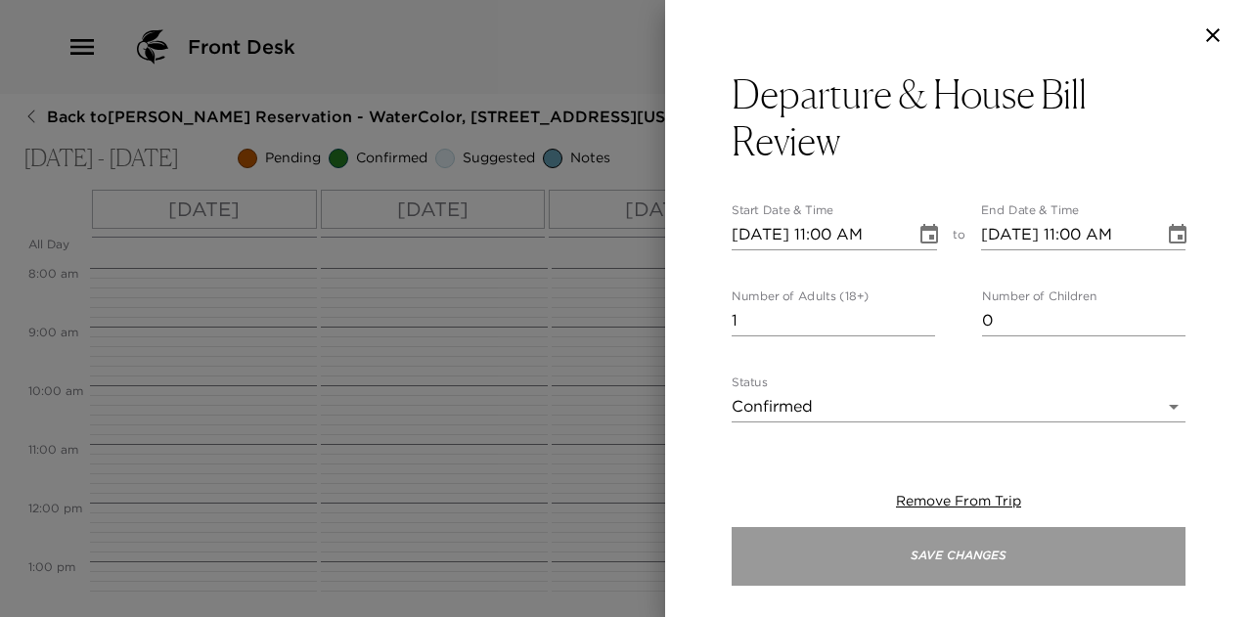
click at [997, 535] on button "Save Changes" at bounding box center [959, 556] width 454 height 59
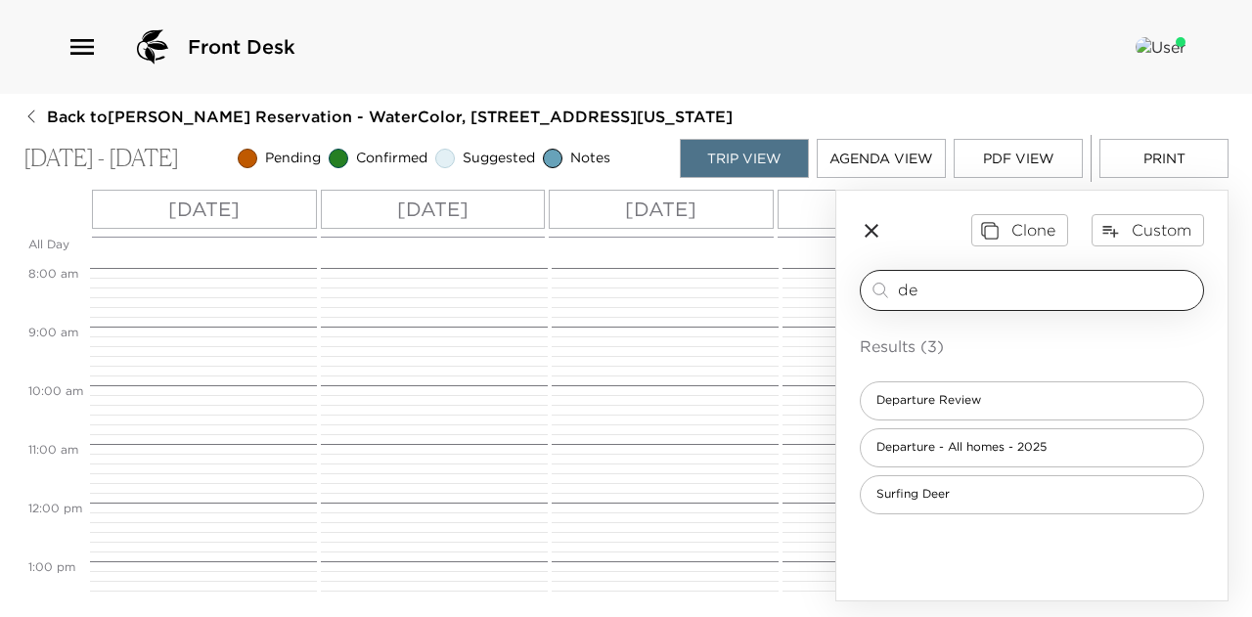
drag, startPoint x: 930, startPoint y: 294, endPoint x: 871, endPoint y: 289, distance: 59.0
click at [871, 289] on div "de ​" at bounding box center [1031, 290] width 327 height 23
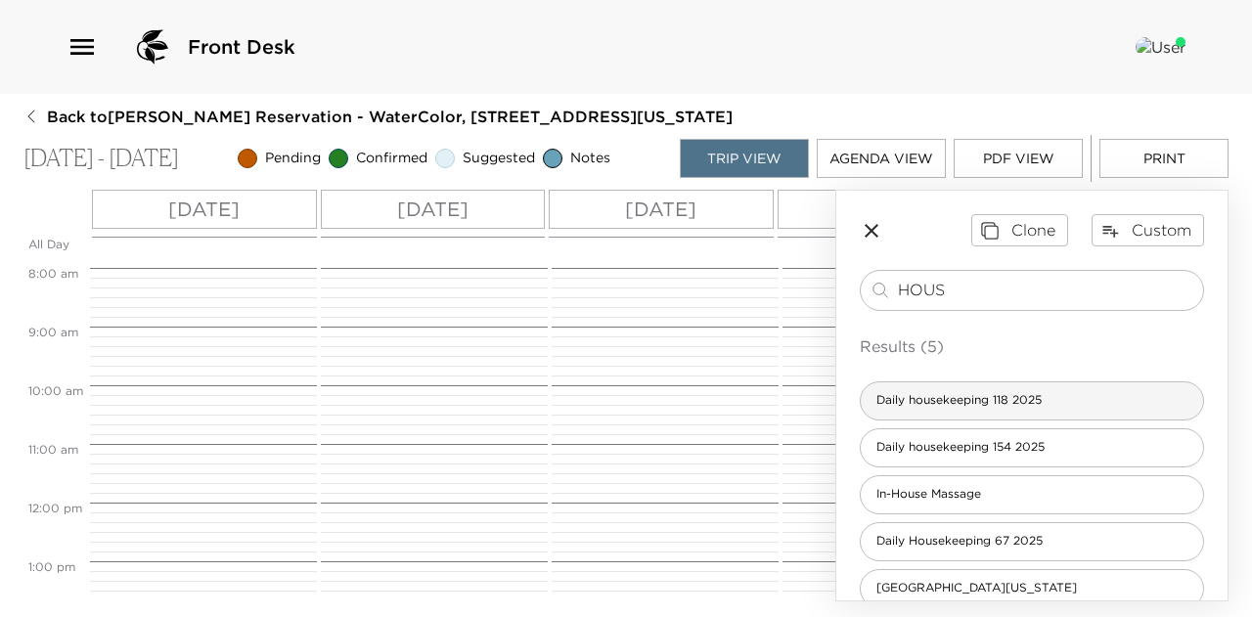
type input "HOUS"
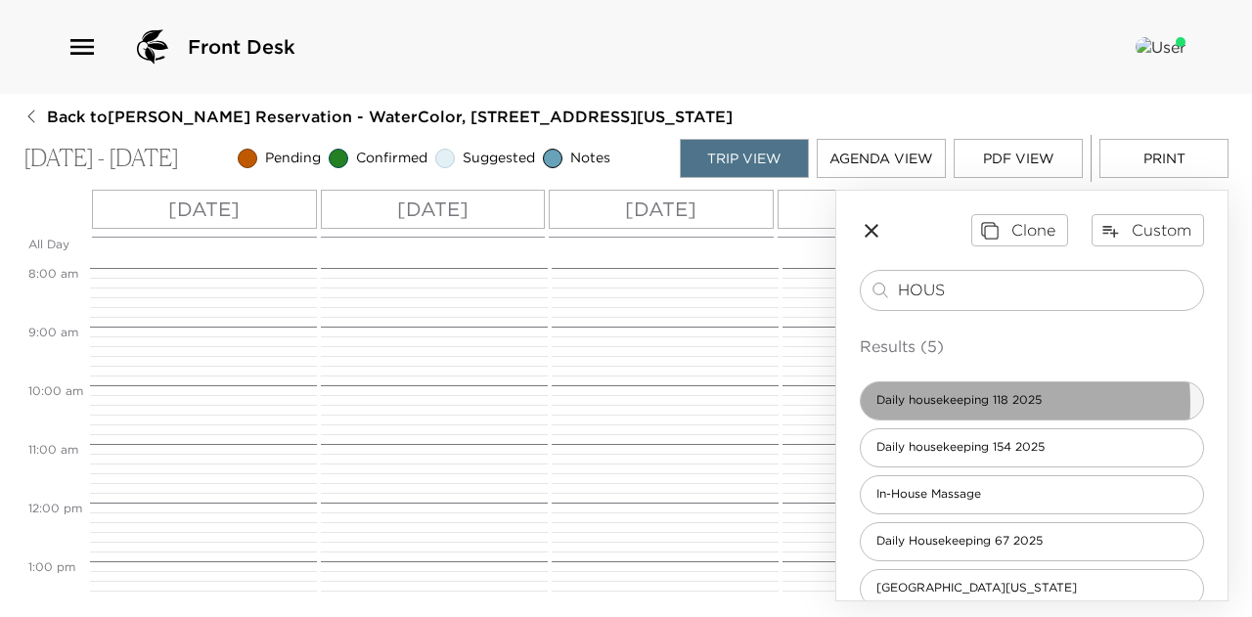
click at [970, 401] on span "Daily housekeeping 118 2025" at bounding box center [959, 400] width 197 height 17
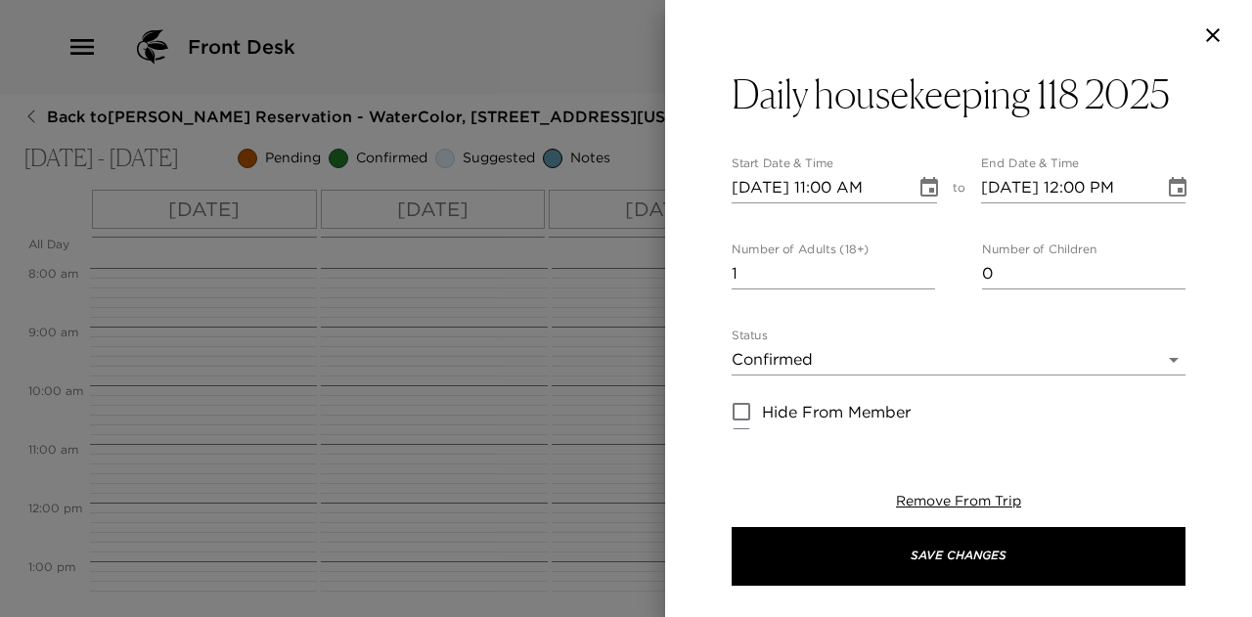
type textarea "Our team will be cleaning your residence. The service should take between an ho…"
click at [920, 184] on icon "Choose date, selected date is Sep 14, 2025" at bounding box center [928, 187] width 23 height 23
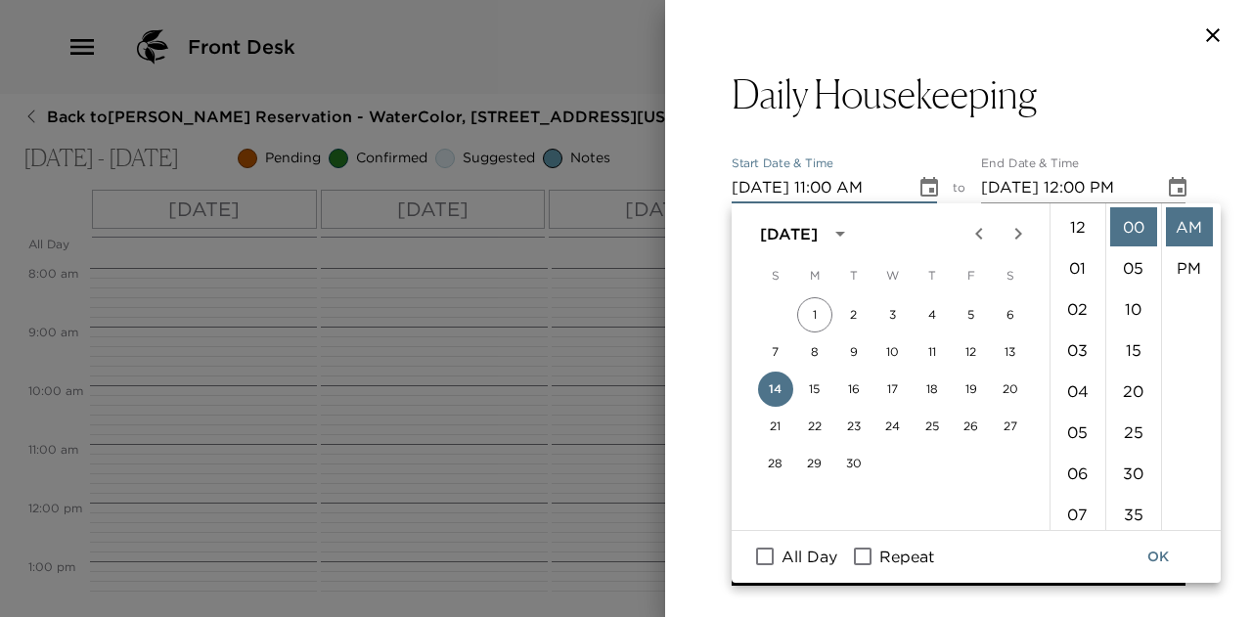
scroll to position [452, 0]
click at [866, 553] on input "Repeat" at bounding box center [862, 556] width 41 height 25
checkbox input "true"
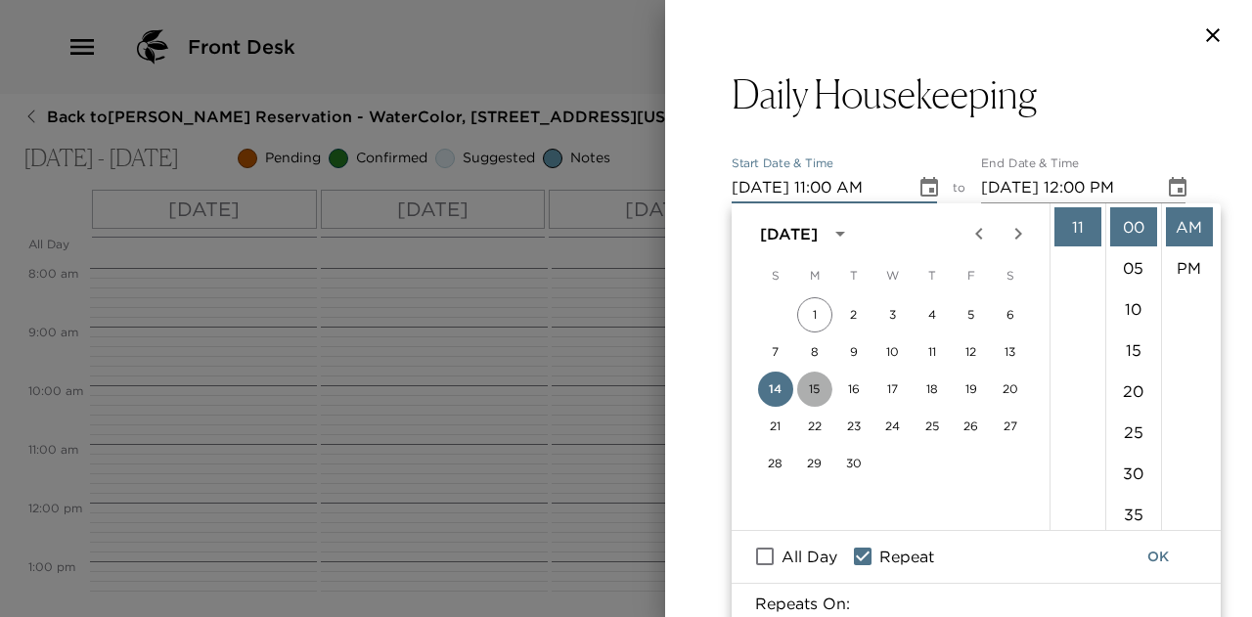
click at [811, 386] on button "15" at bounding box center [814, 389] width 35 height 35
type input "09/15/2025 11:00 AM"
type input "09/15/2025 12:00 PM"
click at [1080, 228] on li "11" at bounding box center [1077, 226] width 47 height 39
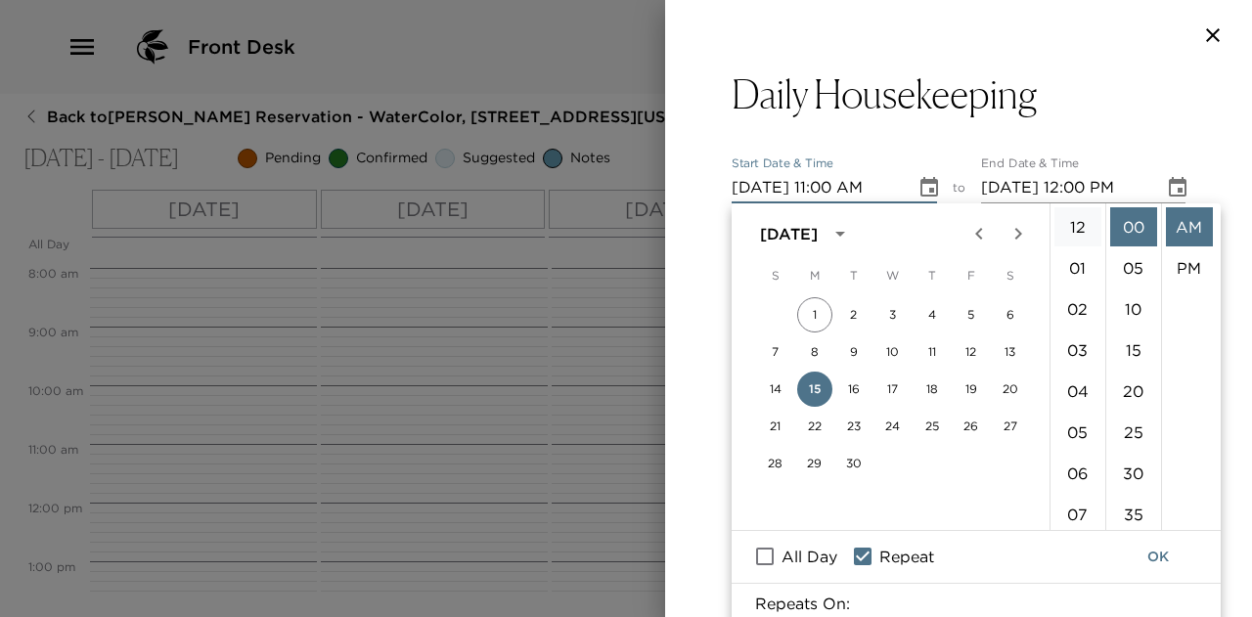
click at [1072, 224] on li "12" at bounding box center [1077, 226] width 47 height 39
click at [1189, 263] on li "PM" at bounding box center [1189, 267] width 47 height 39
type input "09/15/2025 12:00 PM"
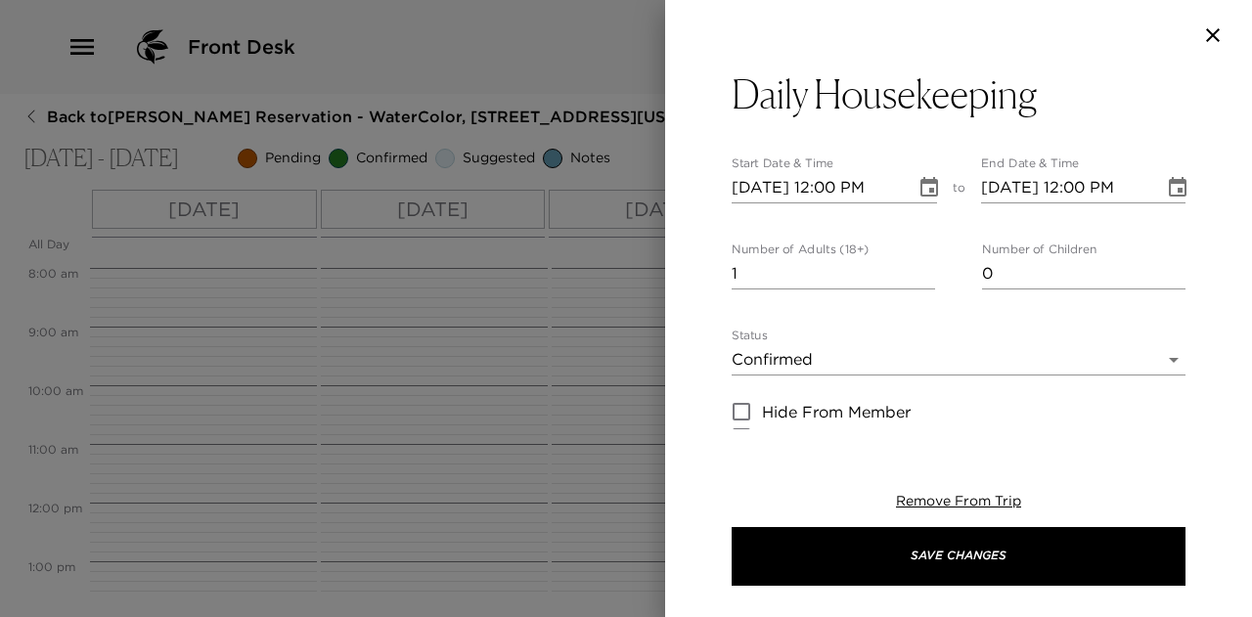
scroll to position [41, 0]
click at [1074, 184] on input "09/15/2025 12:00 PM" at bounding box center [1066, 187] width 170 height 31
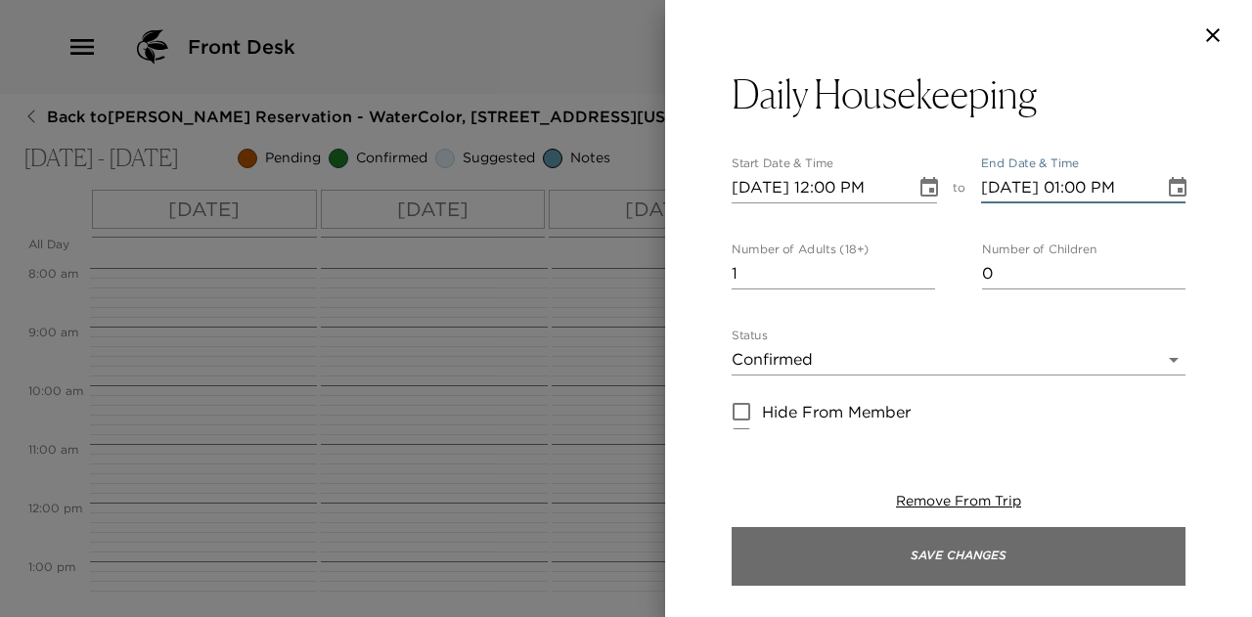
type input "09/15/2025 01:00 PM"
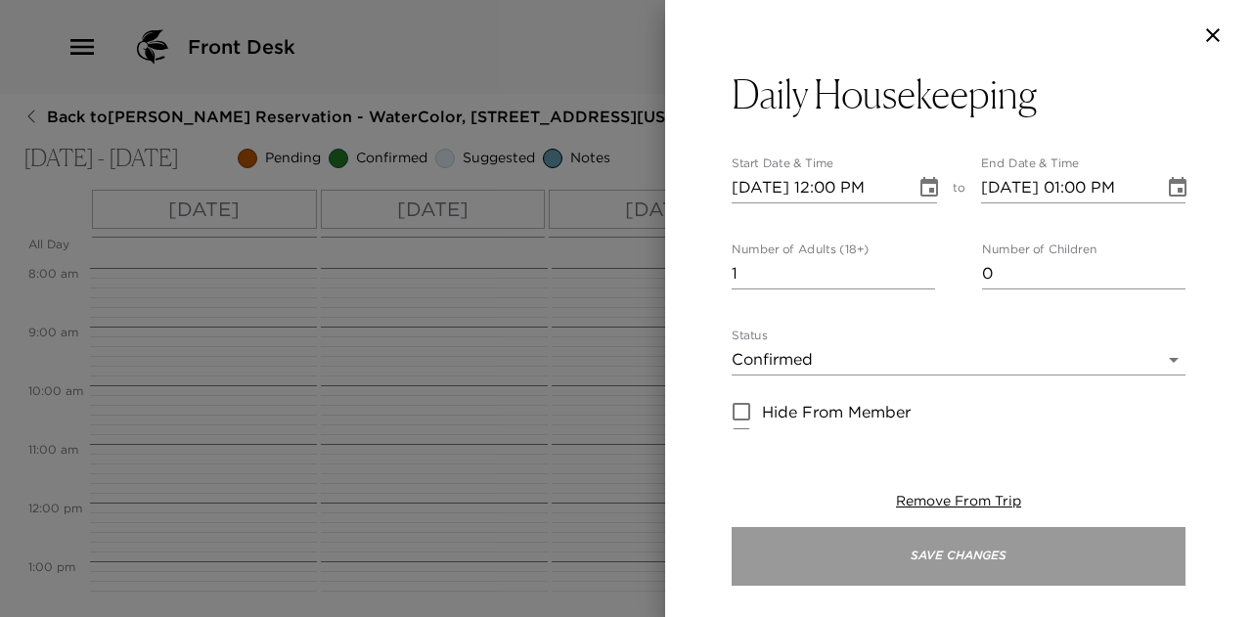
click at [1009, 549] on button "Save Changes" at bounding box center [959, 556] width 454 height 59
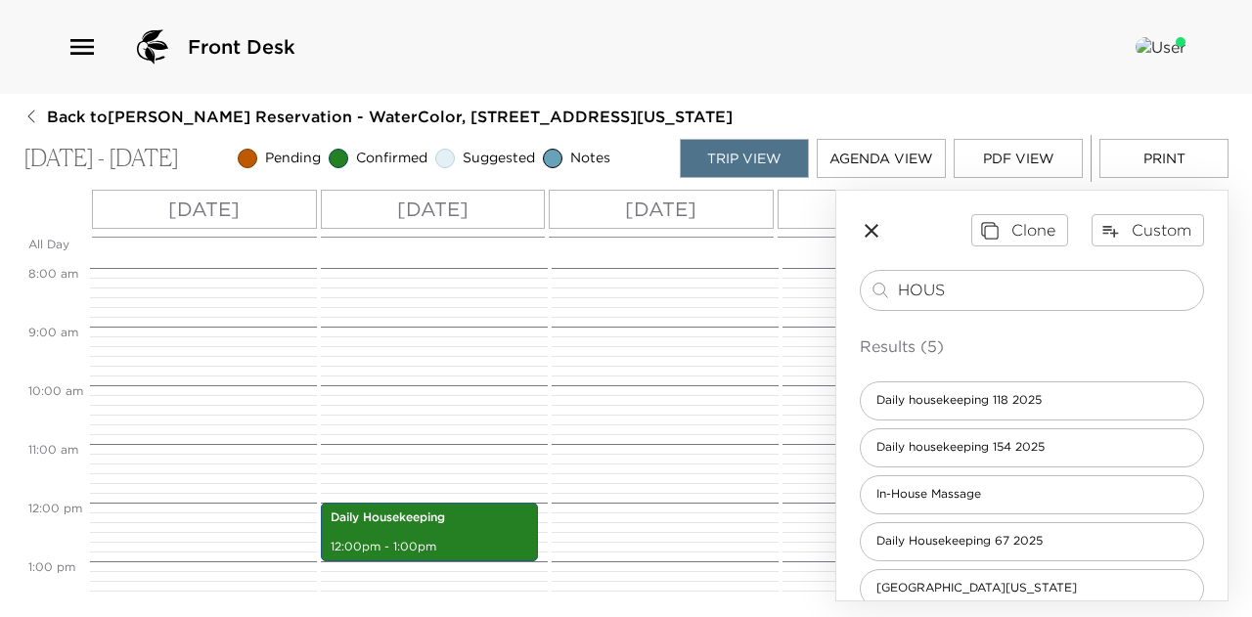
click at [873, 229] on icon "button" at bounding box center [872, 231] width 14 height 14
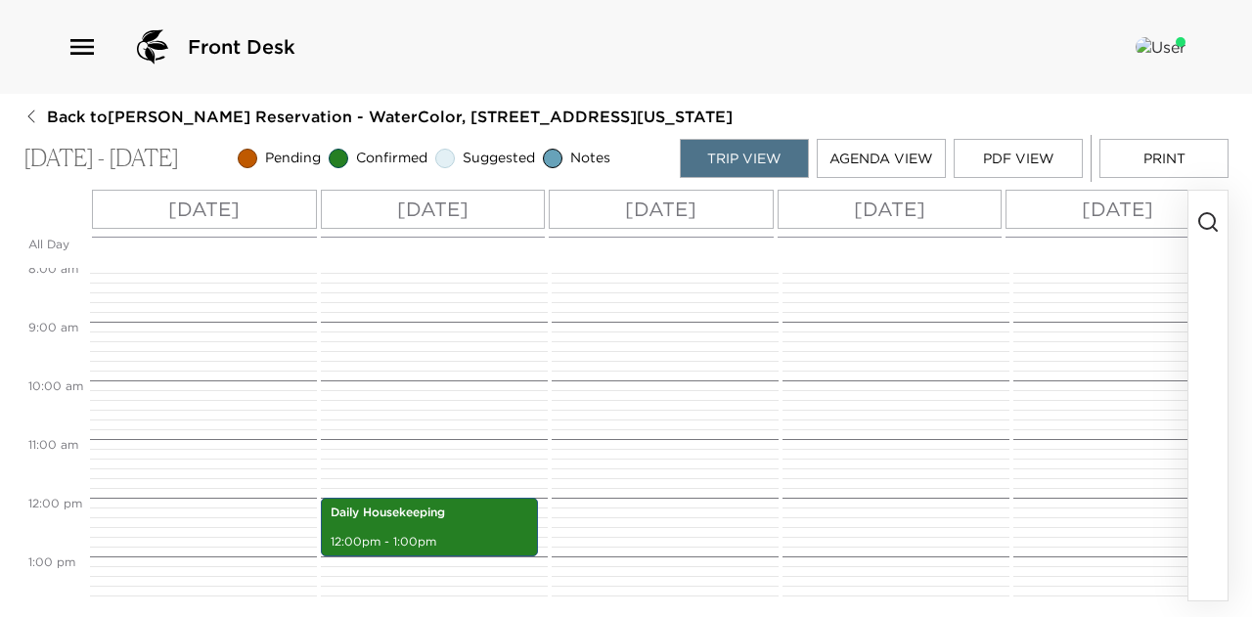
scroll to position [469, 0]
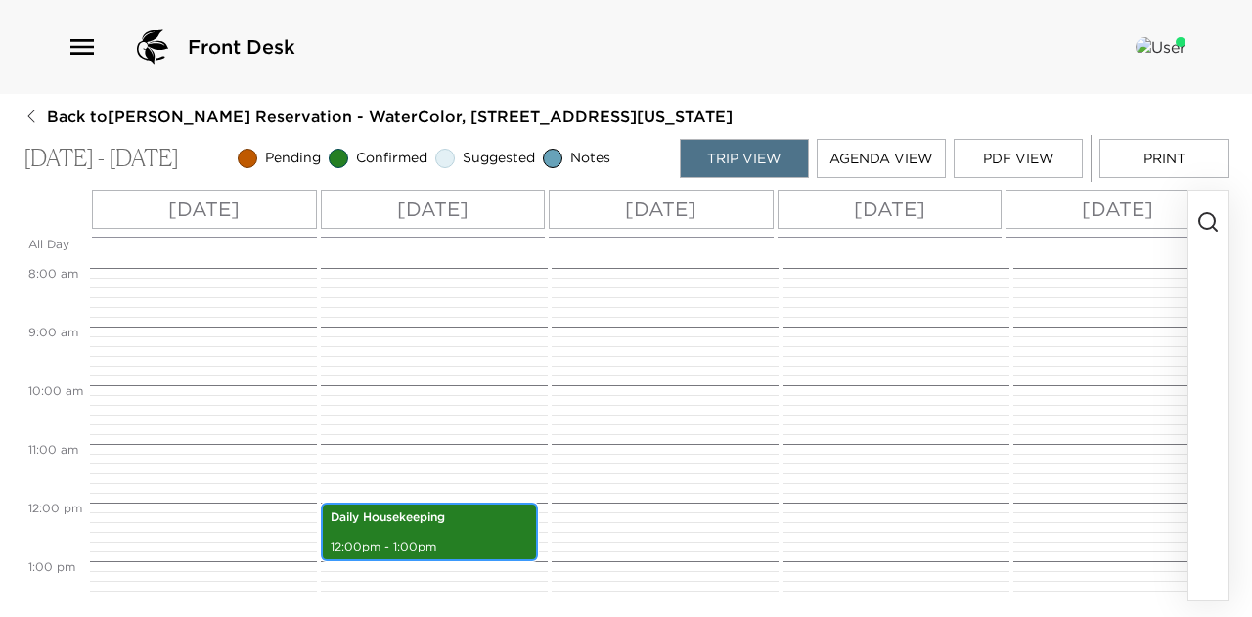
click at [432, 517] on p "Daily Housekeeping" at bounding box center [430, 518] width 198 height 17
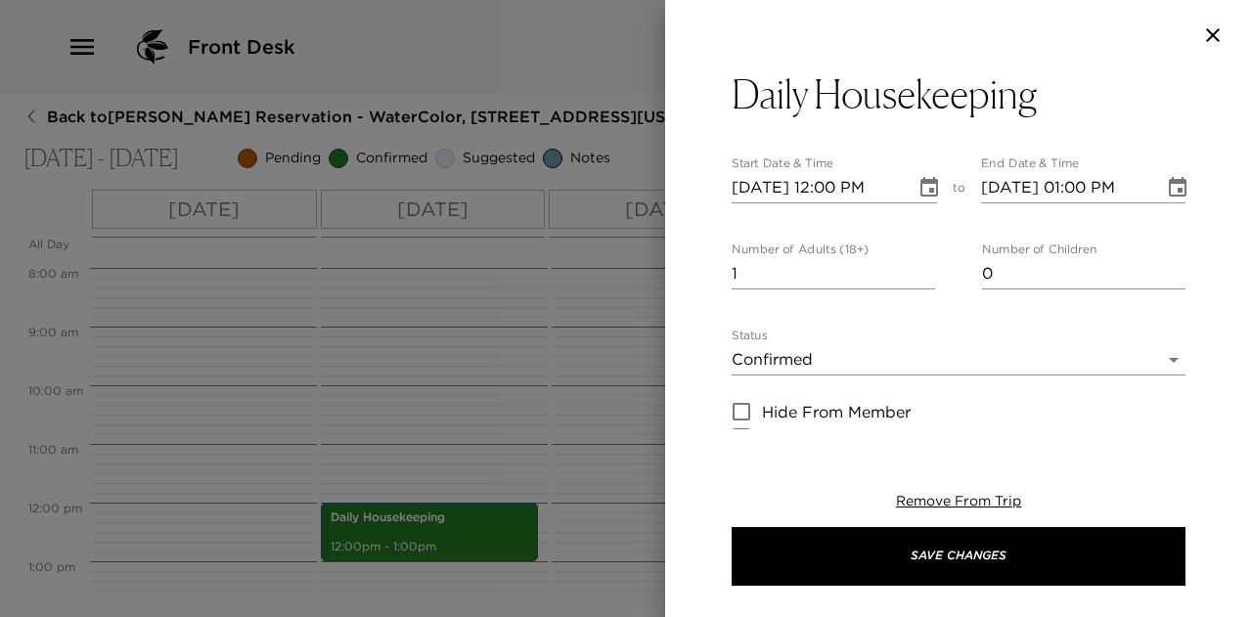
click at [920, 183] on icon "Choose date, selected date is Sep 15, 2025" at bounding box center [929, 187] width 18 height 20
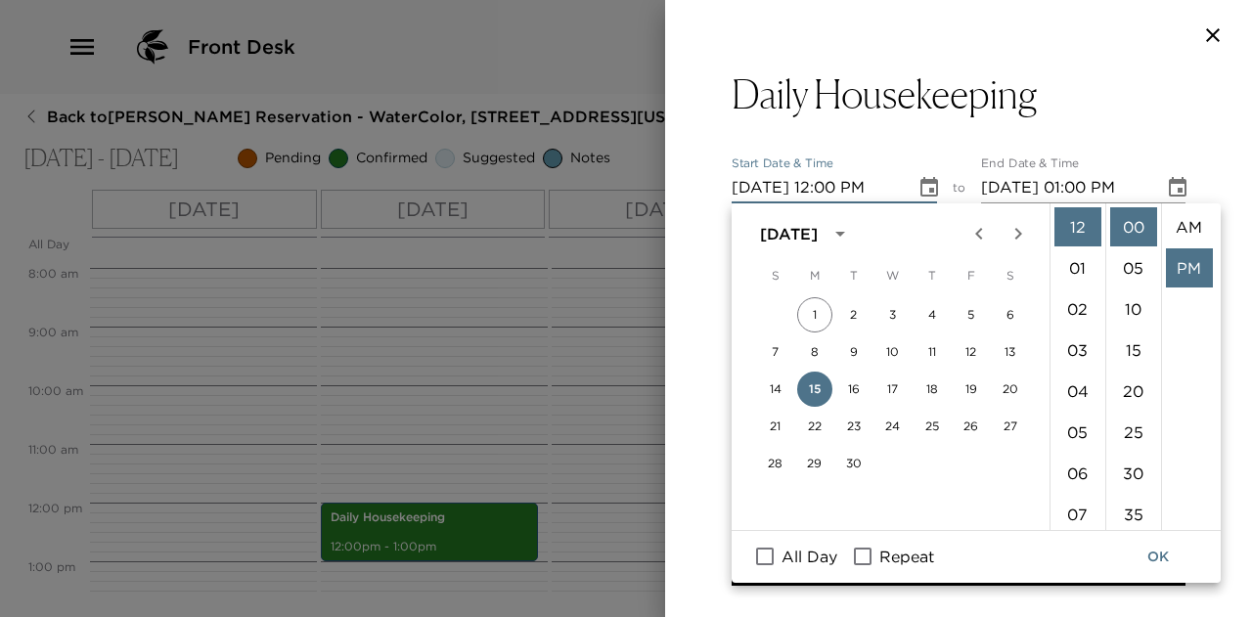
scroll to position [41, 0]
click at [863, 556] on input "Repeat" at bounding box center [862, 556] width 41 height 25
checkbox input "true"
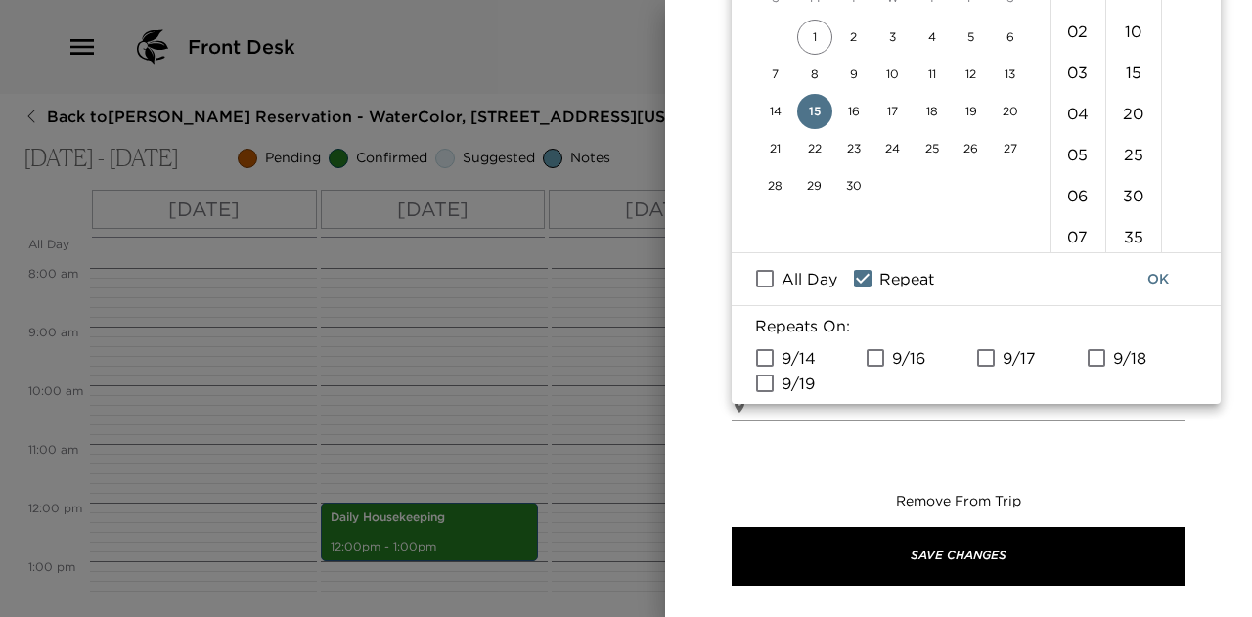
scroll to position [391, 0]
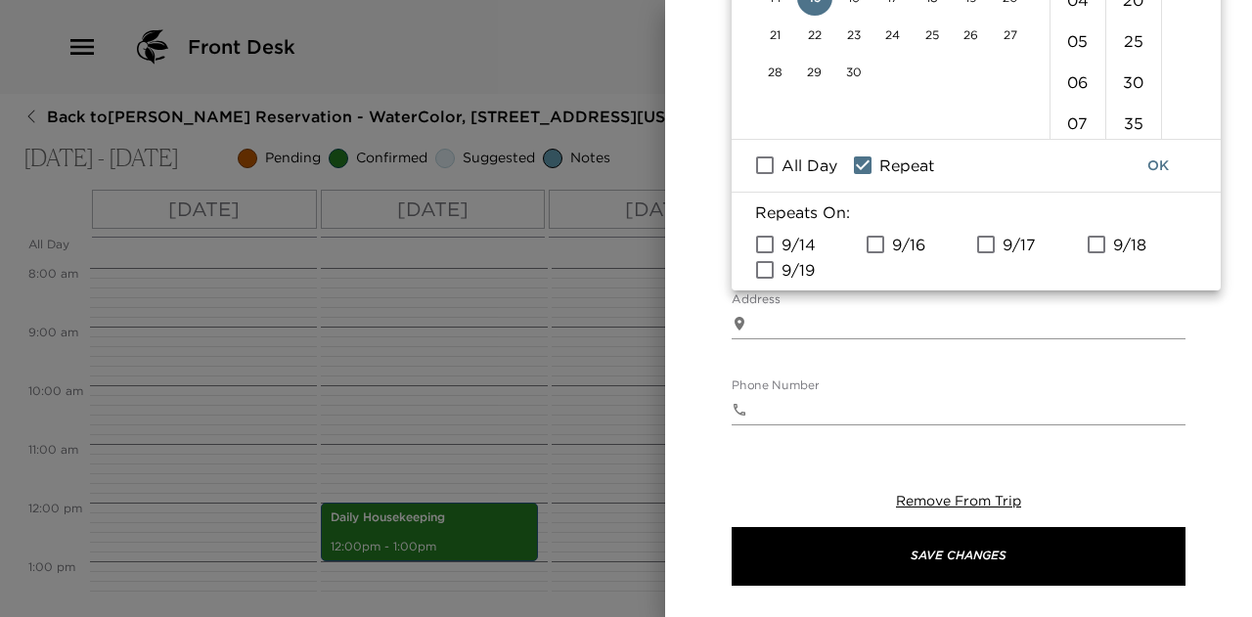
drag, startPoint x: 872, startPoint y: 243, endPoint x: 887, endPoint y: 243, distance: 14.7
click at [873, 243] on input "9/16" at bounding box center [875, 244] width 41 height 25
checkbox input "true"
click at [983, 243] on input "9/17" at bounding box center [985, 244] width 41 height 25
checkbox input "true"
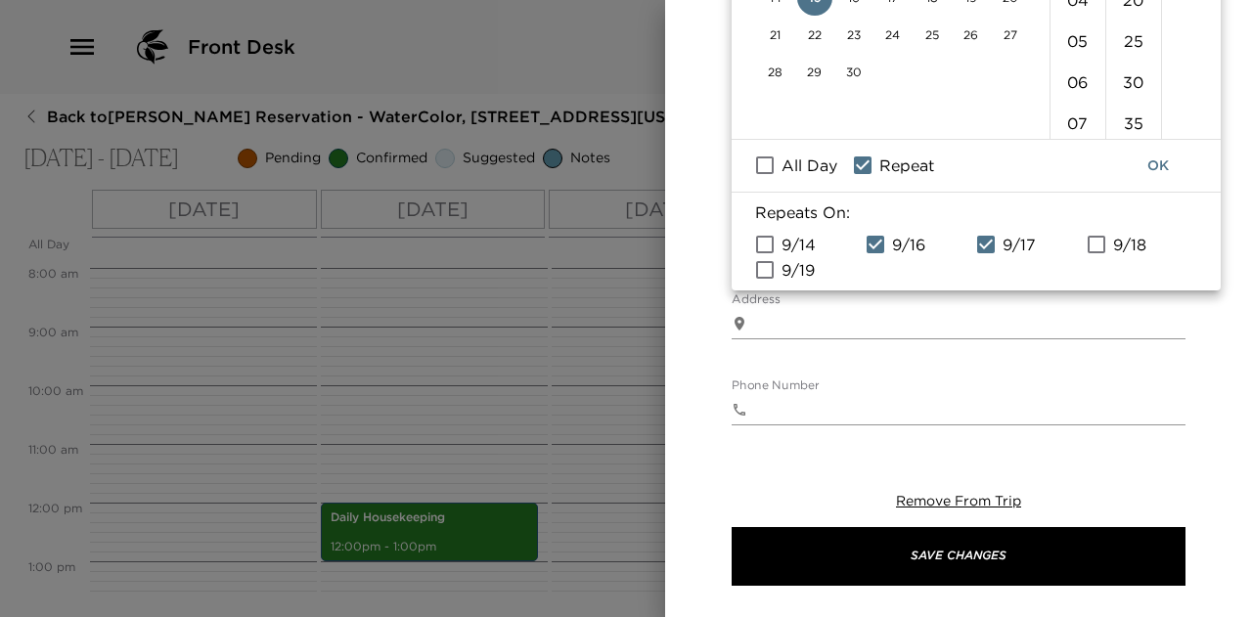
click at [1095, 244] on input "9/18" at bounding box center [1096, 244] width 41 height 25
checkbox input "true"
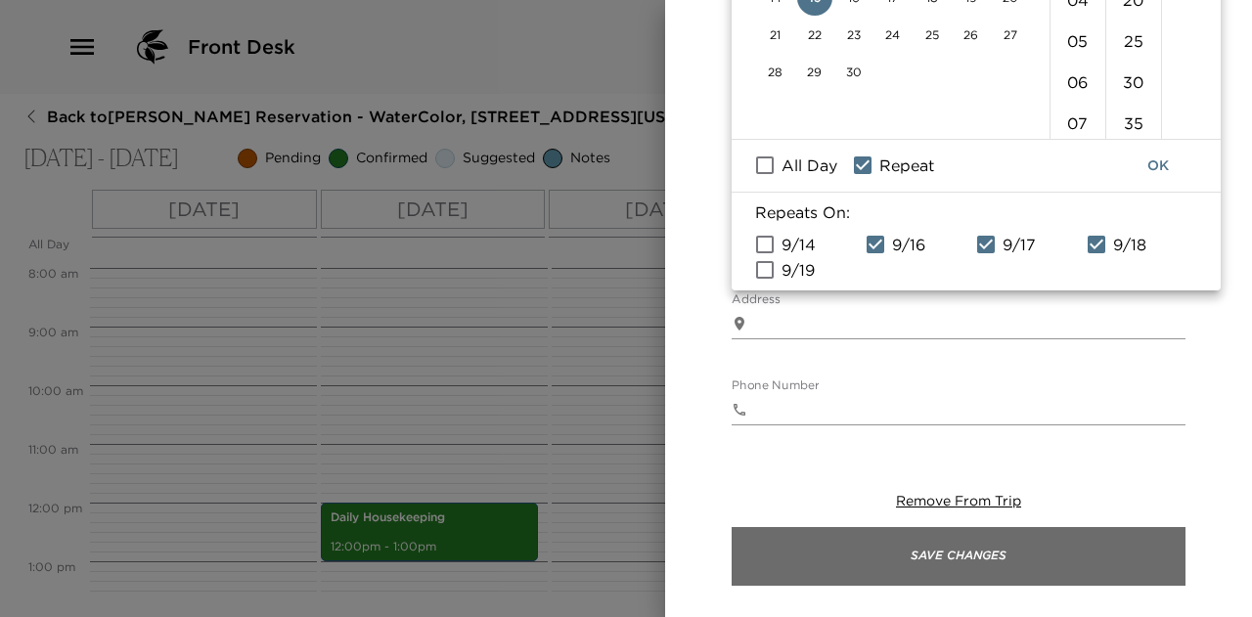
click at [966, 555] on button "Save Changes" at bounding box center [959, 556] width 454 height 59
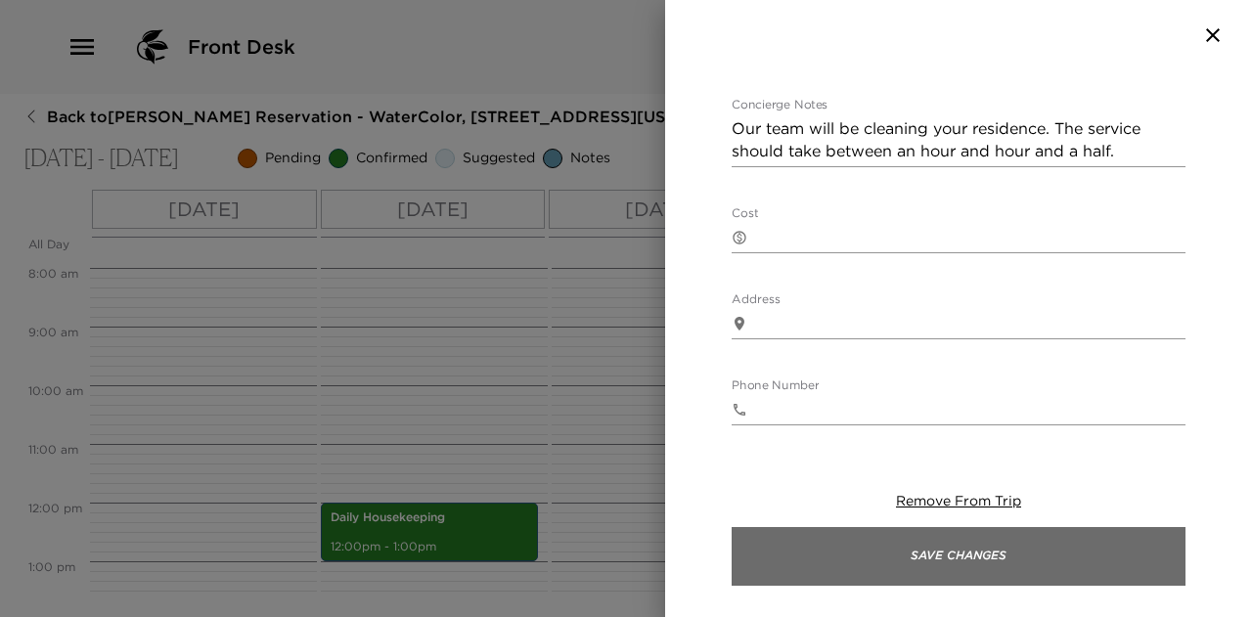
scroll to position [0, 0]
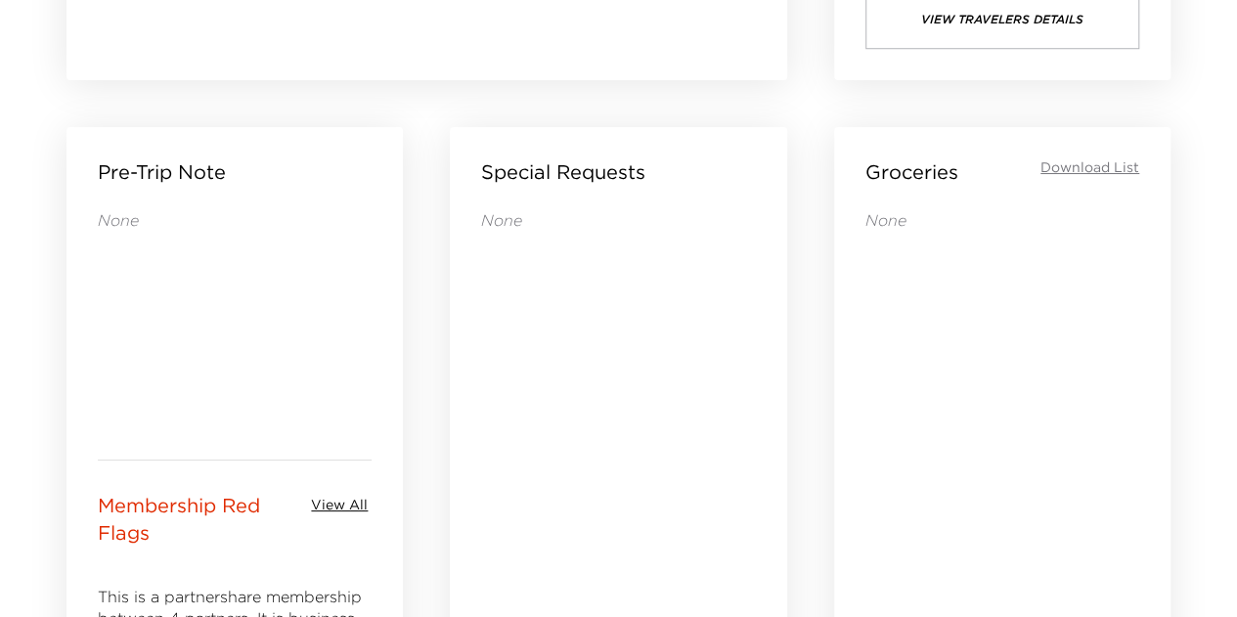
scroll to position [782, 0]
